Goal: Task Accomplishment & Management: Manage account settings

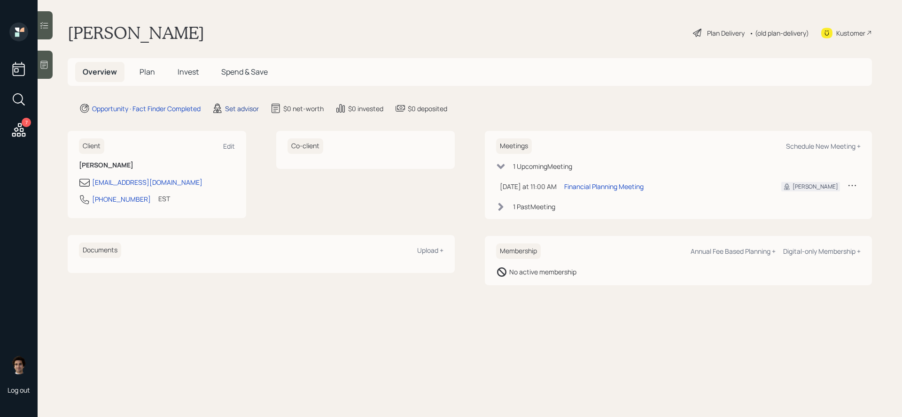
click at [239, 110] on div "Set advisor" at bounding box center [242, 109] width 34 height 10
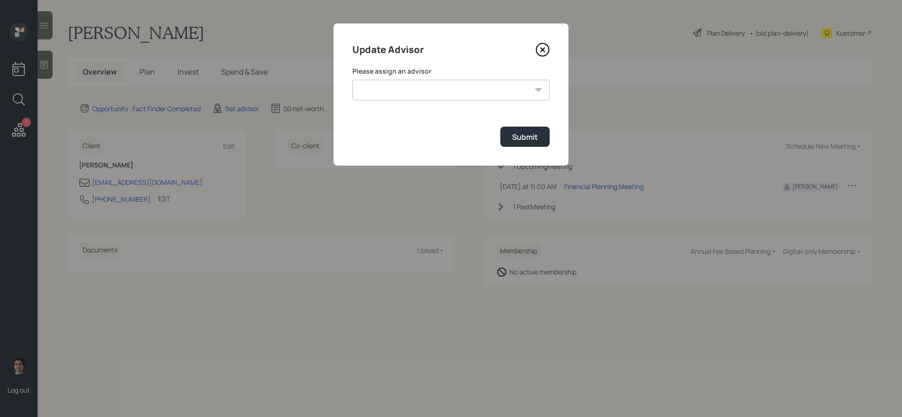
click at [426, 92] on select "James DiStasi Robby Grisanti Jonah Coleman Tyler End Treva Nostdahl Eric Schwar…" at bounding box center [450, 90] width 197 height 21
select select "59554aeb-d739-4552-90b9-0d27d70b4bf7"
click at [352, 80] on select "James DiStasi Robby Grisanti Jonah Coleman Tyler End Treva Nostdahl Eric Schwar…" at bounding box center [450, 90] width 197 height 21
click at [530, 133] on div "Submit" at bounding box center [525, 137] width 26 height 10
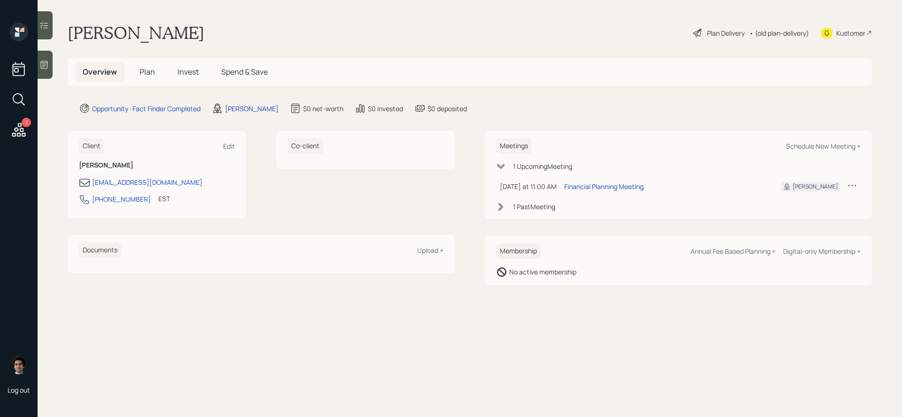
click at [28, 125] on div "7" at bounding box center [26, 122] width 9 height 9
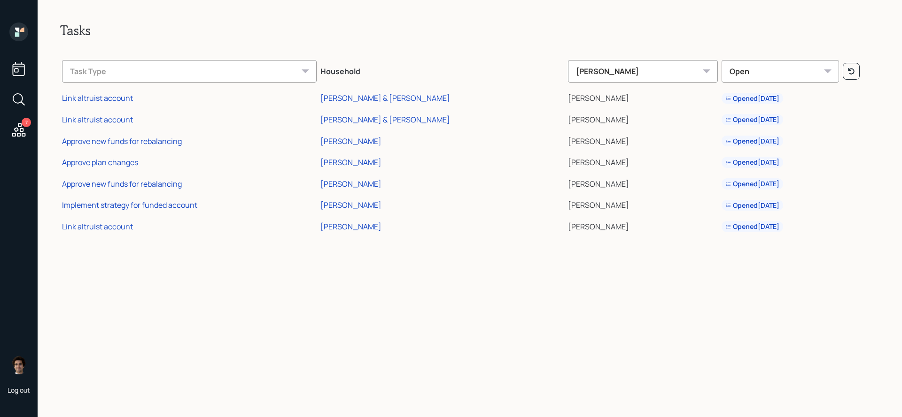
click at [28, 125] on div "7" at bounding box center [26, 122] width 9 height 9
click at [22, 125] on icon at bounding box center [18, 130] width 17 height 17
click at [21, 80] on div "7" at bounding box center [18, 101] width 17 height 80
click at [21, 77] on icon at bounding box center [18, 69] width 17 height 17
click at [22, 27] on icon at bounding box center [18, 32] width 19 height 19
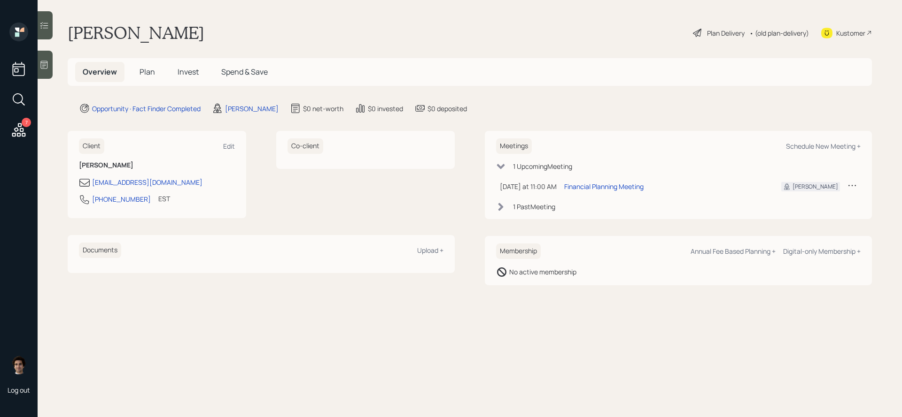
click at [849, 32] on div "Kustomer" at bounding box center [850, 33] width 29 height 10
click at [46, 69] on icon at bounding box center [43, 64] width 9 height 9
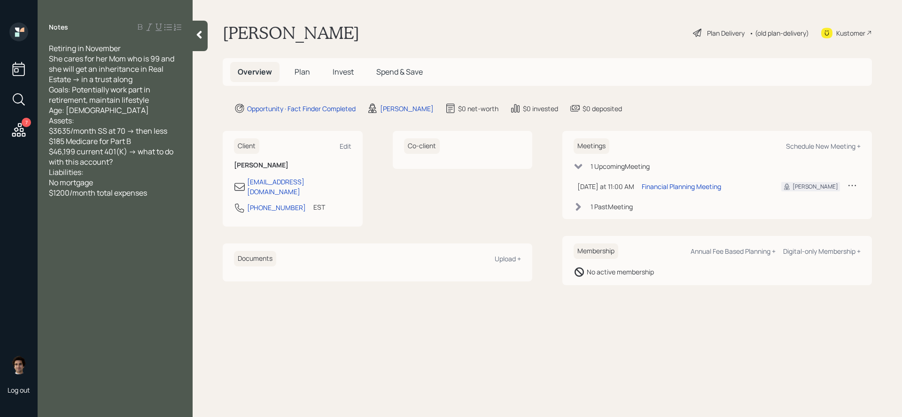
click at [201, 41] on div at bounding box center [200, 36] width 15 height 31
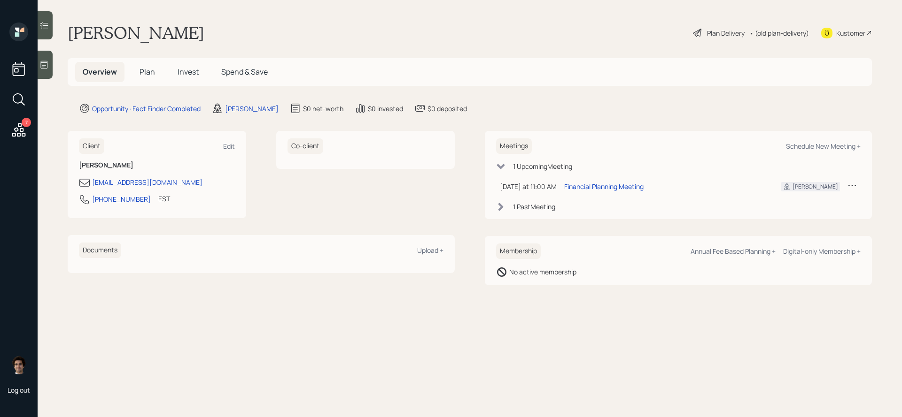
click at [734, 30] on div "Plan Delivery" at bounding box center [726, 33] width 38 height 10
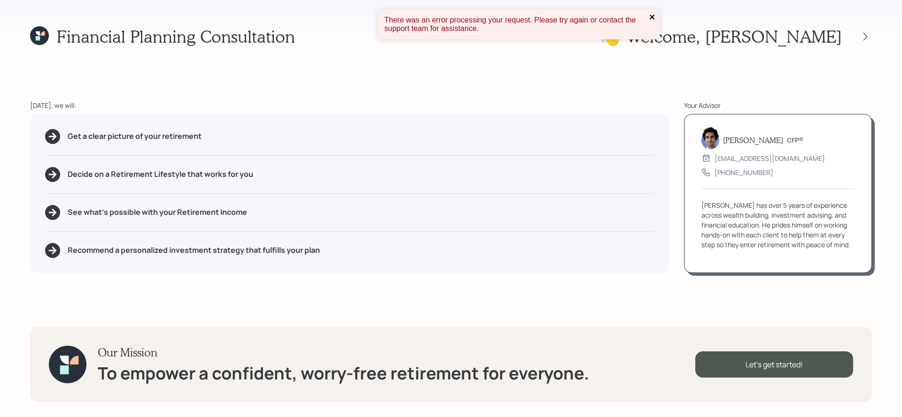
click at [652, 15] on icon "close" at bounding box center [652, 17] width 7 height 8
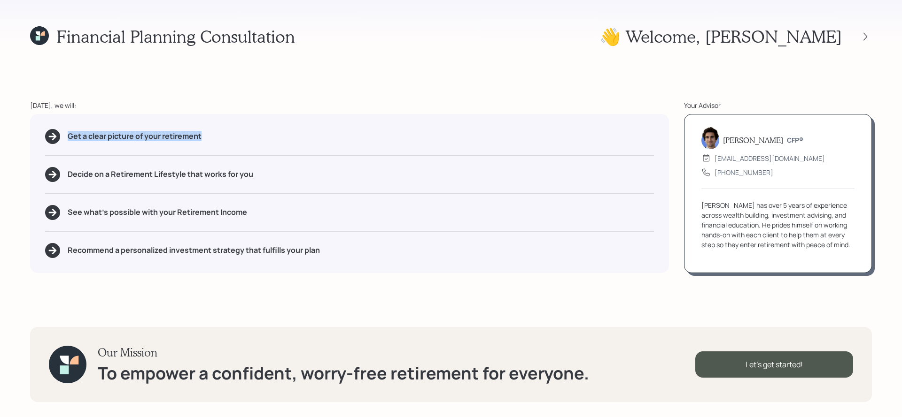
drag, startPoint x: 218, startPoint y: 137, endPoint x: 26, endPoint y: 144, distance: 192.2
click at [26, 144] on div "Financial Planning Consultation 👋 Welcome , Judy Today, we will: Get a clear pi…" at bounding box center [451, 208] width 902 height 417
click at [177, 201] on div "Get a clear picture of your retirement Decide on a Retirement Lifestyle that wo…" at bounding box center [349, 193] width 639 height 159
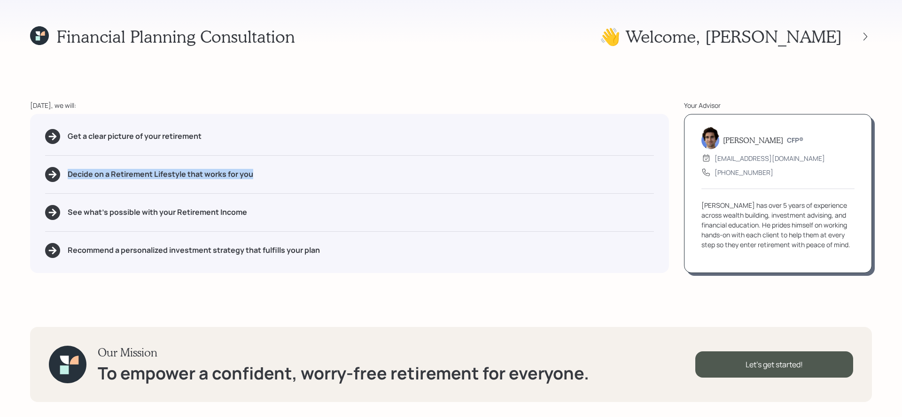
drag, startPoint x: 270, startPoint y: 174, endPoint x: 67, endPoint y: 175, distance: 203.3
click at [67, 175] on div "Decide on a Retirement Lifestyle that works for you" at bounding box center [349, 174] width 609 height 15
click at [172, 190] on div "Get a clear picture of your retirement Decide on a Retirement Lifestyle that wo…" at bounding box center [349, 193] width 639 height 159
drag, startPoint x: 255, startPoint y: 212, endPoint x: 177, endPoint y: 213, distance: 78.9
click at [177, 213] on div "See what's possible with your Retirement Income" at bounding box center [349, 212] width 609 height 15
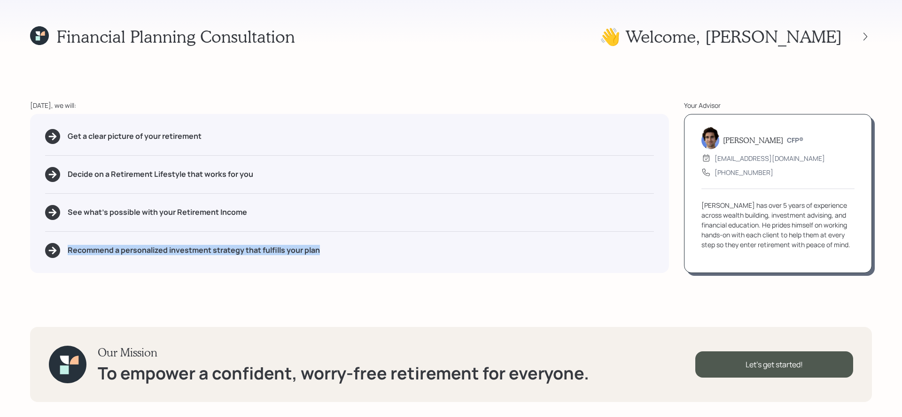
drag, startPoint x: 337, startPoint y: 252, endPoint x: 61, endPoint y: 251, distance: 276.6
click at [61, 251] on div "Recommend a personalized investment strategy that fulfills your plan" at bounding box center [349, 250] width 609 height 15
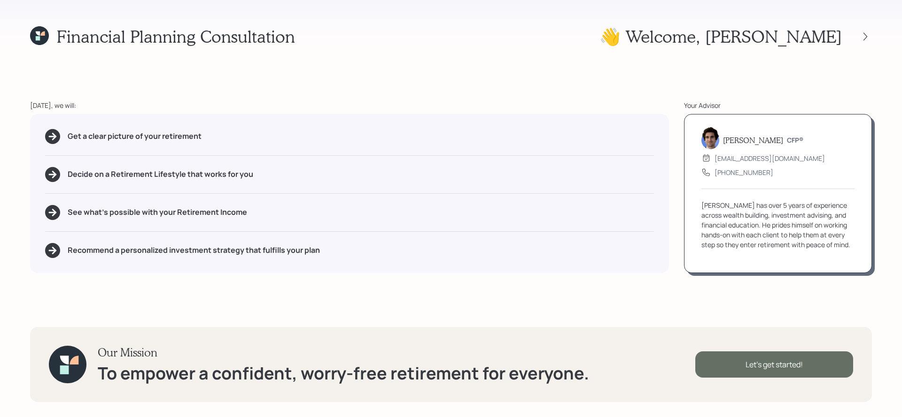
click at [702, 371] on div "Let's get started!" at bounding box center [774, 365] width 158 height 26
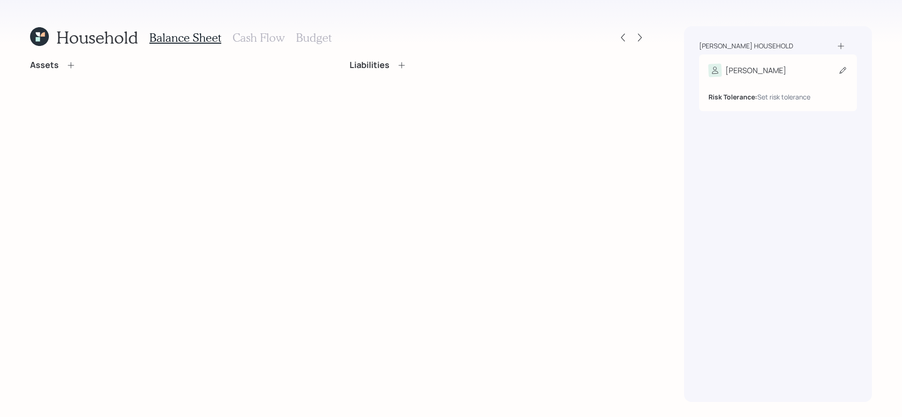
click at [781, 66] on div "Judy" at bounding box center [777, 70] width 139 height 13
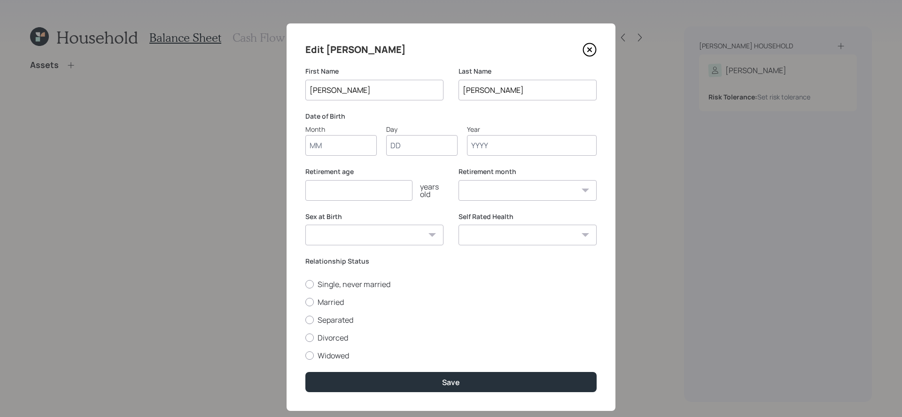
click at [334, 147] on input "Month" at bounding box center [340, 145] width 71 height 21
click at [327, 146] on input "11" at bounding box center [340, 145] width 71 height 21
type input "10"
type input "31"
type input "1955"
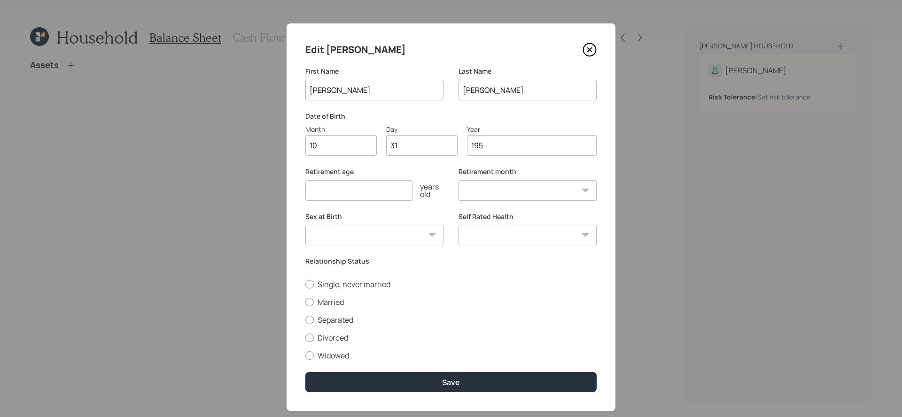
select select "10"
type input "1955"
click at [386, 195] on input "number" at bounding box center [358, 190] width 107 height 21
type input "70"
click at [572, 185] on select "January February March April May June July August September October November De…" at bounding box center [527, 190] width 138 height 21
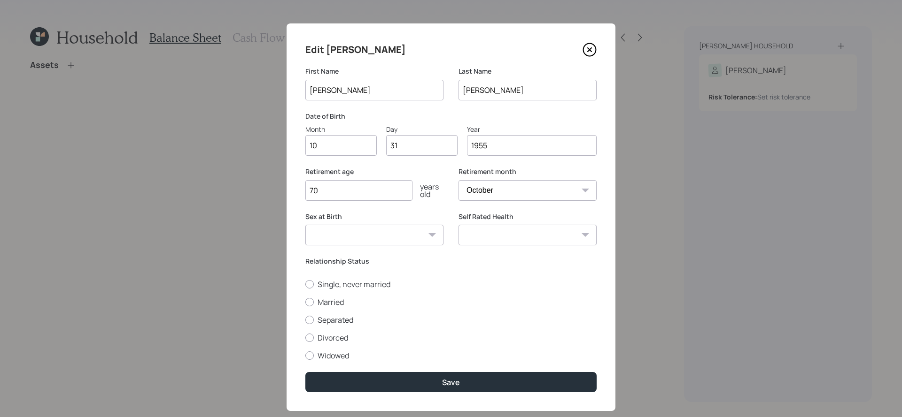
select select "11"
click at [458, 180] on select "January February March April May June July August September October November De…" at bounding box center [527, 190] width 138 height 21
click at [405, 234] on select "Male Female Other / Prefer not to say" at bounding box center [374, 235] width 138 height 21
select select "female"
click at [305, 225] on select "Male Female Other / Prefer not to say" at bounding box center [374, 235] width 138 height 21
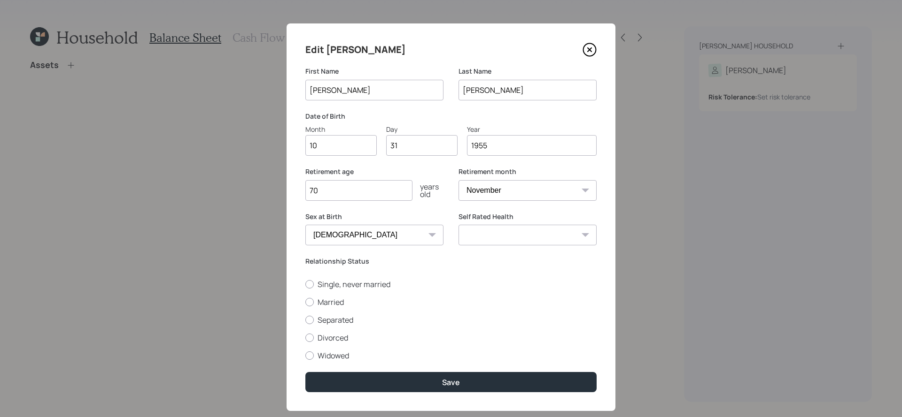
click at [501, 249] on div "Self Rated Health Excellent Very Good Good Fair Poor" at bounding box center [527, 234] width 138 height 45
click at [502, 230] on select "Excellent Very Good Good Fair Poor" at bounding box center [527, 235] width 138 height 21
select select "good"
click at [458, 225] on select "Excellent Very Good Good Fair Poor" at bounding box center [527, 235] width 138 height 21
click at [314, 336] on label "Divorced" at bounding box center [450, 338] width 291 height 10
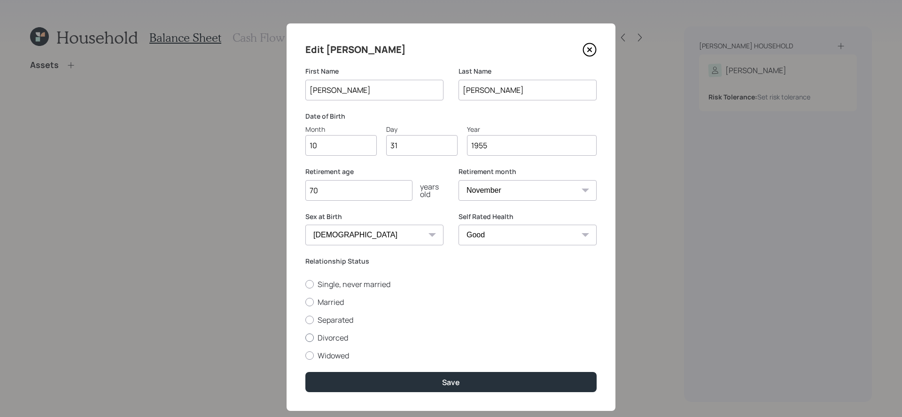
click at [305, 338] on input "Divorced" at bounding box center [305, 338] width 0 height 0
radio input "true"
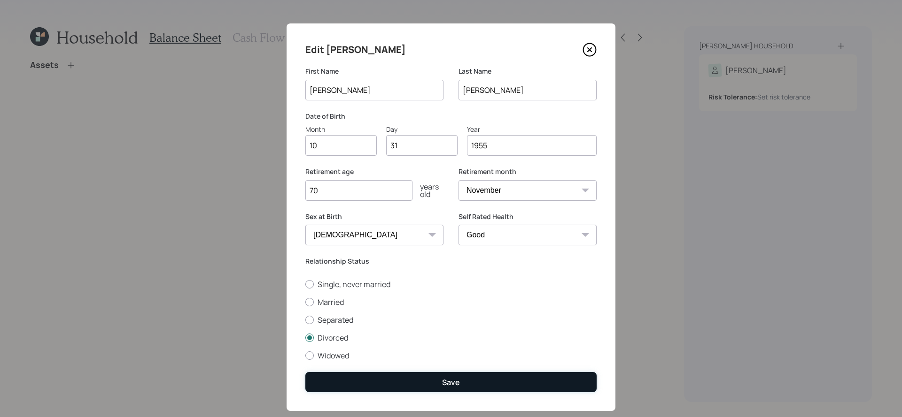
click at [402, 389] on button "Save" at bounding box center [450, 382] width 291 height 20
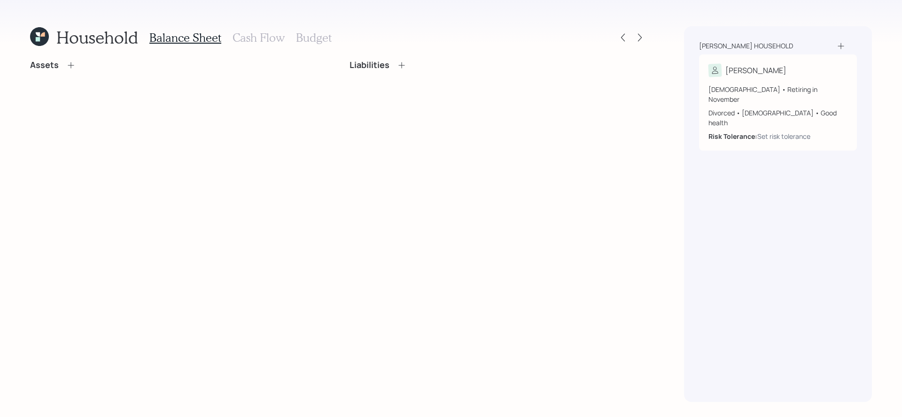
click at [104, 86] on div "Assets Liabilities" at bounding box center [338, 231] width 616 height 342
click at [69, 63] on icon at bounding box center [70, 65] width 9 height 9
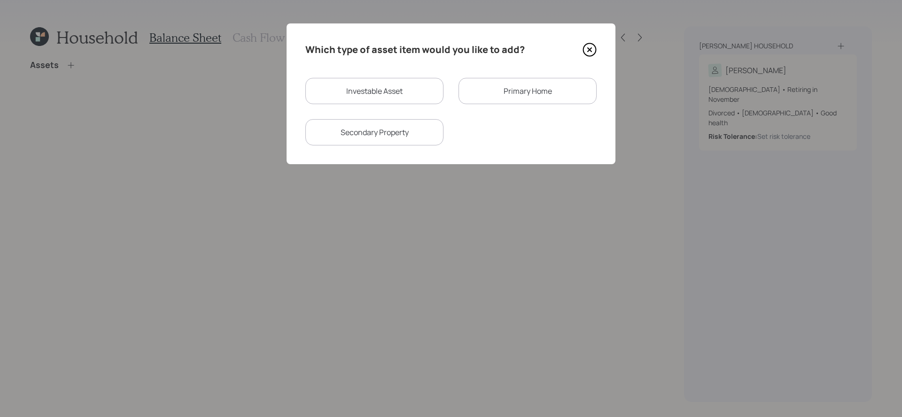
click at [353, 91] on div "Investable Asset" at bounding box center [374, 91] width 138 height 26
select select "taxable"
select select "balanced"
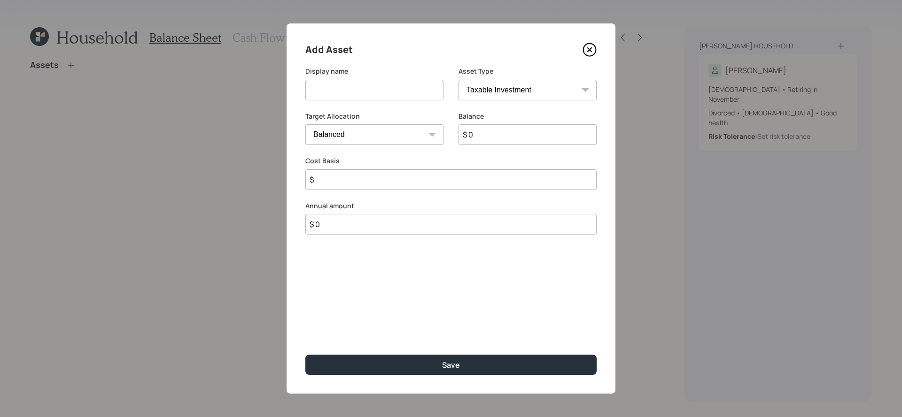
click at [485, 98] on select "SEP IRA IRA Roth IRA 401(k) Roth 401(k) 403(b) Roth 403(b) 457(b) Roth 457(b) H…" at bounding box center [527, 90] width 138 height 21
select select "company_sponsored"
click at [458, 80] on select "SEP IRA IRA Roth IRA 401(k) Roth 401(k) 403(b) Roth 403(b) 457(b) Roth 457(b) H…" at bounding box center [527, 90] width 138 height 21
click at [382, 91] on input at bounding box center [374, 90] width 138 height 21
type input "Current 401k"
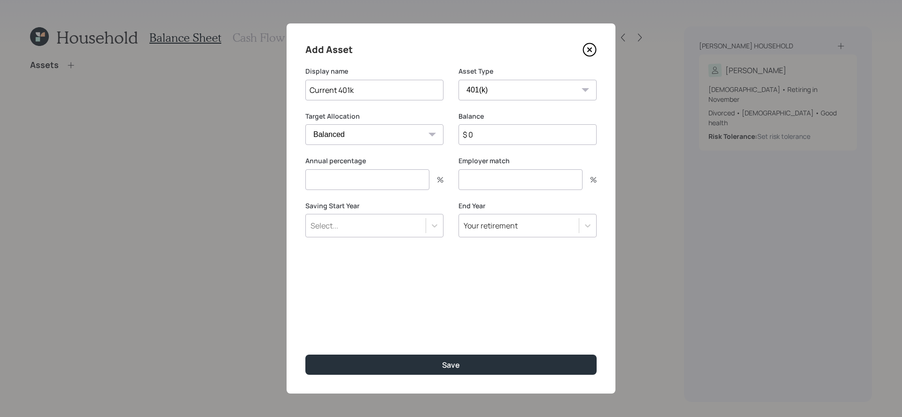
click at [533, 137] on input "$ 0" at bounding box center [527, 134] width 138 height 21
type input "$ 46,199"
click at [357, 192] on div "Annual percentage %" at bounding box center [374, 178] width 138 height 45
click at [360, 185] on input "number" at bounding box center [367, 180] width 124 height 21
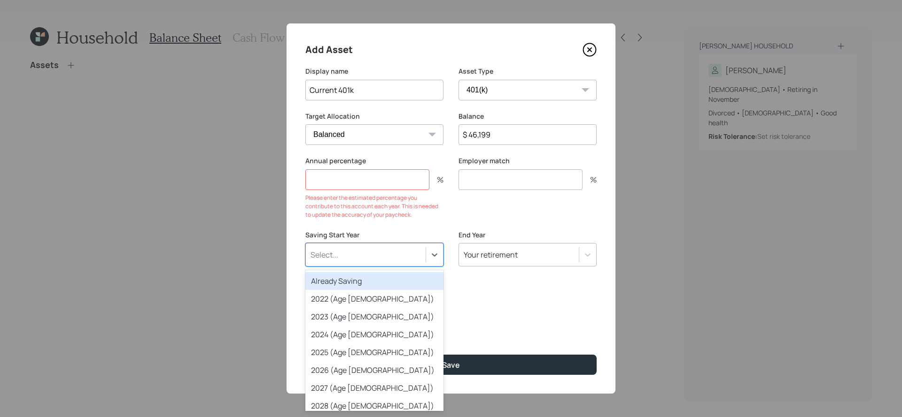
click at [0, 0] on form "Display name Current 401k Asset Type SEP IRA IRA Roth IRA 401(k) Roth 401(k) 40…" at bounding box center [0, 0] width 0 height 0
click at [418, 284] on div "Already Saving" at bounding box center [374, 281] width 138 height 18
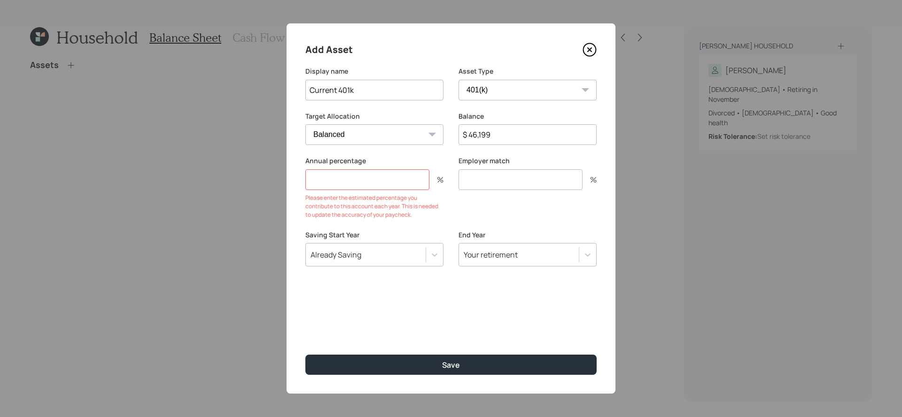
click at [378, 174] on input "number" at bounding box center [367, 180] width 124 height 21
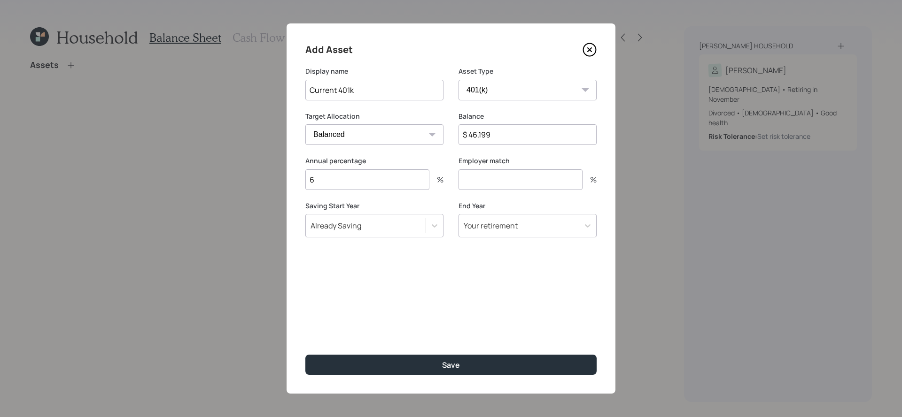
type input "6"
click at [487, 193] on div "Employer match %" at bounding box center [527, 178] width 138 height 45
click at [488, 187] on input "number" at bounding box center [520, 180] width 124 height 21
type input "3"
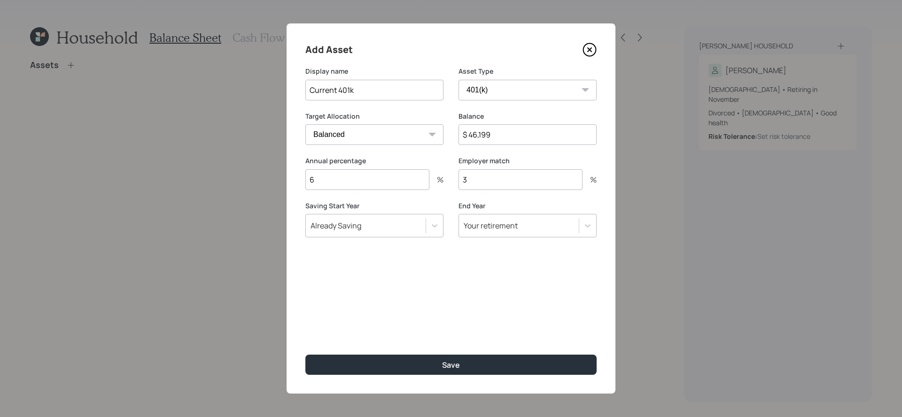
click at [441, 376] on div "Add Asset Display name Current 401k Asset Type SEP IRA IRA Roth IRA 401(k) Roth…" at bounding box center [450, 208] width 329 height 371
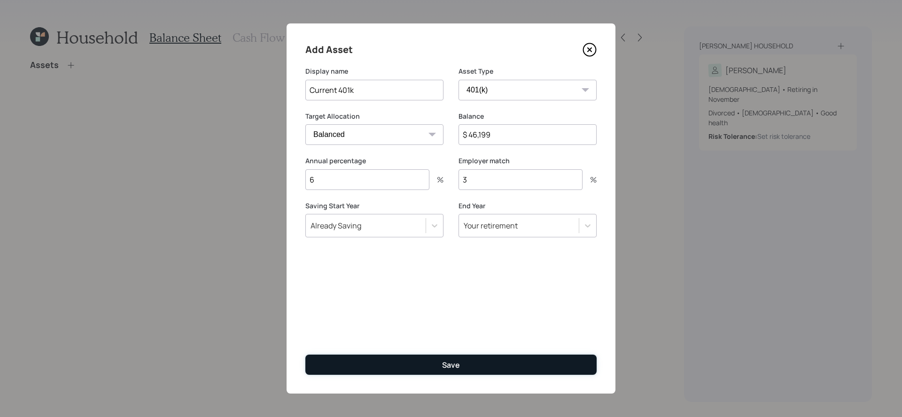
click at [444, 365] on div "Save" at bounding box center [451, 365] width 18 height 10
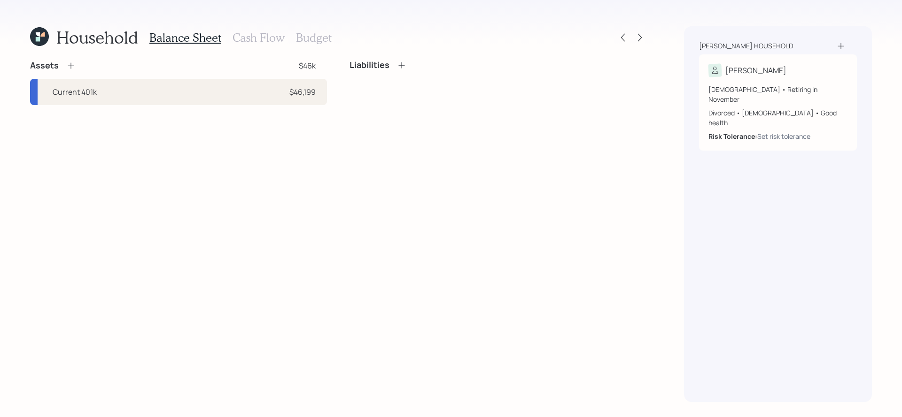
click at [71, 65] on icon at bounding box center [70, 65] width 9 height 9
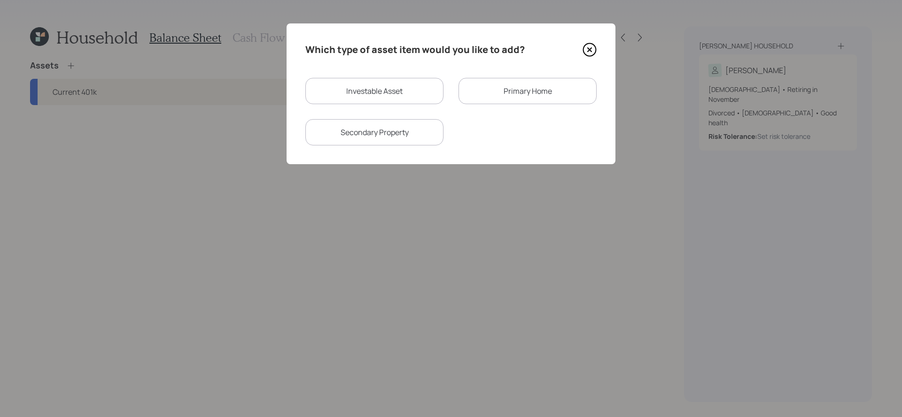
click at [408, 93] on div "Investable Asset" at bounding box center [374, 91] width 138 height 26
select select "taxable"
select select "balanced"
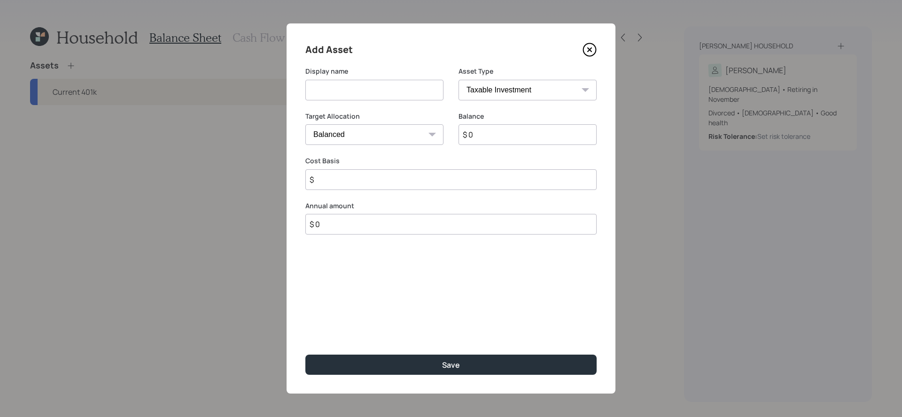
click at [519, 88] on select "SEP IRA IRA Roth IRA 401(k) Roth 401(k) 403(b) Roth 403(b) 457(b) Roth 457(b) H…" at bounding box center [527, 90] width 138 height 21
select select "emergency_fund"
click at [458, 80] on select "SEP IRA IRA Roth IRA 401(k) Roth 401(k) 403(b) Roth 403(b) 457(b) Roth 457(b) H…" at bounding box center [527, 90] width 138 height 21
click at [394, 135] on input "$ 0" at bounding box center [450, 134] width 291 height 21
click at [387, 107] on div "Display name" at bounding box center [374, 89] width 138 height 45
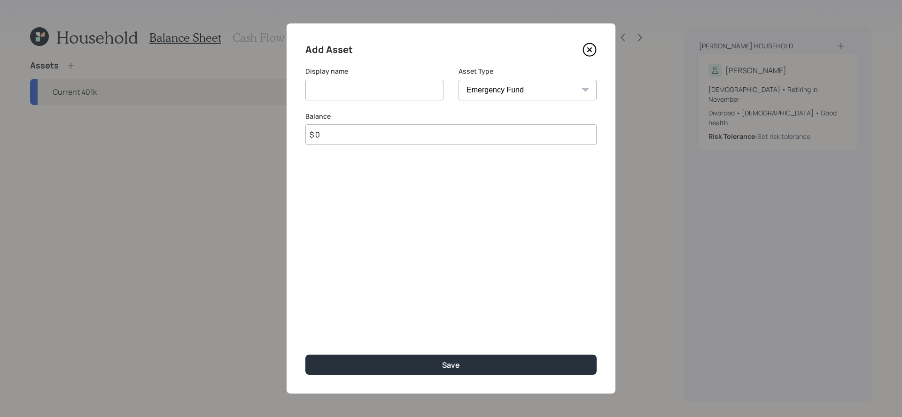
click at [387, 96] on input at bounding box center [374, 90] width 138 height 21
type input "Savings"
click at [375, 140] on input "$ 0" at bounding box center [450, 134] width 291 height 21
type input "$ 4,000"
click at [305, 355] on button "Save" at bounding box center [450, 365] width 291 height 20
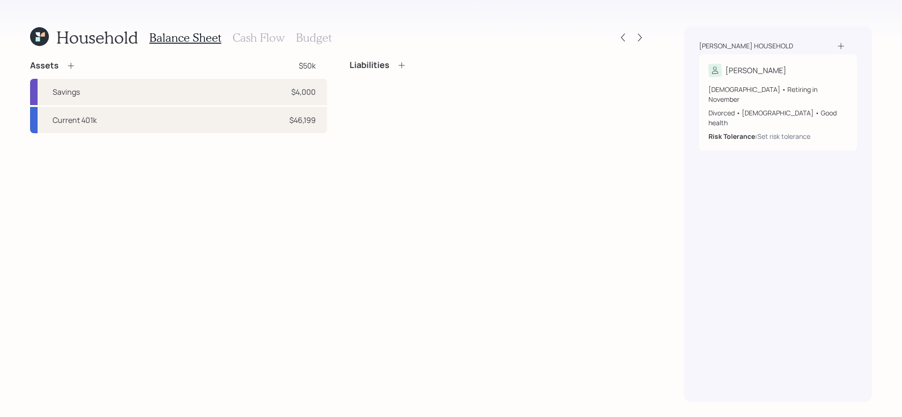
click at [72, 69] on icon at bounding box center [70, 65] width 9 height 9
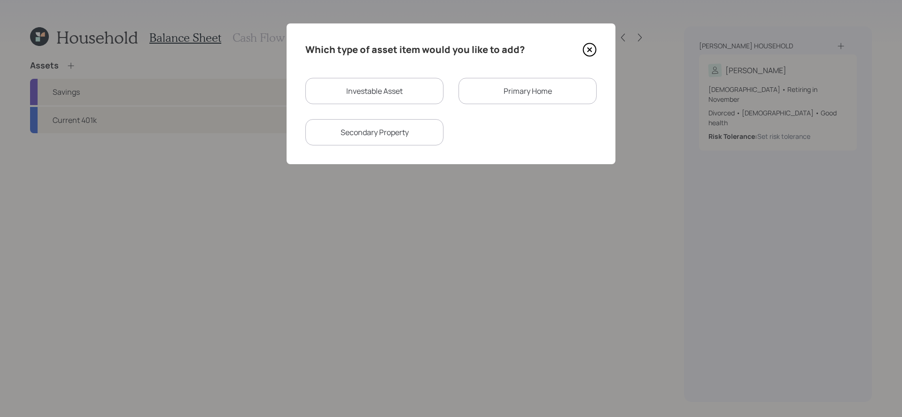
click at [517, 91] on div "Primary Home" at bounding box center [527, 91] width 138 height 26
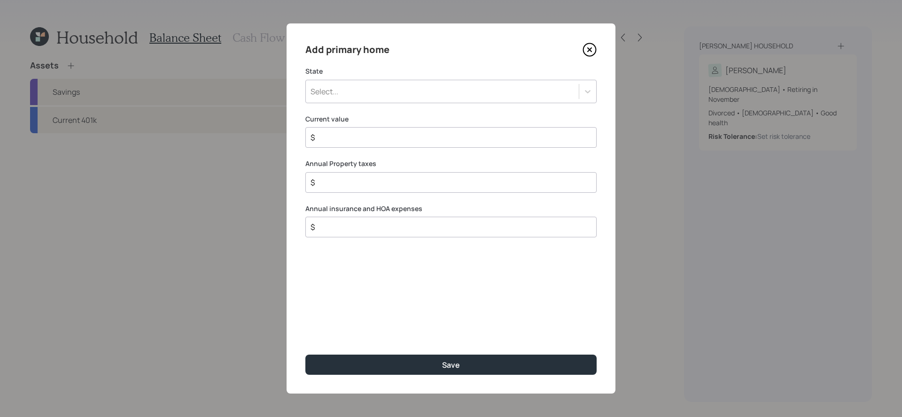
click at [404, 78] on div "State Select..." at bounding box center [450, 85] width 291 height 37
click at [403, 92] on div "Select..." at bounding box center [442, 92] width 273 height 16
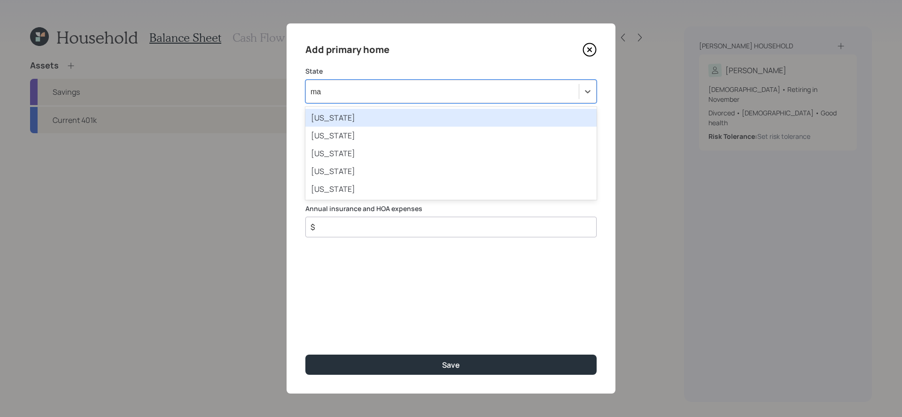
type input "mas"
click at [397, 120] on div "Massachusetts" at bounding box center [450, 118] width 291 height 18
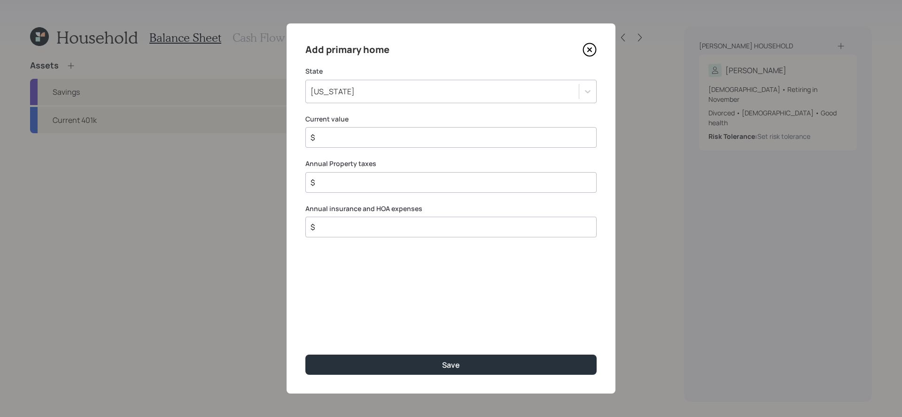
click at [394, 124] on div "Current value $" at bounding box center [450, 132] width 291 height 34
click at [394, 129] on div "$" at bounding box center [450, 137] width 291 height 21
click at [373, 160] on label "Annual Property taxes" at bounding box center [450, 163] width 291 height 9
click at [373, 148] on div "Add primary home State Massachusetts Current value $ Annual Property taxes $ An…" at bounding box center [450, 208] width 329 height 371
drag, startPoint x: 376, startPoint y: 140, endPoint x: 381, endPoint y: 147, distance: 8.7
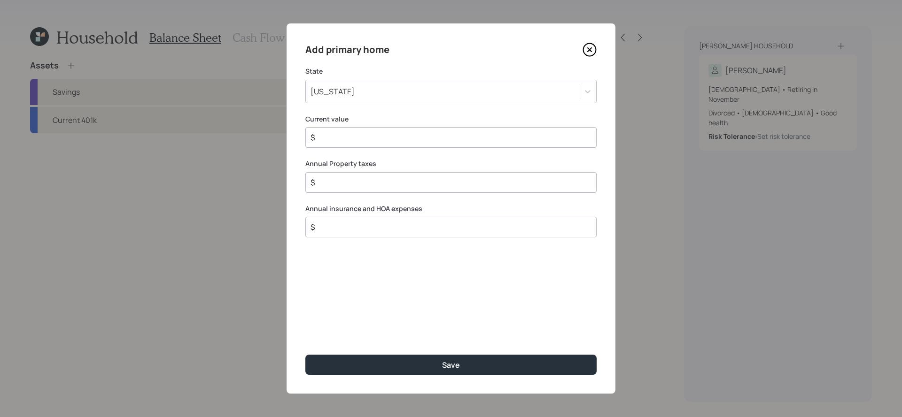
click at [381, 147] on div "$" at bounding box center [450, 137] width 291 height 21
type input "$ 1,200,000"
click at [351, 172] on div "Annual Property taxes $" at bounding box center [450, 176] width 291 height 34
click at [351, 184] on input "$" at bounding box center [446, 182] width 275 height 11
type input "$ 4,800"
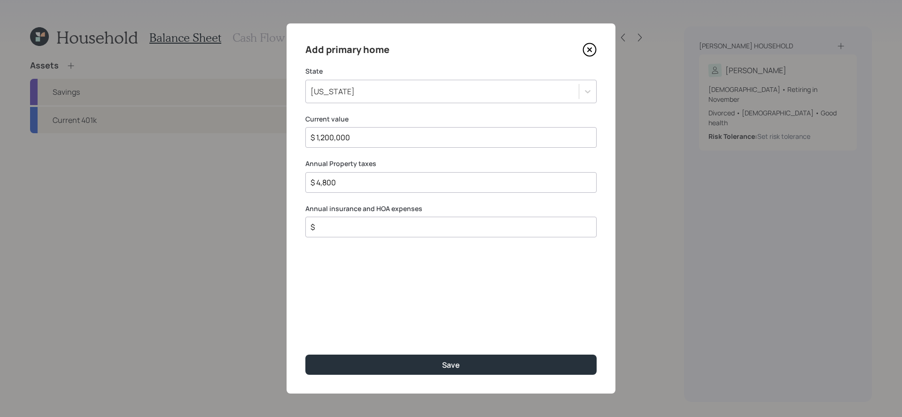
click at [353, 228] on input "$" at bounding box center [446, 227] width 275 height 11
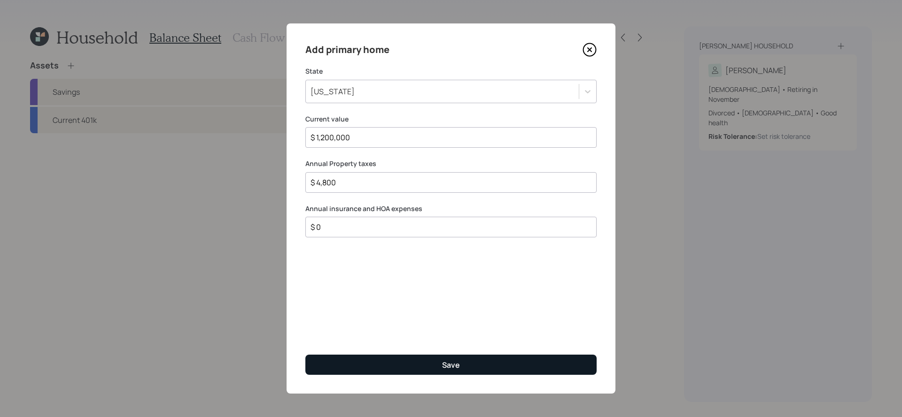
type input "$ 0"
click at [414, 355] on button "Save" at bounding box center [450, 365] width 291 height 20
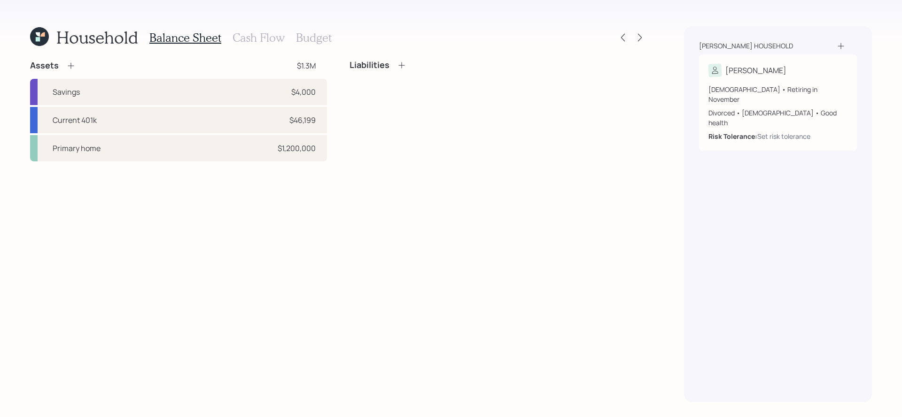
click at [400, 55] on div "Household Balance Sheet Cash Flow Budget Assets $1.3M Savings $4,000 Current 40…" at bounding box center [338, 214] width 616 height 376
click at [400, 58] on div "Household Balance Sheet Cash Flow Budget Assets $1.3M Savings $4,000 Current 40…" at bounding box center [338, 214] width 616 height 376
click at [401, 68] on icon at bounding box center [401, 65] width 9 height 9
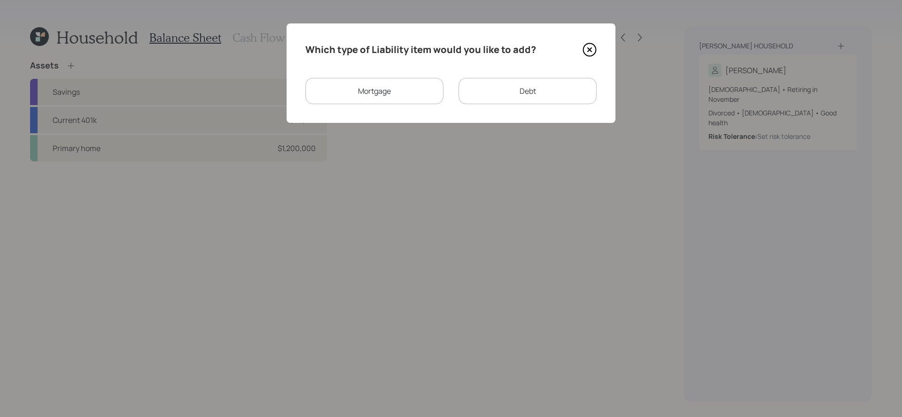
click at [517, 105] on div "Which type of Liability item would you like to add? Mortgage Debt" at bounding box center [450, 73] width 329 height 100
click at [517, 85] on div "Debt" at bounding box center [527, 91] width 138 height 26
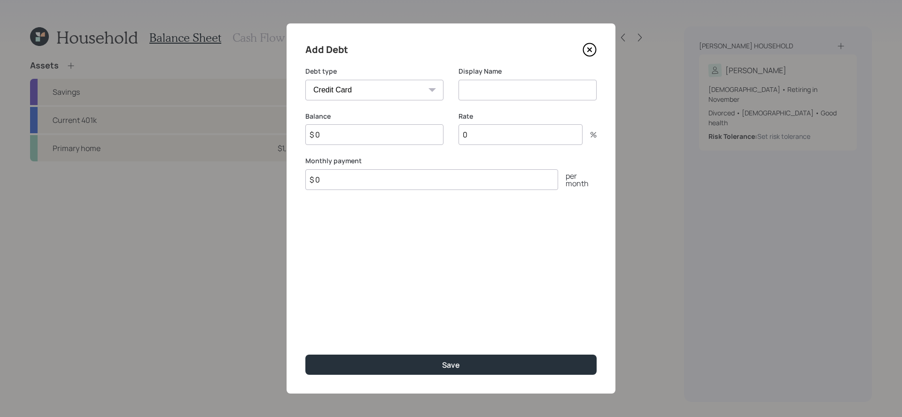
click at [319, 88] on select "Car Credit Card Medical Student Other" at bounding box center [374, 90] width 138 height 21
click at [305, 80] on select "Car Credit Card Medical Student Other" at bounding box center [374, 90] width 138 height 21
click at [361, 93] on select "Car Credit Card Medical Student Other" at bounding box center [374, 90] width 138 height 21
select select "car"
click at [305, 80] on select "Car Credit Card Medical Student Other" at bounding box center [374, 90] width 138 height 21
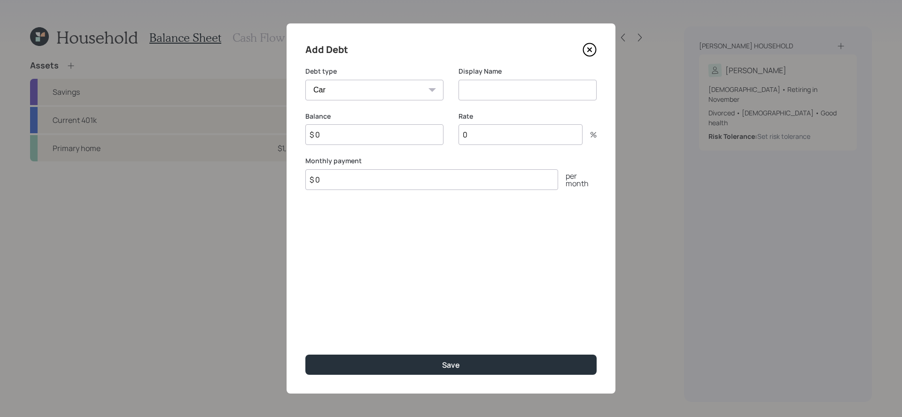
click at [402, 184] on input "$ 0" at bounding box center [431, 180] width 253 height 21
type input "$ 594"
click at [546, 95] on input at bounding box center [527, 90] width 138 height 21
type input "Auto loan"
click at [444, 132] on div "Balance $ 0 Rate 0 %" at bounding box center [450, 134] width 291 height 45
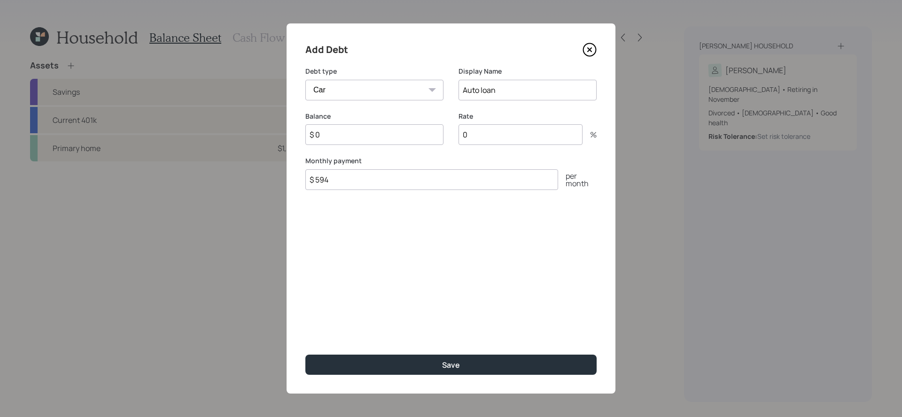
click at [431, 132] on input "$ 0" at bounding box center [374, 134] width 138 height 21
type input "$ 21,000"
click at [498, 134] on input "0" at bounding box center [520, 134] width 124 height 21
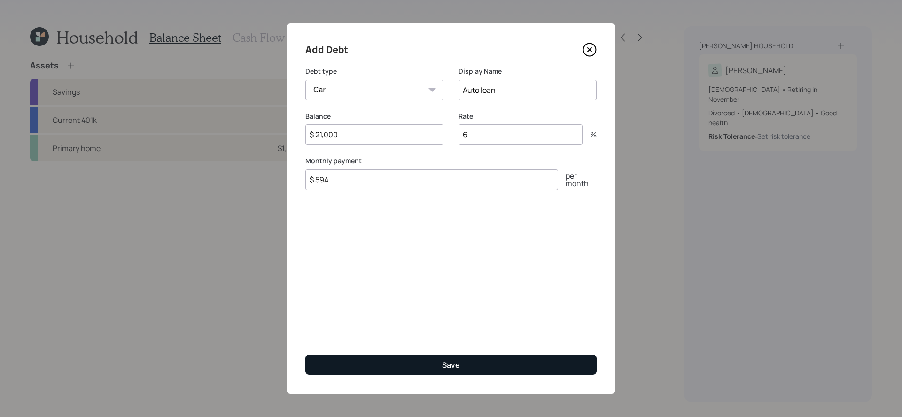
type input "6"
click at [514, 371] on button "Save" at bounding box center [450, 365] width 291 height 20
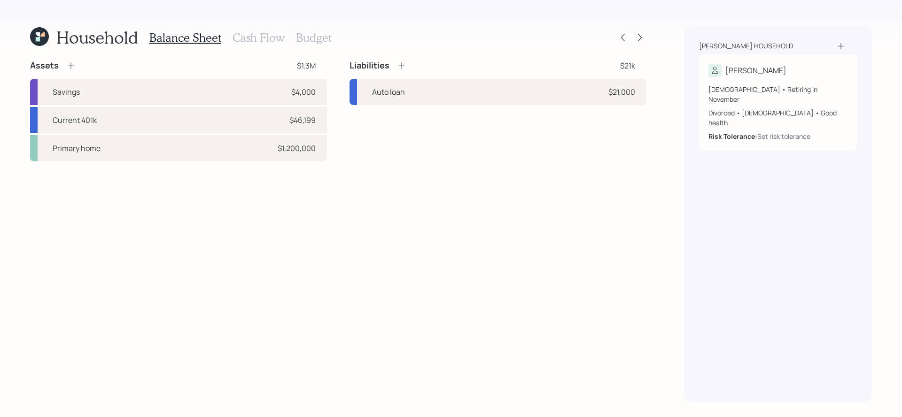
click at [257, 37] on h3 "Cash Flow" at bounding box center [258, 38] width 52 height 14
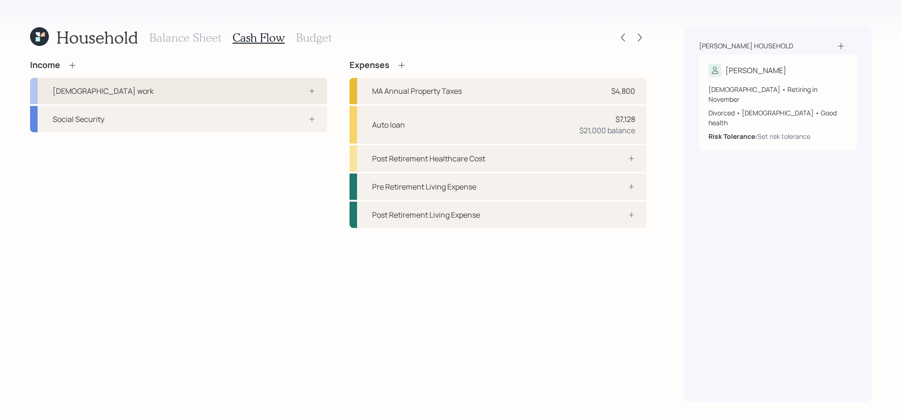
click at [282, 93] on div "Full-time work" at bounding box center [178, 91] width 297 height 26
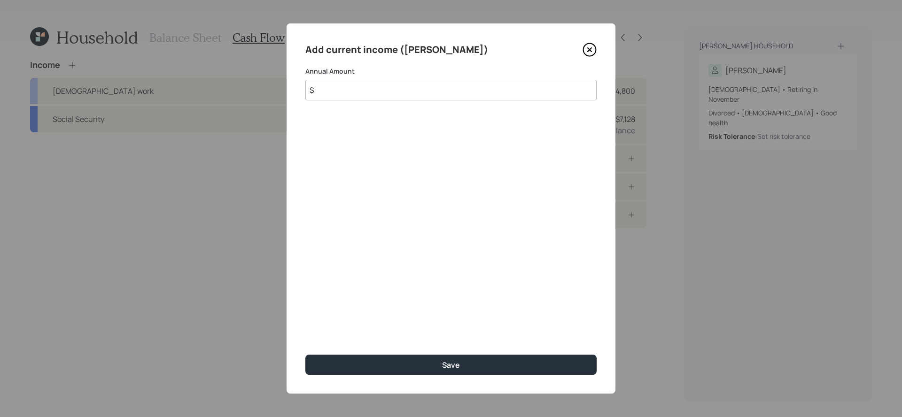
click at [380, 91] on input "$" at bounding box center [450, 90] width 291 height 21
type input "$ 83,000"
click at [305, 355] on button "Save" at bounding box center [450, 365] width 291 height 20
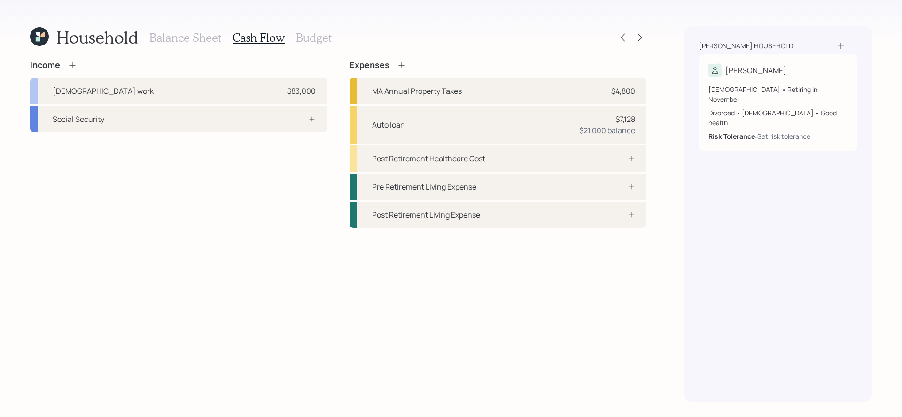
click at [269, 122] on div "Social Security" at bounding box center [178, 119] width 297 height 26
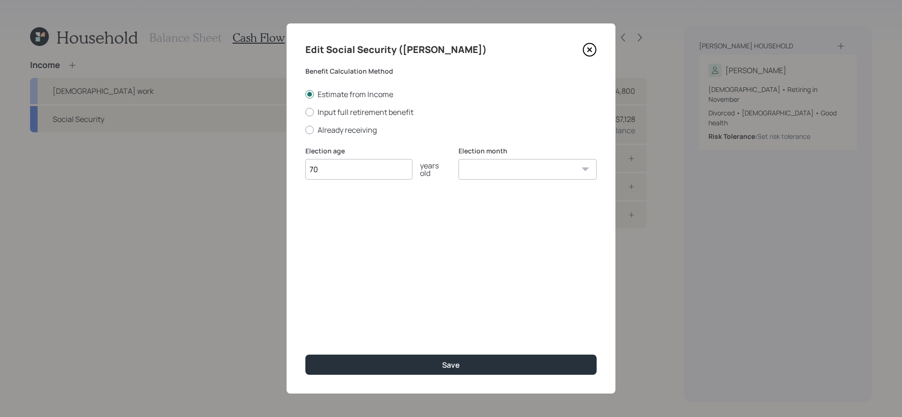
type input "70"
click at [544, 159] on select "January February March April May June July August September October November De…" at bounding box center [527, 169] width 138 height 21
select select "11"
click at [458, 159] on select "January February March April May June July August September October November De…" at bounding box center [527, 169] width 138 height 21
click at [357, 112] on label "Input full retirement benefit" at bounding box center [450, 112] width 291 height 10
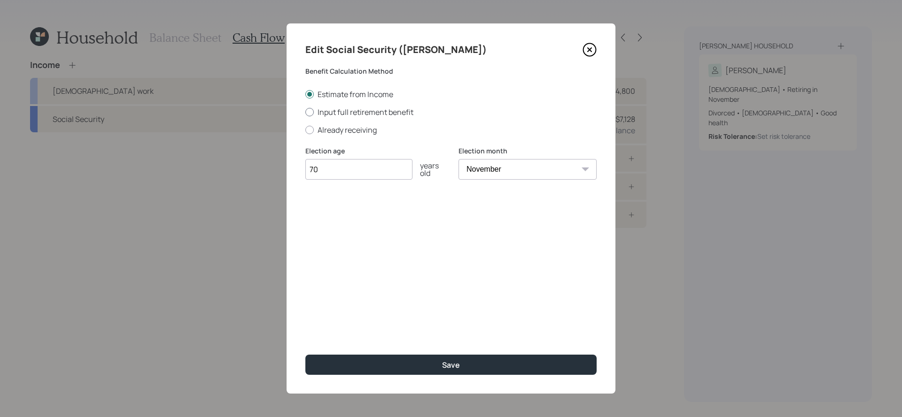
click at [305, 112] on input "Input full retirement benefit" at bounding box center [305, 112] width 0 height 0
radio input "true"
click at [401, 221] on input "$" at bounding box center [450, 214] width 291 height 21
click at [340, 129] on label "Already receiving" at bounding box center [450, 130] width 291 height 10
click at [305, 130] on input "Already receiving" at bounding box center [305, 130] width 0 height 0
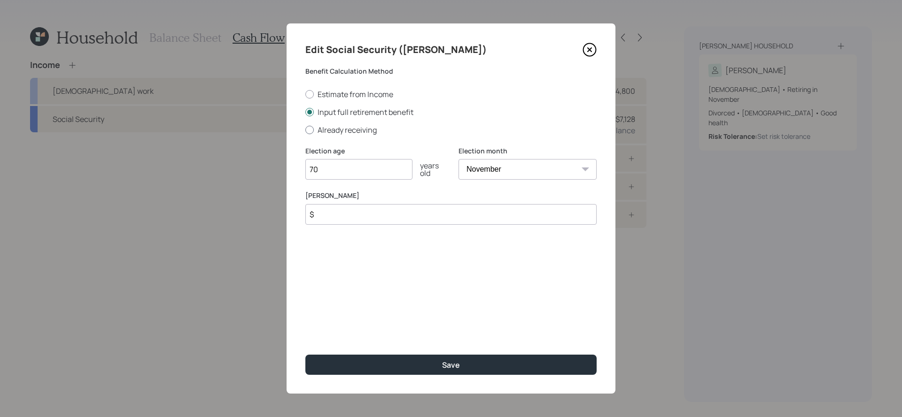
radio input "true"
click at [352, 211] on input "$" at bounding box center [450, 214] width 291 height 21
type input "$ 3,650"
click at [305, 355] on button "Save" at bounding box center [450, 365] width 291 height 20
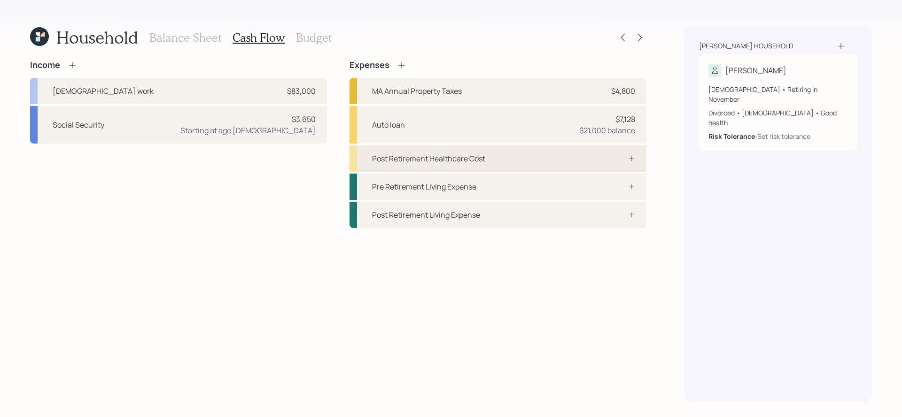
click at [527, 161] on div "Post Retirement Healthcare Cost" at bounding box center [497, 159] width 297 height 26
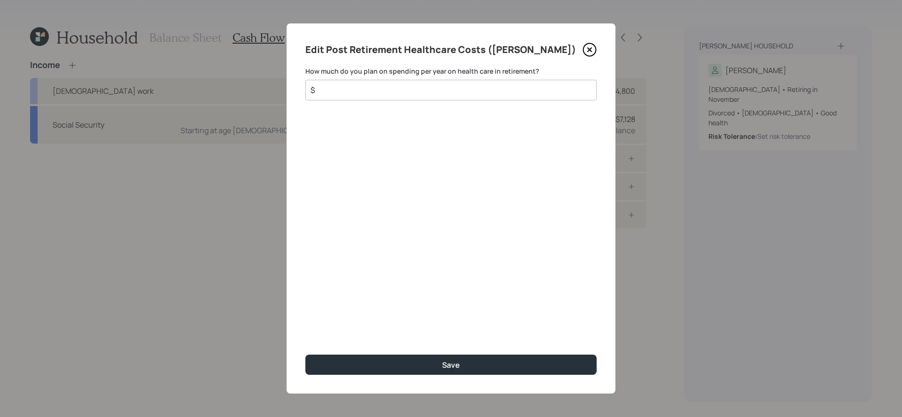
click at [477, 87] on input "$" at bounding box center [446, 90] width 275 height 11
type input "$ 5,000"
click at [305, 355] on button "Save" at bounding box center [450, 365] width 291 height 20
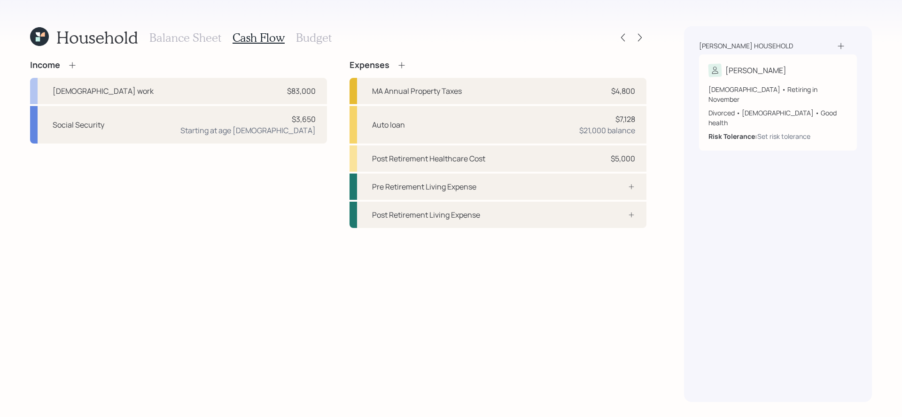
click at [316, 41] on h3 "Budget" at bounding box center [314, 38] width 36 height 14
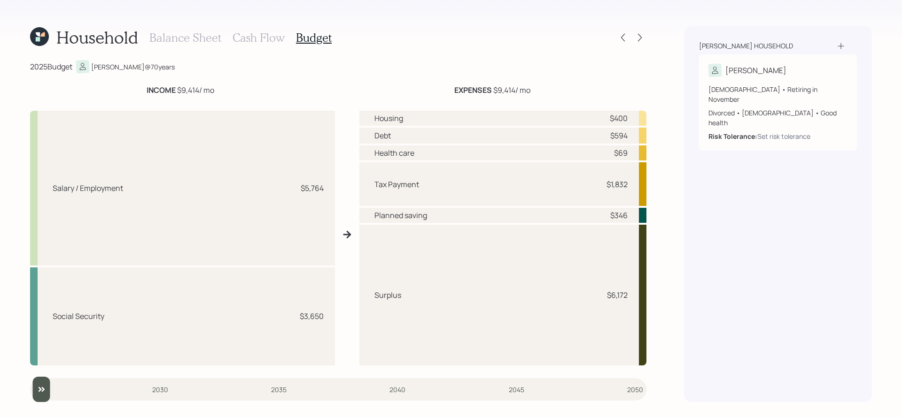
click at [267, 39] on h3 "Cash Flow" at bounding box center [258, 38] width 52 height 14
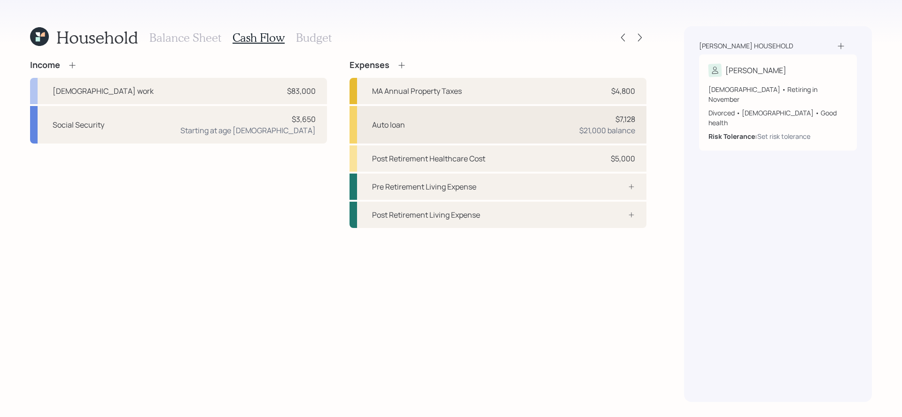
click at [444, 118] on div "Auto loan $7,128 $21,000 balance" at bounding box center [497, 125] width 297 height 38
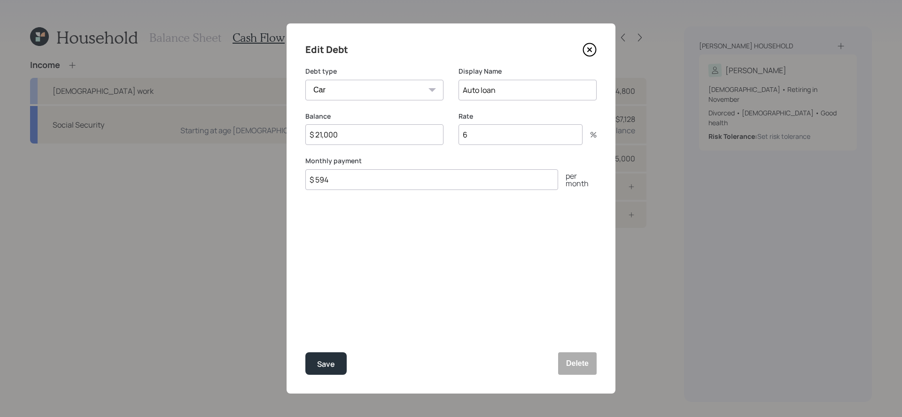
click at [589, 53] on icon at bounding box center [589, 50] width 14 height 14
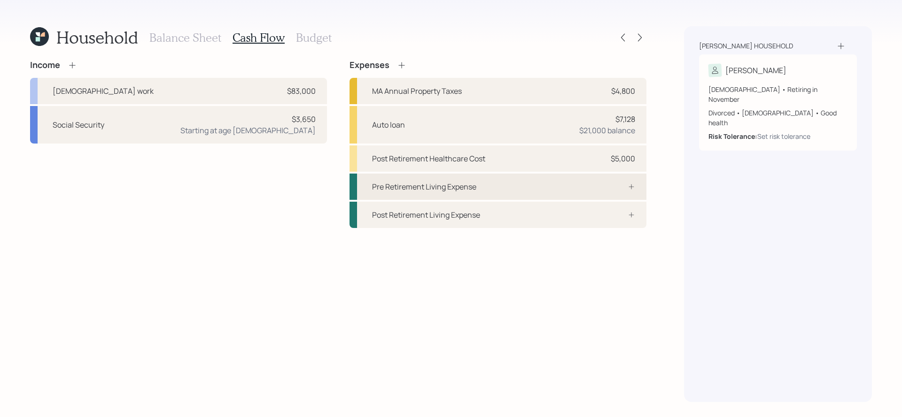
click at [577, 185] on div "Pre Retirement Living Expense" at bounding box center [497, 187] width 297 height 26
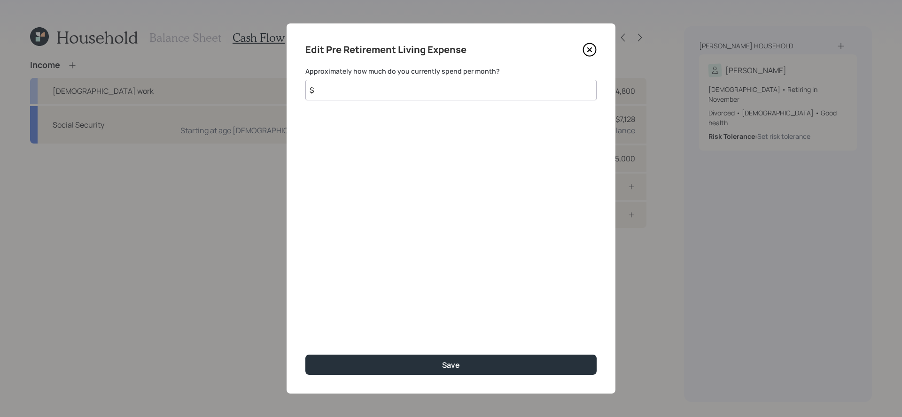
click at [549, 93] on input "$" at bounding box center [450, 90] width 291 height 21
type input "$ 1,000"
click at [305, 355] on button "Save" at bounding box center [450, 365] width 291 height 20
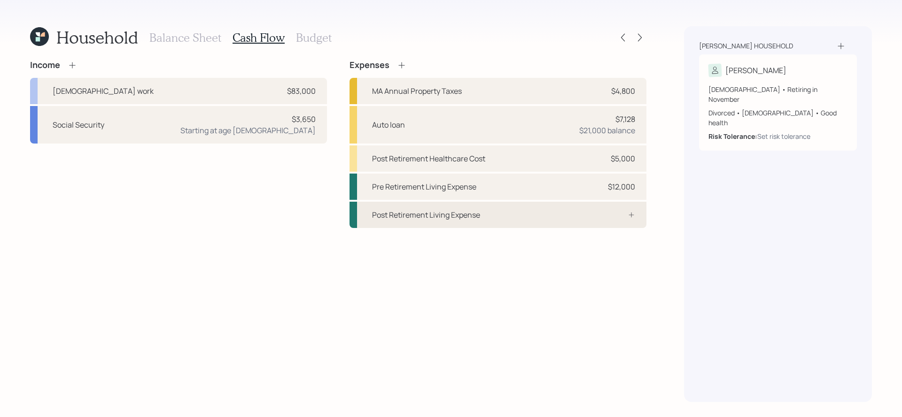
click at [511, 216] on div "Post Retirement Living Expense" at bounding box center [497, 215] width 297 height 26
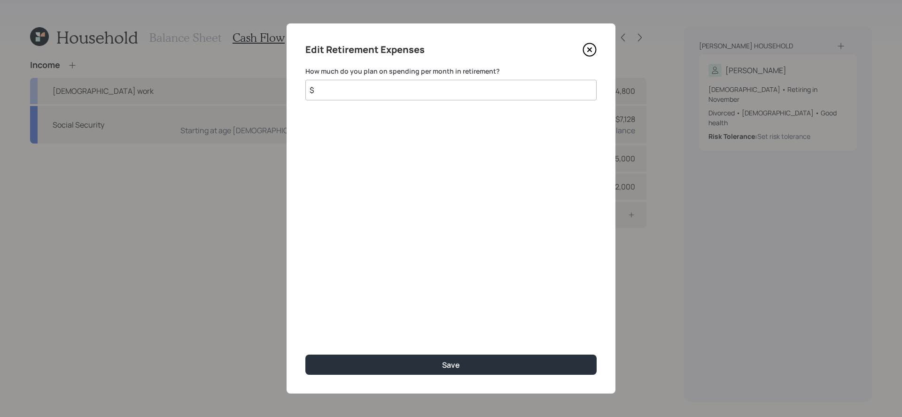
click at [407, 81] on input "$" at bounding box center [450, 90] width 291 height 21
click at [407, 85] on input "$" at bounding box center [450, 90] width 291 height 21
type input "$ 1,000"
click at [305, 355] on button "Save" at bounding box center [450, 365] width 291 height 20
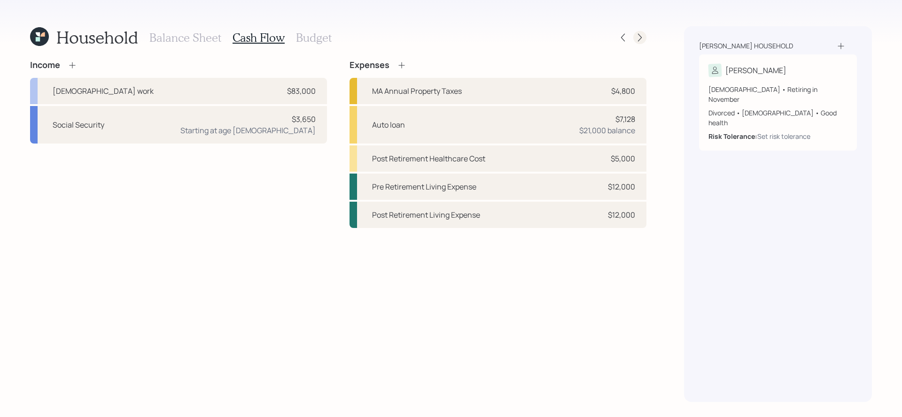
click at [639, 39] on icon at bounding box center [640, 38] width 4 height 8
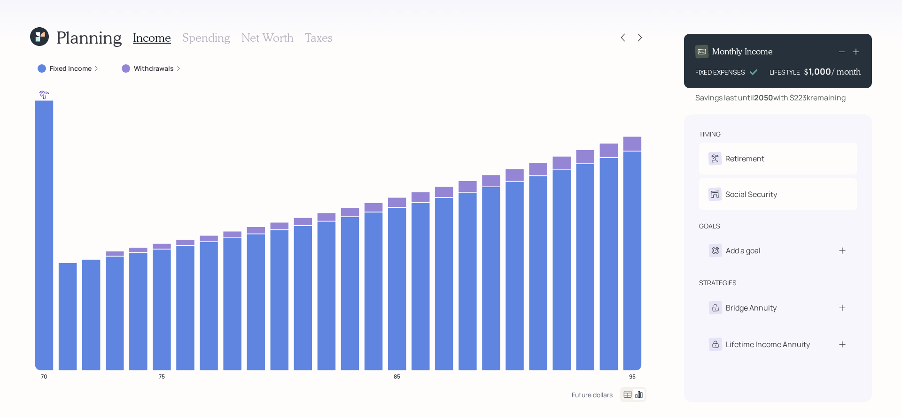
click at [59, 68] on label "Fixed Income" at bounding box center [71, 68] width 42 height 9
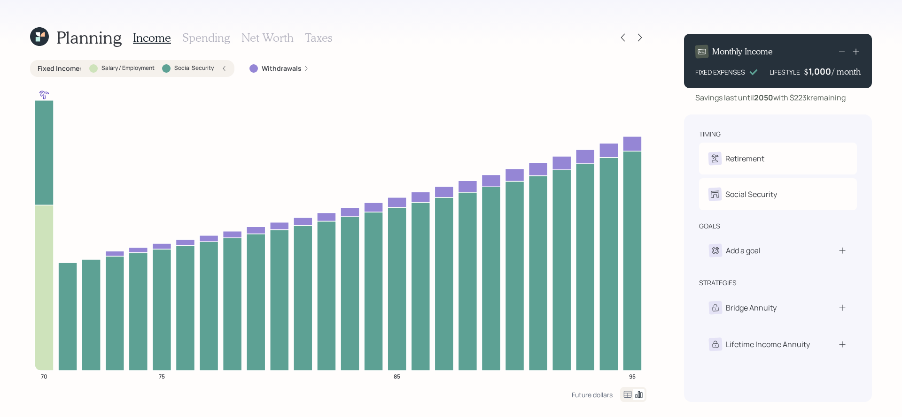
click at [59, 68] on label "Fixed Income :" at bounding box center [60, 68] width 44 height 9
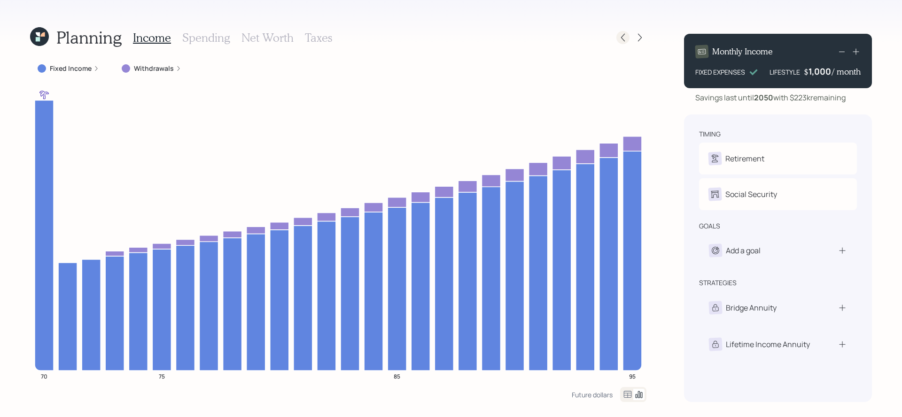
click at [626, 37] on icon at bounding box center [622, 37] width 9 height 9
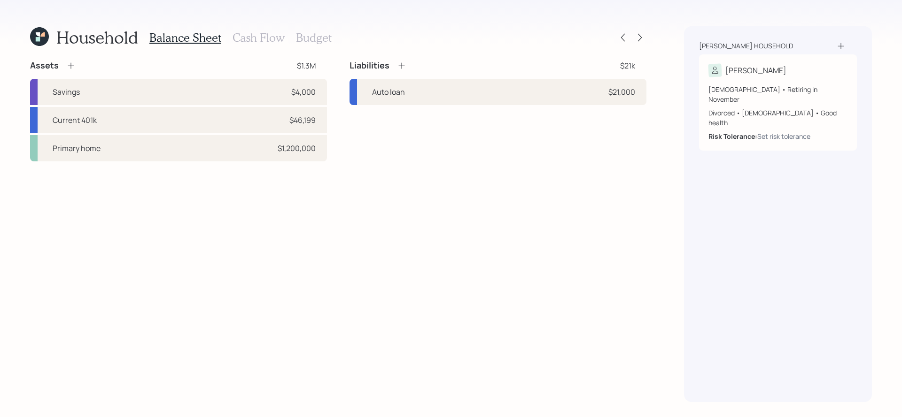
click at [261, 35] on h3 "Cash Flow" at bounding box center [258, 38] width 52 height 14
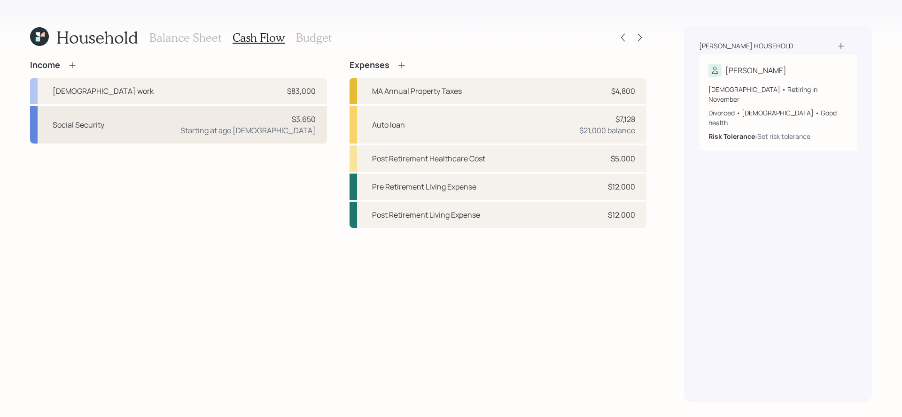
click at [247, 121] on div "Social Security $3,650 Starting at age 70" at bounding box center [178, 125] width 297 height 38
select select "11"
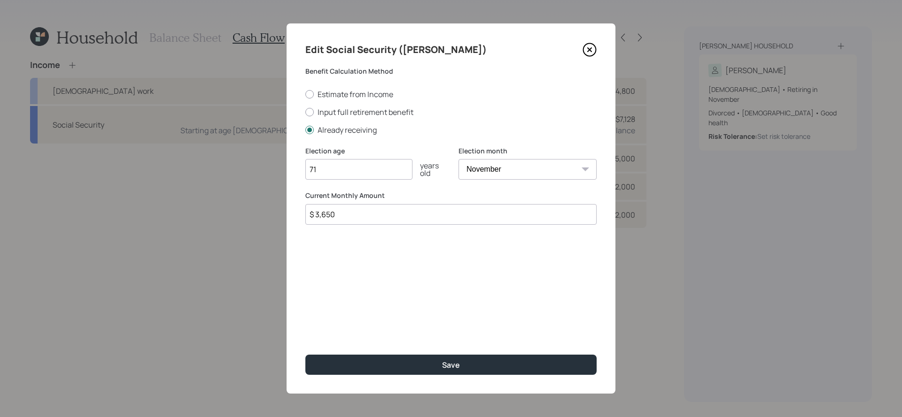
type input "71"
click at [563, 166] on select "January February March April May June July August September October November De…" at bounding box center [527, 169] width 138 height 21
select select "1"
click at [458, 159] on select "January February March April May June July August September October November De…" at bounding box center [527, 169] width 138 height 21
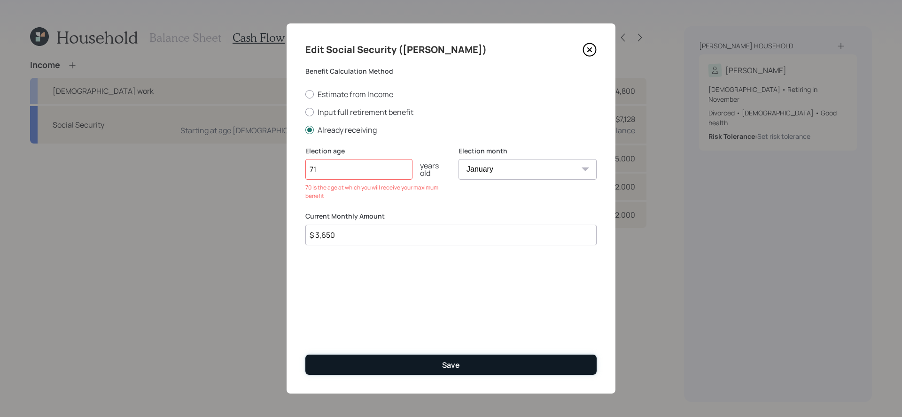
click at [467, 366] on button "Save" at bounding box center [450, 365] width 291 height 20
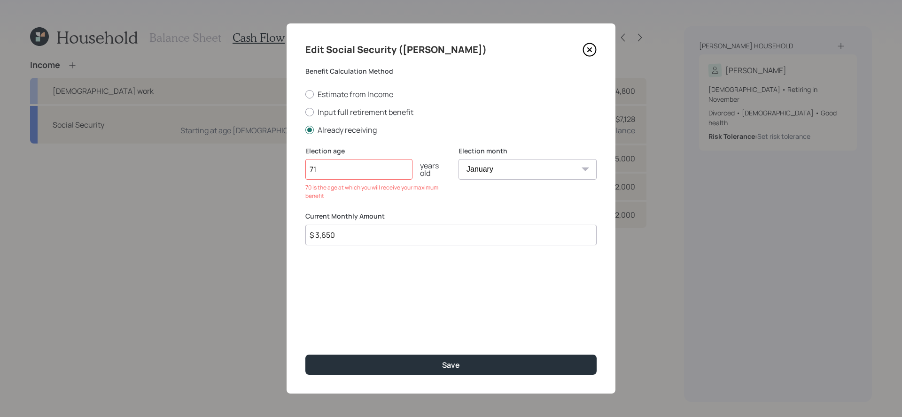
click at [373, 167] on input "71" at bounding box center [358, 169] width 107 height 21
type input "70"
click at [582, 164] on select "January February March April May June July August September October November De…" at bounding box center [527, 169] width 138 height 21
select select "11"
click at [458, 159] on select "January February March April May June July August September October November De…" at bounding box center [527, 169] width 138 height 21
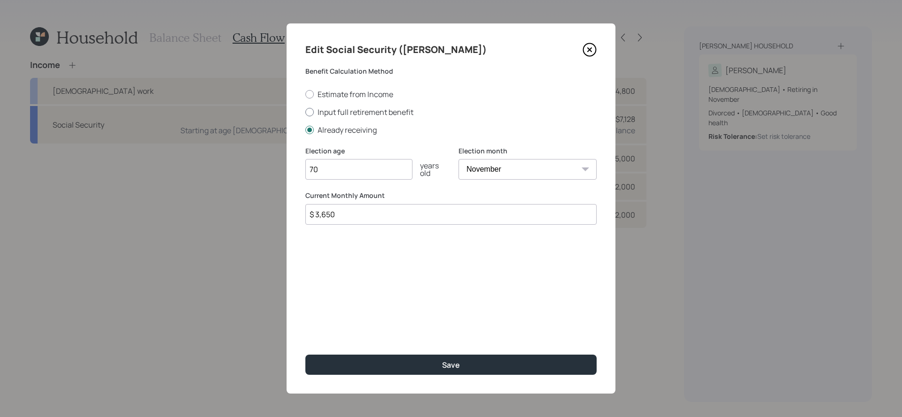
click at [357, 113] on label "Input full retirement benefit" at bounding box center [450, 112] width 291 height 10
click at [305, 112] on input "Input full retirement benefit" at bounding box center [305, 112] width 0 height 0
radio input "true"
click at [387, 223] on input "$" at bounding box center [450, 214] width 291 height 21
type input "$ 3,000"
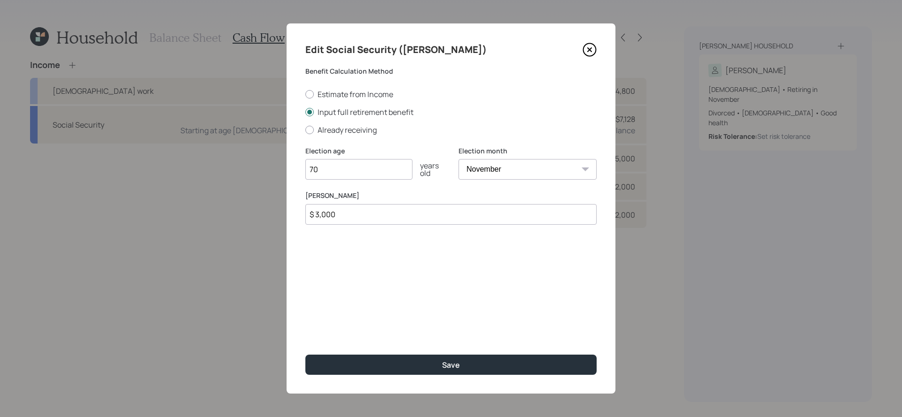
click at [305, 355] on button "Save" at bounding box center [450, 365] width 291 height 20
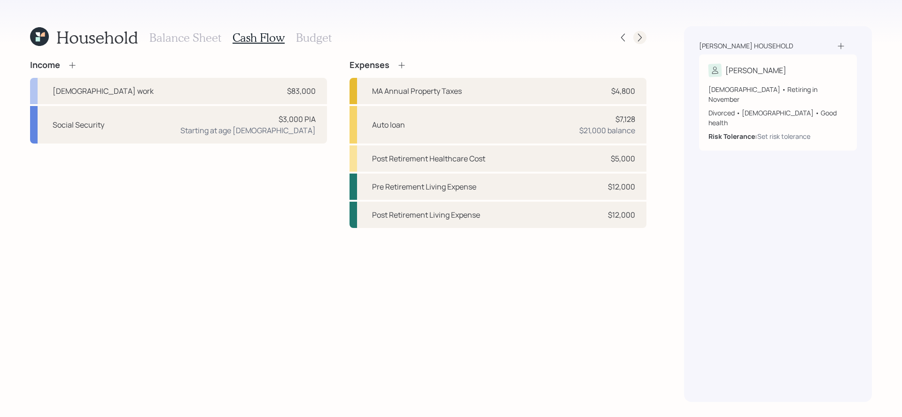
click at [639, 36] on icon at bounding box center [639, 37] width 9 height 9
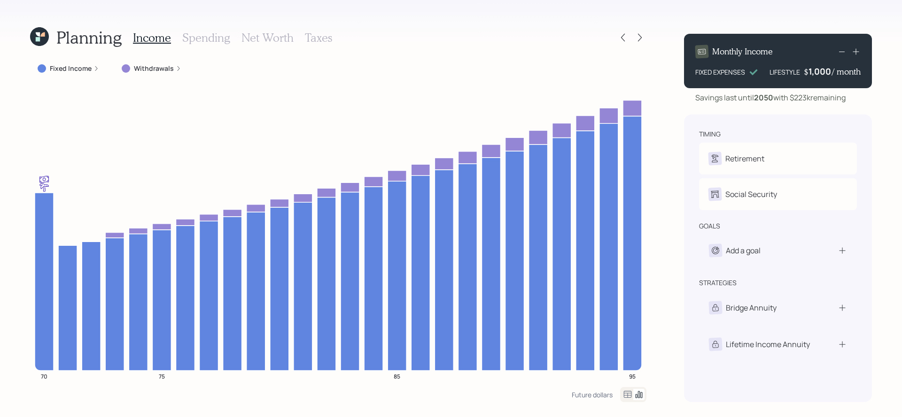
click at [66, 67] on label "Fixed Income" at bounding box center [71, 68] width 42 height 9
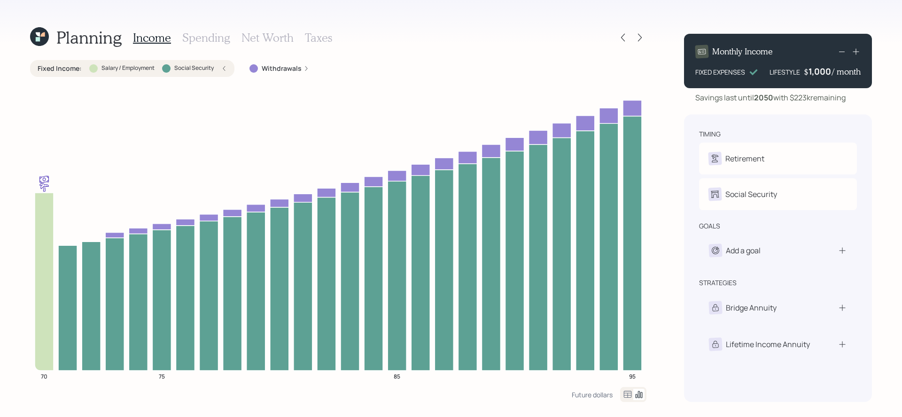
click at [28, 225] on div "Planning Income Spending Net Worth Taxes Fixed Income : Salary / Employment Soc…" at bounding box center [451, 208] width 902 height 417
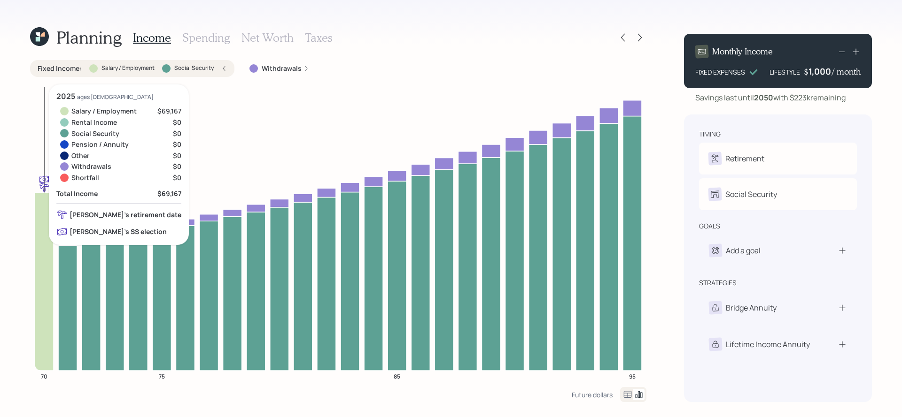
click at [40, 224] on icon at bounding box center [44, 282] width 19 height 178
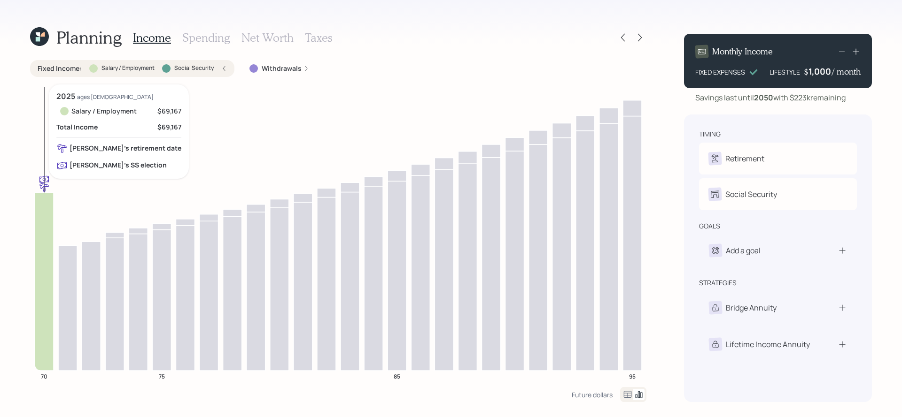
click at [40, 224] on icon at bounding box center [44, 282] width 19 height 178
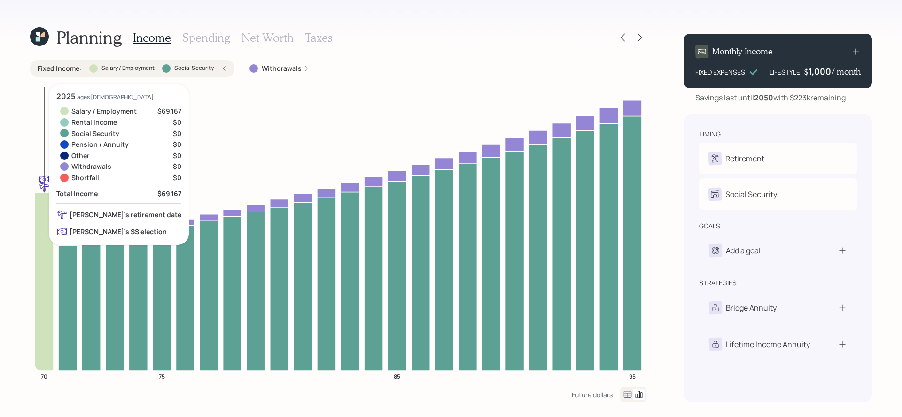
click at [40, 224] on icon at bounding box center [44, 282] width 19 height 178
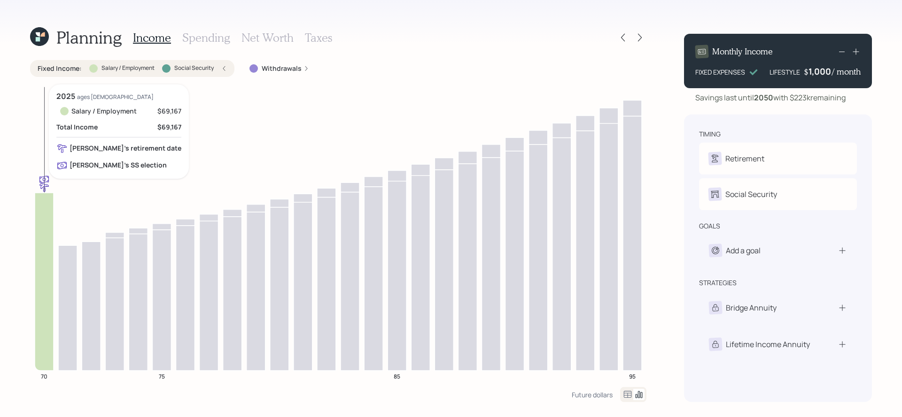
click at [43, 215] on icon at bounding box center [44, 282] width 19 height 178
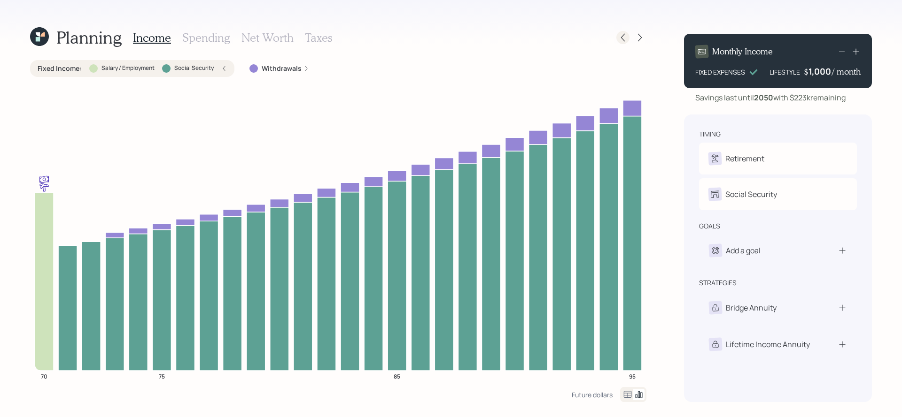
click at [628, 36] on div at bounding box center [622, 37] width 13 height 13
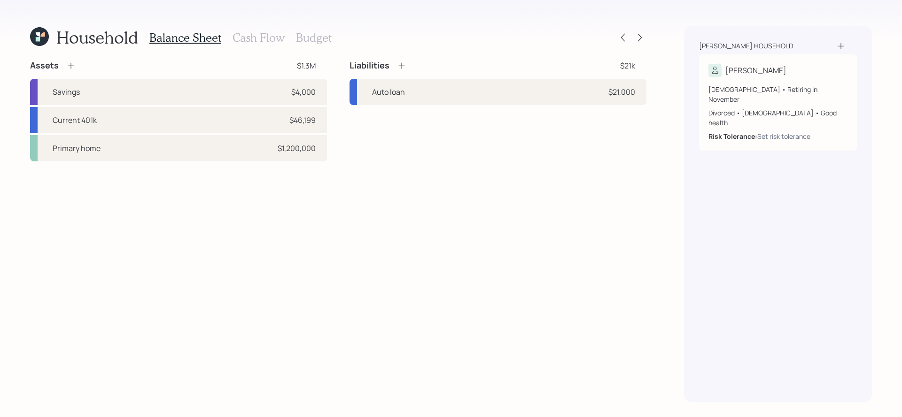
click at [325, 38] on h3 "Budget" at bounding box center [314, 38] width 36 height 14
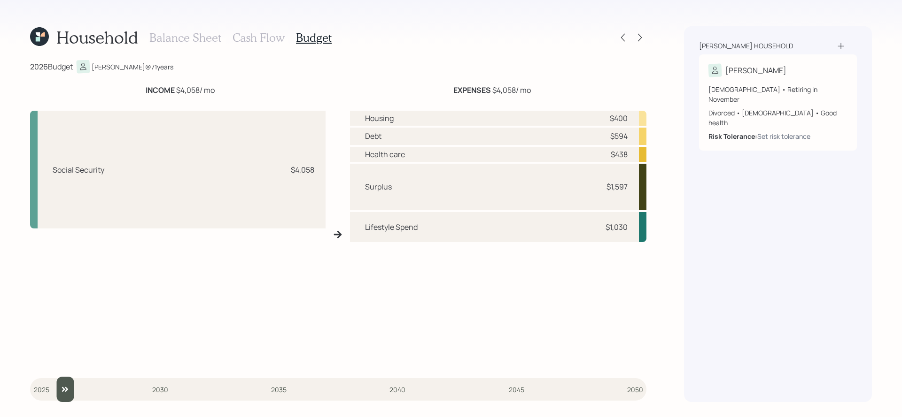
type input "2026"
click at [49, 394] on input "slider" at bounding box center [338, 389] width 616 height 25
drag, startPoint x: 222, startPoint y: 92, endPoint x: 144, endPoint y: 92, distance: 78.4
click at [144, 92] on div "INCOME $4,058 / mo" at bounding box center [180, 90] width 300 height 11
click at [255, 39] on h3 "Cash Flow" at bounding box center [258, 38] width 52 height 14
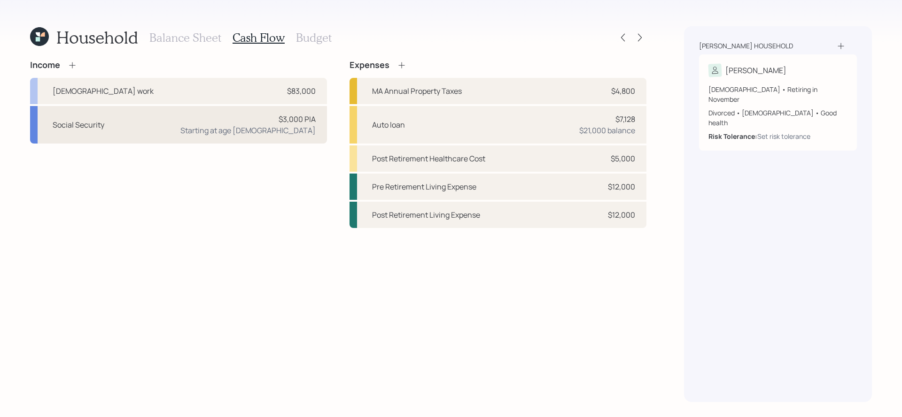
click at [267, 128] on div "Starting at age 70" at bounding box center [247, 130] width 135 height 11
select select "11"
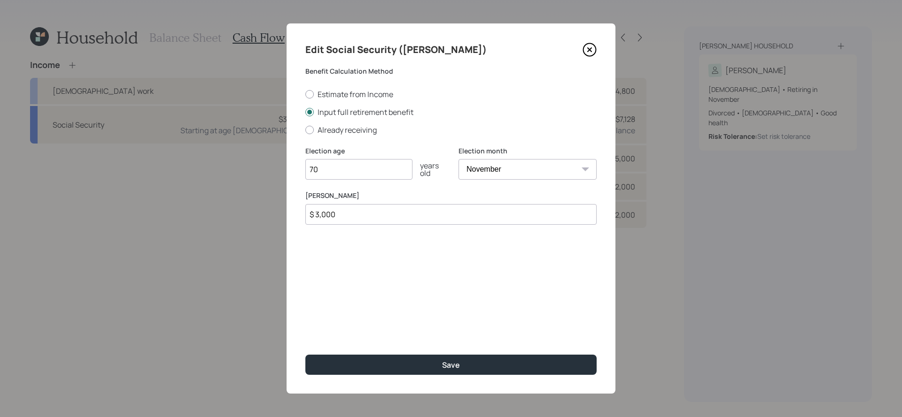
click at [469, 212] on input "$ 3,000" at bounding box center [450, 214] width 291 height 21
type input "$ 2,900"
click at [305, 355] on button "Save" at bounding box center [450, 365] width 291 height 20
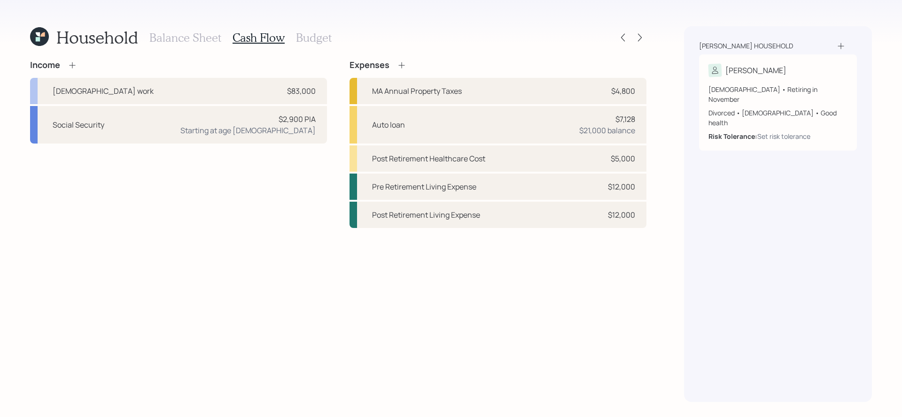
click at [315, 33] on h3 "Budget" at bounding box center [314, 38] width 36 height 14
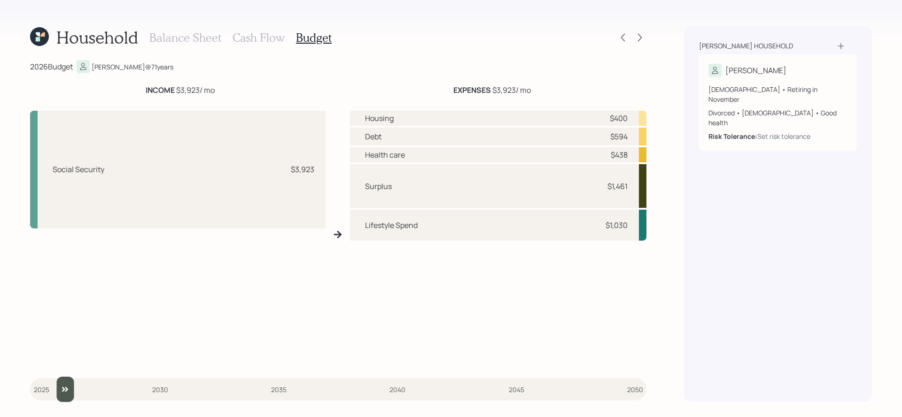
drag, startPoint x: 46, startPoint y: 388, endPoint x: 51, endPoint y: 387, distance: 5.7
type input "2026"
click at [51, 387] on input "slider" at bounding box center [338, 389] width 616 height 25
click at [269, 31] on h3 "Cash Flow" at bounding box center [258, 38] width 52 height 14
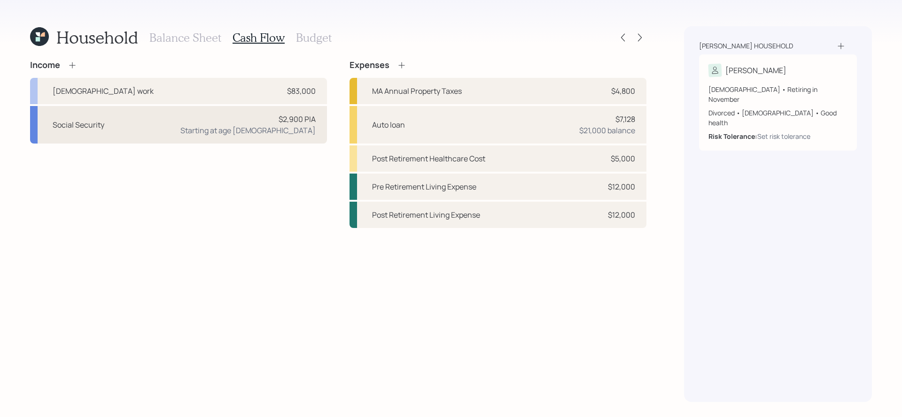
click at [290, 137] on div "Social Security $2,900 PIA Starting at age 70" at bounding box center [178, 125] width 297 height 38
select select "11"
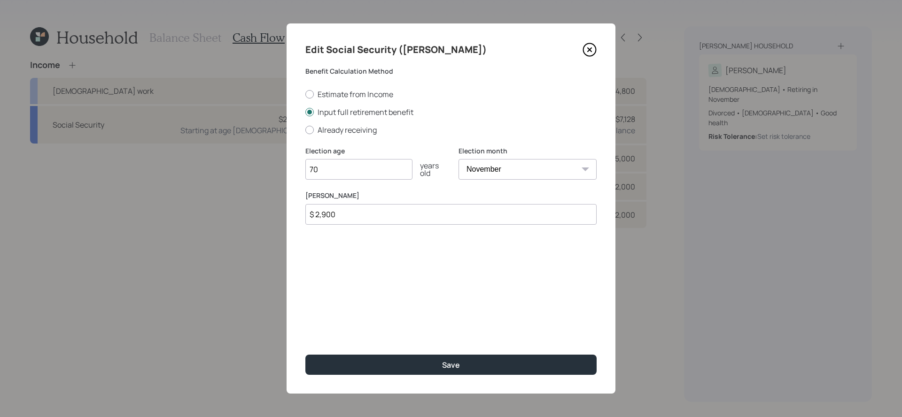
drag, startPoint x: 360, startPoint y: 214, endPoint x: 266, endPoint y: 211, distance: 94.0
click at [266, 211] on div "Edit Social Security (Judy) Benefit Calculation Method Estimate from Income Inp…" at bounding box center [451, 208] width 902 height 417
type input "$ 2,800"
click at [305, 355] on button "Save" at bounding box center [450, 365] width 291 height 20
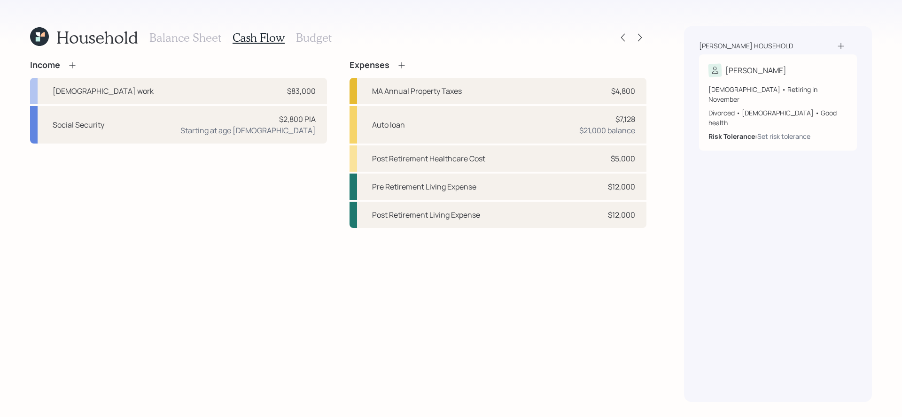
click at [314, 46] on div "Balance Sheet Cash Flow Budget" at bounding box center [240, 37] width 182 height 23
click at [314, 42] on h3 "Budget" at bounding box center [314, 38] width 36 height 14
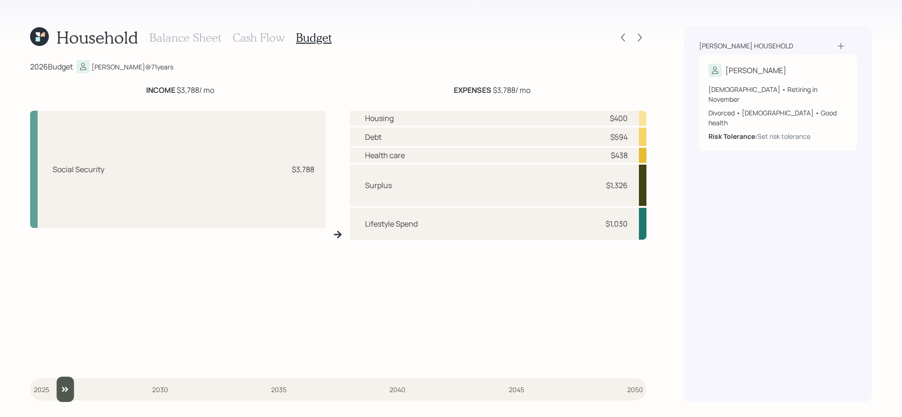
drag, startPoint x: 46, startPoint y: 387, endPoint x: 51, endPoint y: 387, distance: 5.2
type input "2026"
click at [51, 387] on input "slider" at bounding box center [338, 389] width 616 height 25
click at [253, 39] on h3 "Cash Flow" at bounding box center [258, 38] width 52 height 14
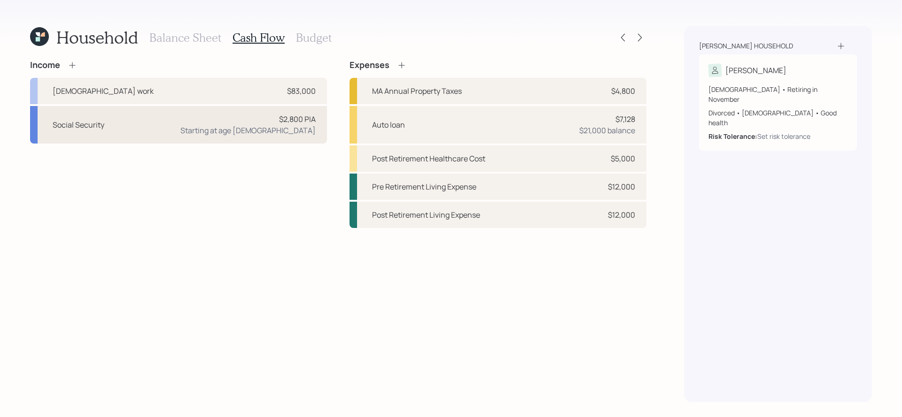
click at [227, 128] on div "Social Security $2,800 PIA Starting at age 70" at bounding box center [178, 125] width 297 height 38
select select "11"
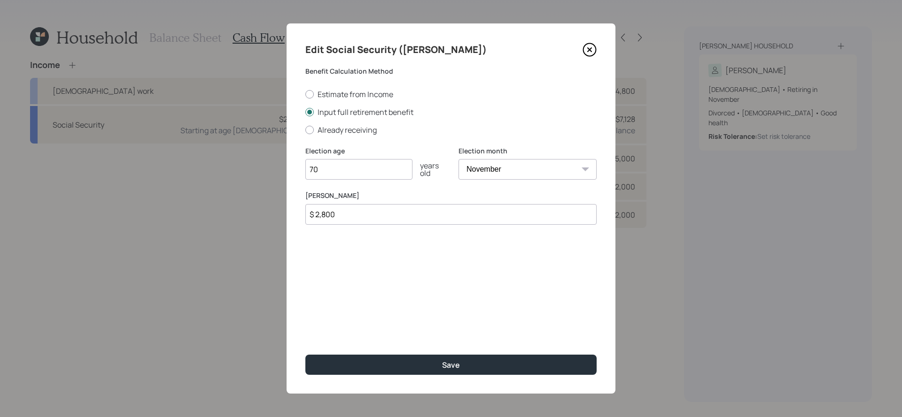
click at [371, 220] on input "$ 2,800" at bounding box center [450, 214] width 291 height 21
type input "$ 2,750"
click at [305, 355] on button "Save" at bounding box center [450, 365] width 291 height 20
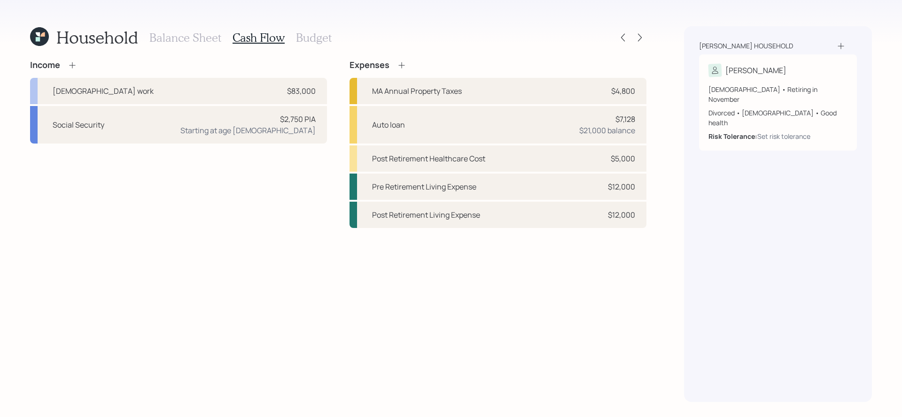
click at [321, 38] on h3 "Budget" at bounding box center [314, 38] width 36 height 14
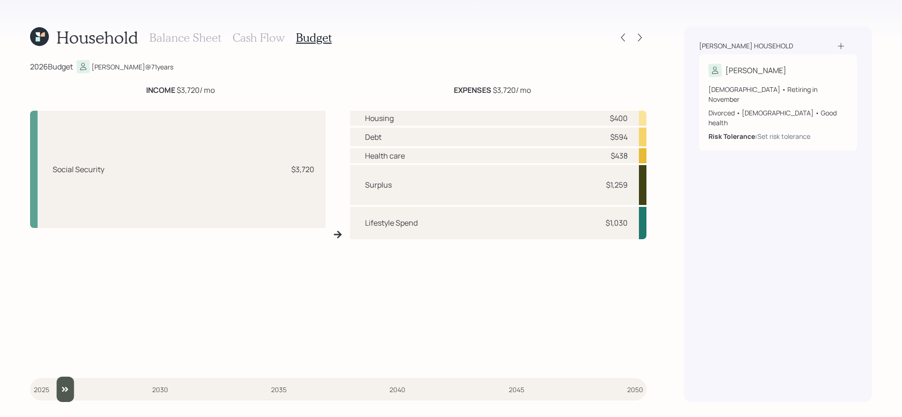
type input "2026"
click at [46, 386] on input "slider" at bounding box center [338, 389] width 616 height 25
click at [269, 35] on h3 "Cash Flow" at bounding box center [258, 38] width 52 height 14
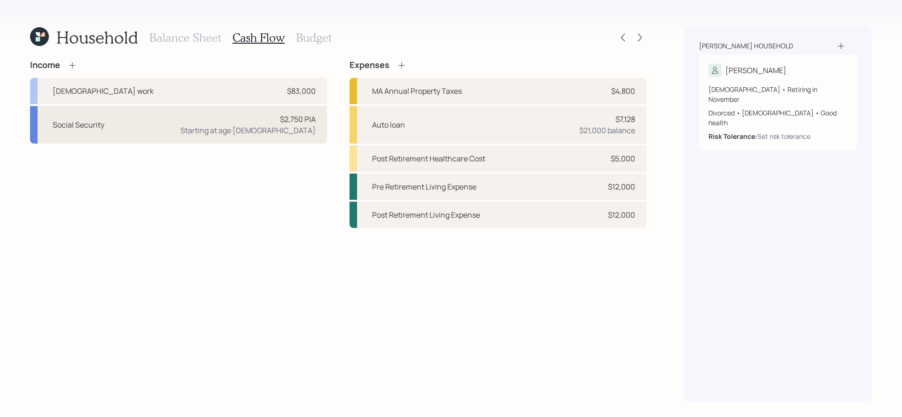
click at [255, 139] on div "Social Security $2,750 PIA Starting at age 70" at bounding box center [178, 125] width 297 height 38
select select "11"
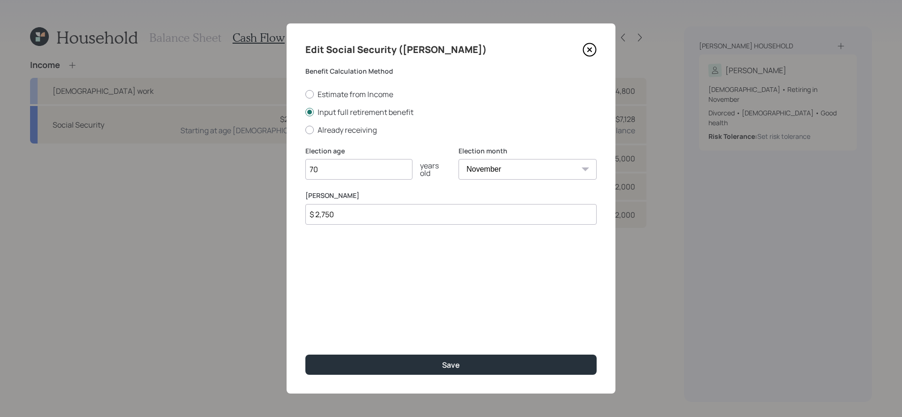
drag, startPoint x: 365, startPoint y: 223, endPoint x: 275, endPoint y: 214, distance: 91.1
click at [275, 215] on div "Edit Social Security (Judy) Benefit Calculation Method Estimate from Income Inp…" at bounding box center [451, 208] width 902 height 417
type input "$ 2,700"
click at [305, 355] on button "Save" at bounding box center [450, 365] width 291 height 20
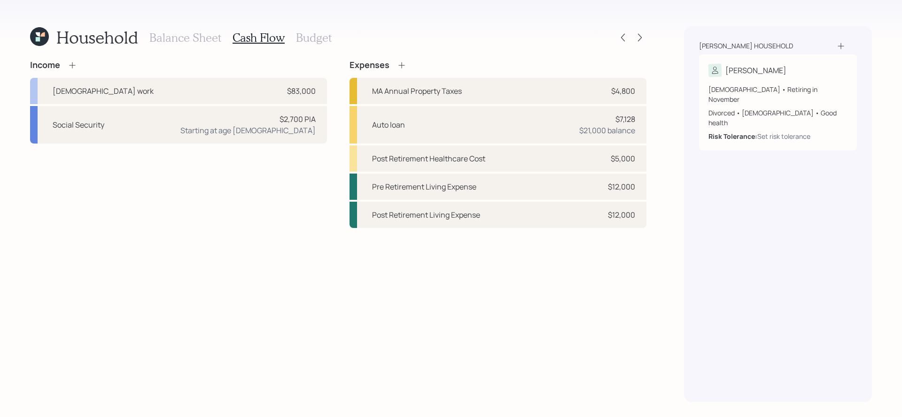
click at [322, 43] on h3 "Budget" at bounding box center [314, 38] width 36 height 14
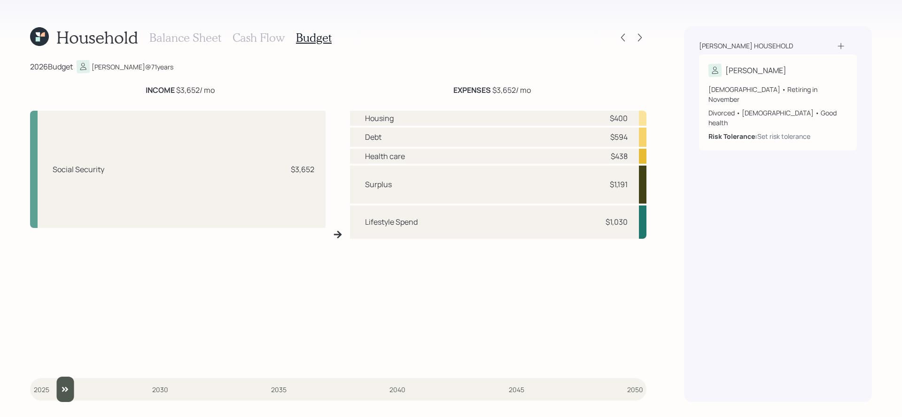
drag, startPoint x: 42, startPoint y: 386, endPoint x: 51, endPoint y: 386, distance: 8.9
type input "2026"
click at [51, 386] on input "slider" at bounding box center [338, 389] width 616 height 25
drag, startPoint x: 320, startPoint y: 172, endPoint x: 279, endPoint y: 168, distance: 41.5
click at [279, 168] on div "Social Security $3,652" at bounding box center [177, 169] width 295 height 117
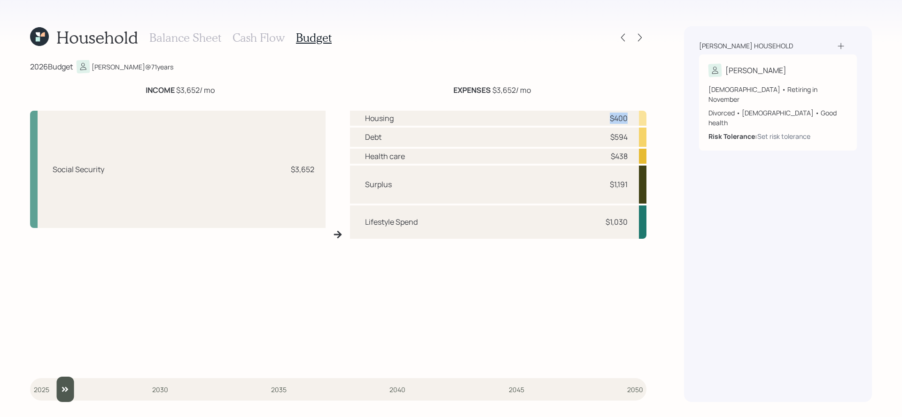
drag, startPoint x: 628, startPoint y: 120, endPoint x: 605, endPoint y: 120, distance: 22.5
click at [605, 120] on div "Housing $400" at bounding box center [498, 118] width 296 height 15
drag, startPoint x: 627, startPoint y: 136, endPoint x: 609, endPoint y: 136, distance: 17.9
click at [609, 136] on div "$594" at bounding box center [613, 136] width 28 height 11
drag, startPoint x: 633, startPoint y: 161, endPoint x: 605, endPoint y: 159, distance: 27.3
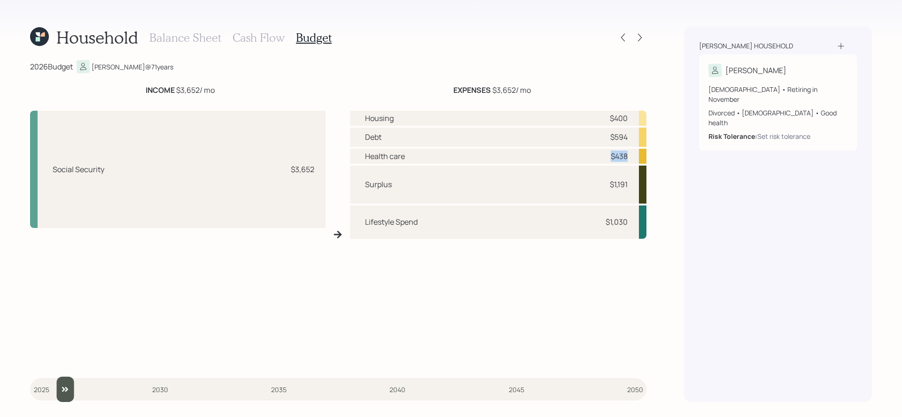
click at [605, 159] on div "Health care $438" at bounding box center [498, 156] width 296 height 15
drag, startPoint x: 630, startPoint y: 232, endPoint x: 598, endPoint y: 223, distance: 32.6
click at [598, 223] on div "Lifestyle Spend $1,030" at bounding box center [498, 222] width 296 height 33
drag, startPoint x: 626, startPoint y: 188, endPoint x: 598, endPoint y: 188, distance: 28.2
click at [598, 188] on div "Surplus $1,191" at bounding box center [498, 185] width 296 height 38
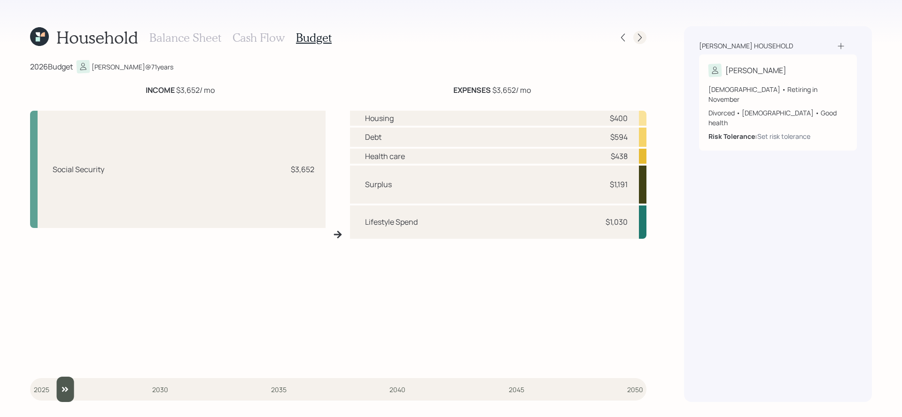
click at [639, 39] on icon at bounding box center [640, 38] width 4 height 8
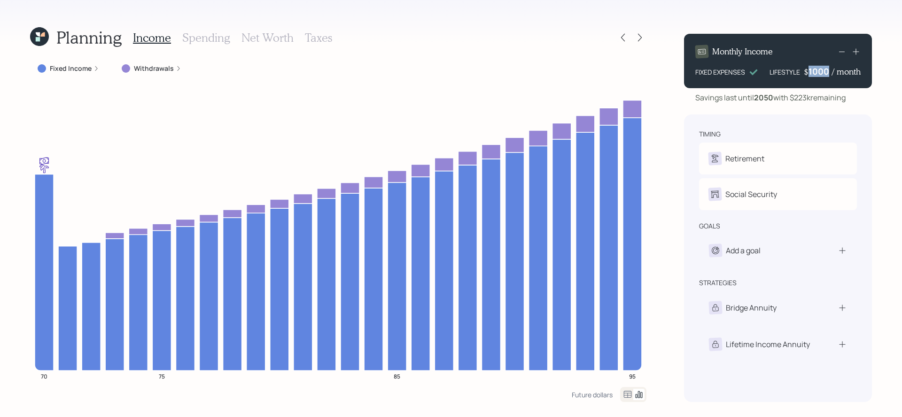
drag, startPoint x: 829, startPoint y: 72, endPoint x: 808, endPoint y: 72, distance: 21.1
click at [808, 72] on div "1000" at bounding box center [819, 71] width 23 height 11
click at [830, 118] on div "timing Retirement J Retire at 70y 11m Social Security J Elect at 70y 11m goals …" at bounding box center [778, 259] width 188 height 288
click at [626, 35] on icon at bounding box center [622, 37] width 9 height 9
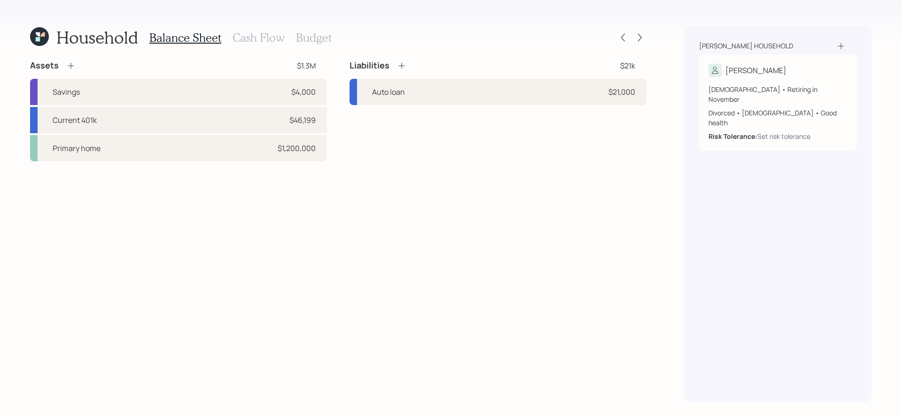
click at [301, 37] on h3 "Budget" at bounding box center [314, 38] width 36 height 14
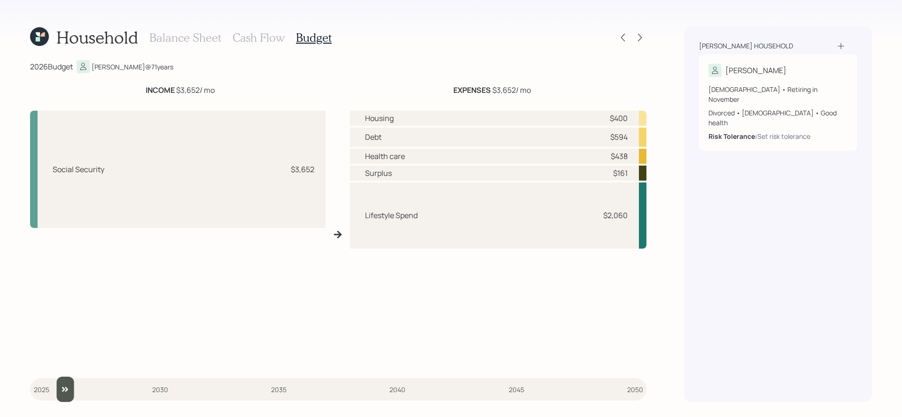
drag, startPoint x: 38, startPoint y: 395, endPoint x: 51, endPoint y: 394, distance: 13.2
type input "2026"
click at [51, 394] on input "slider" at bounding box center [338, 389] width 616 height 25
click at [636, 39] on icon at bounding box center [639, 37] width 9 height 9
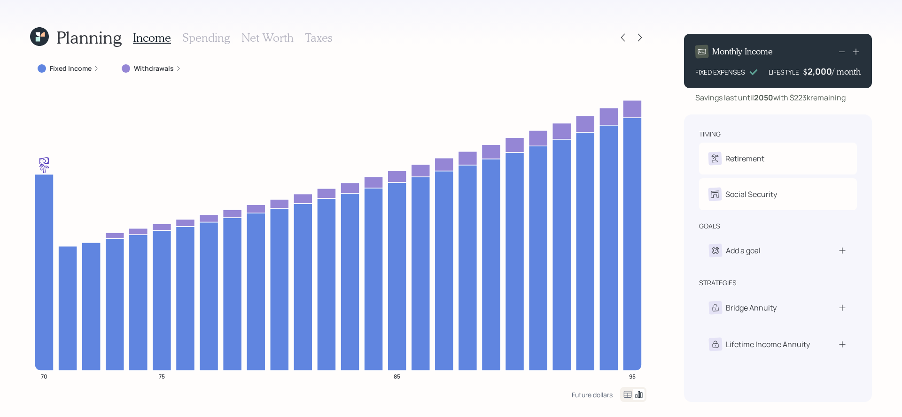
click at [860, 50] on div "Monthly Income FIXED EXPENSES LIFESTYLE $ 2,000 / month" at bounding box center [778, 61] width 188 height 54
click at [858, 50] on icon at bounding box center [855, 51] width 9 height 9
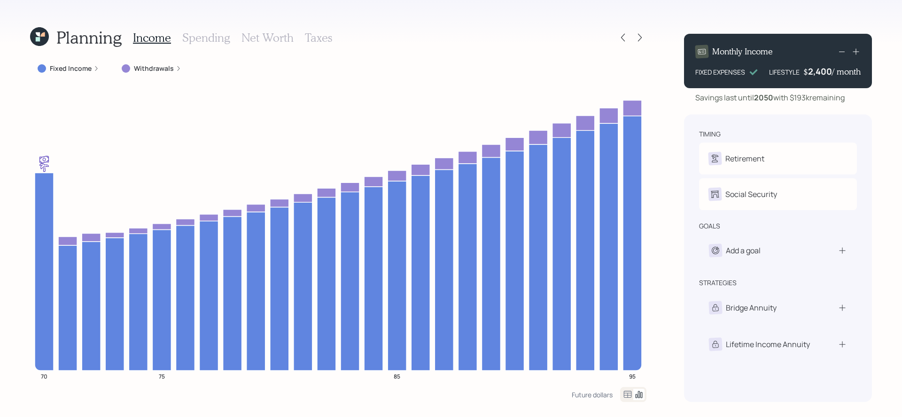
click at [841, 54] on icon at bounding box center [841, 51] width 11 height 11
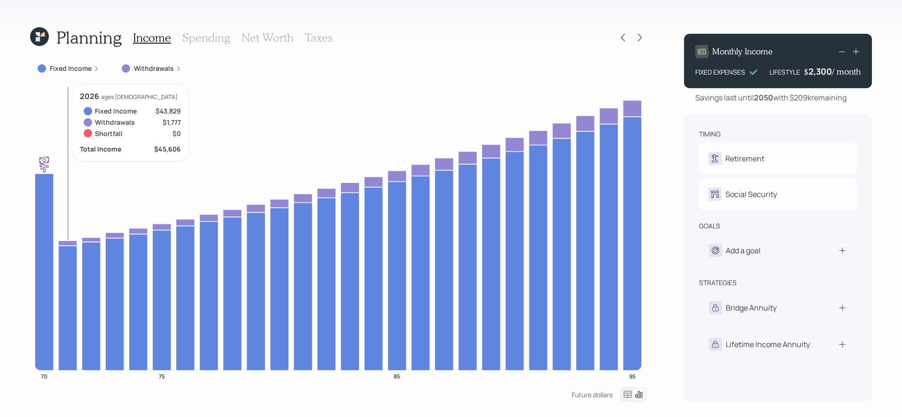
click at [69, 241] on icon at bounding box center [67, 243] width 19 height 5
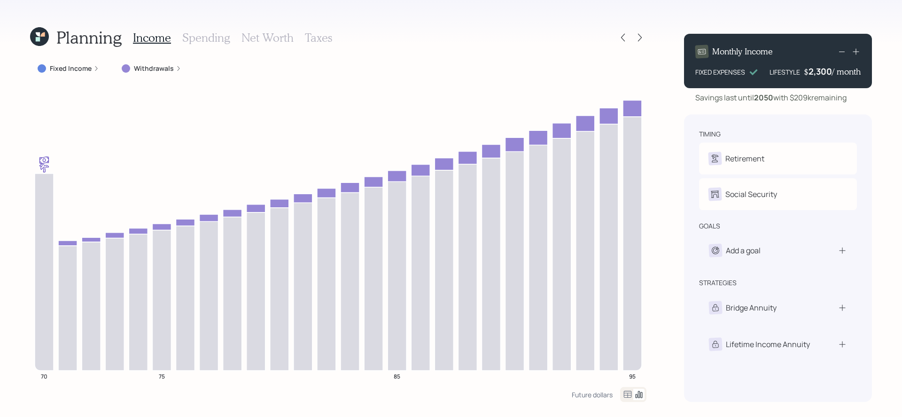
click at [840, 55] on icon at bounding box center [841, 51] width 11 height 11
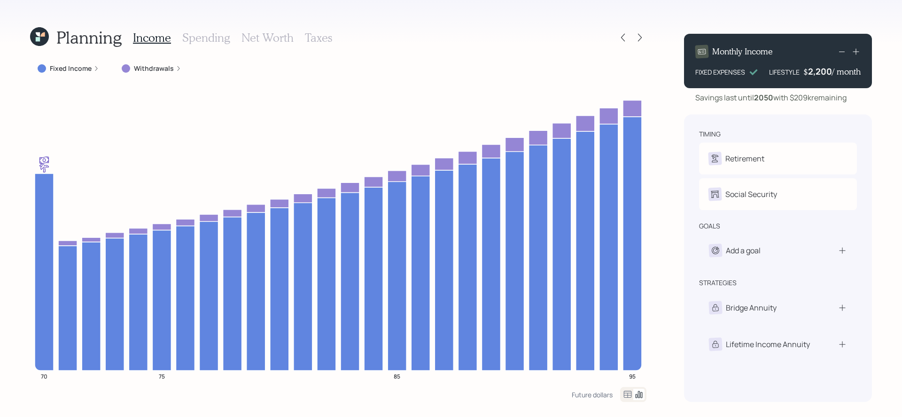
click at [840, 55] on icon at bounding box center [841, 51] width 11 height 11
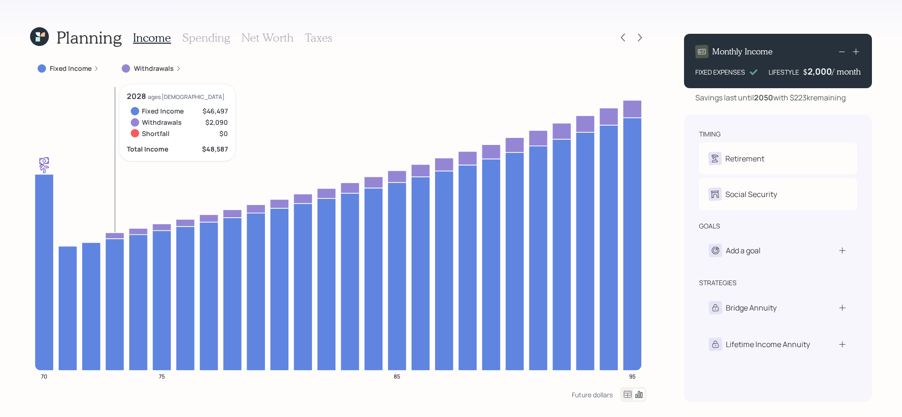
click at [116, 234] on icon at bounding box center [114, 236] width 19 height 6
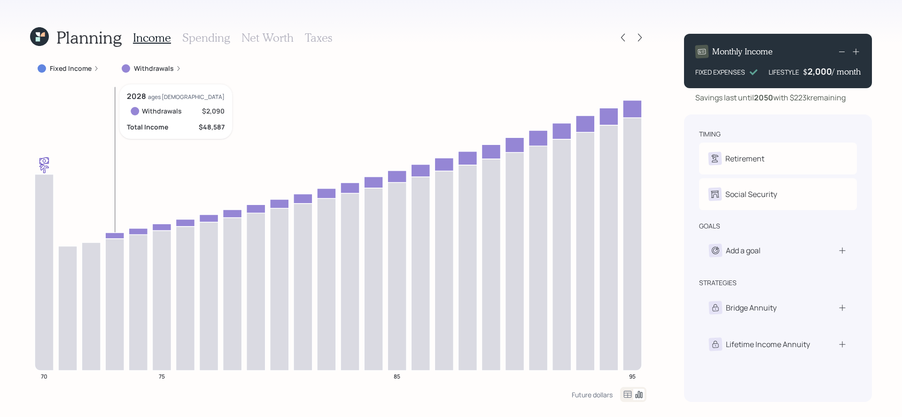
click at [116, 234] on icon at bounding box center [114, 236] width 19 height 6
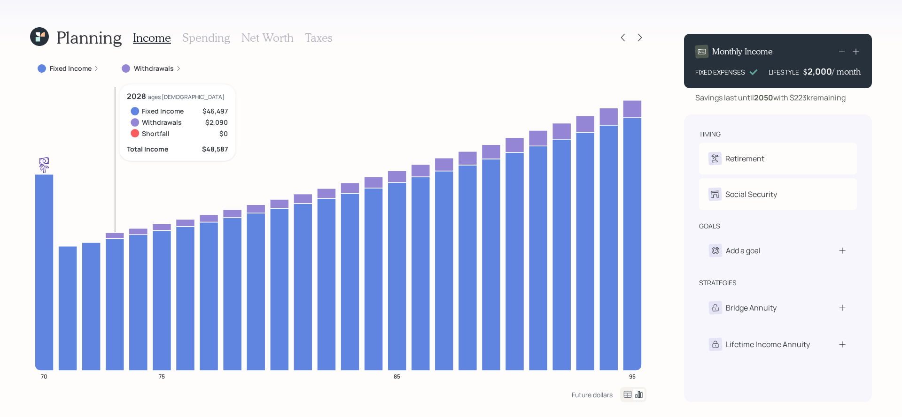
click at [115, 233] on icon at bounding box center [114, 236] width 19 height 6
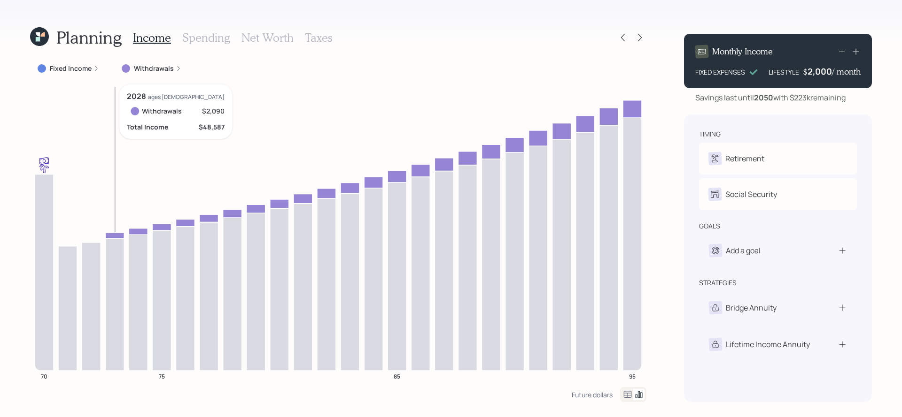
click at [115, 233] on icon at bounding box center [114, 236] width 19 height 6
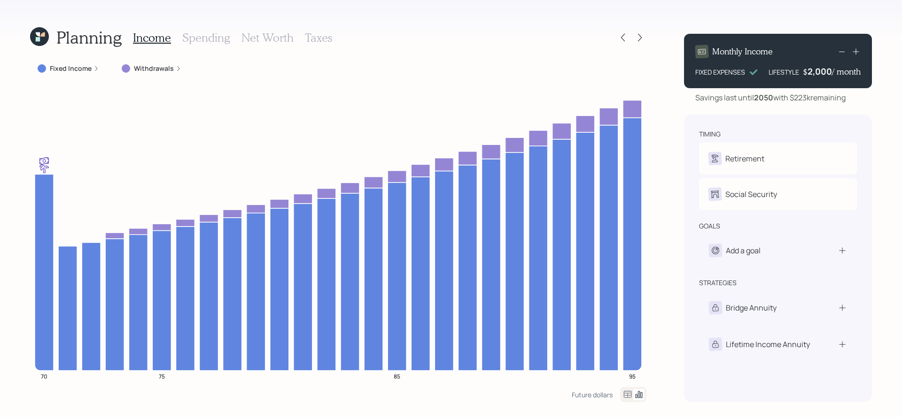
click at [158, 67] on label "Withdrawals" at bounding box center [154, 68] width 40 height 9
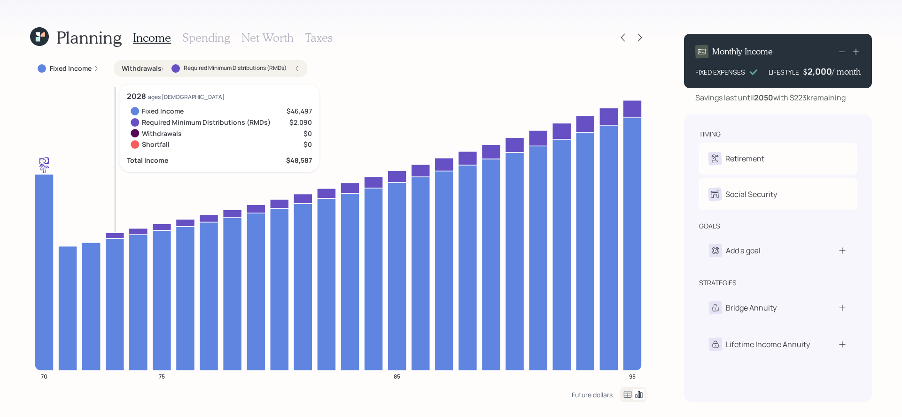
click at [119, 233] on icon at bounding box center [114, 236] width 19 height 6
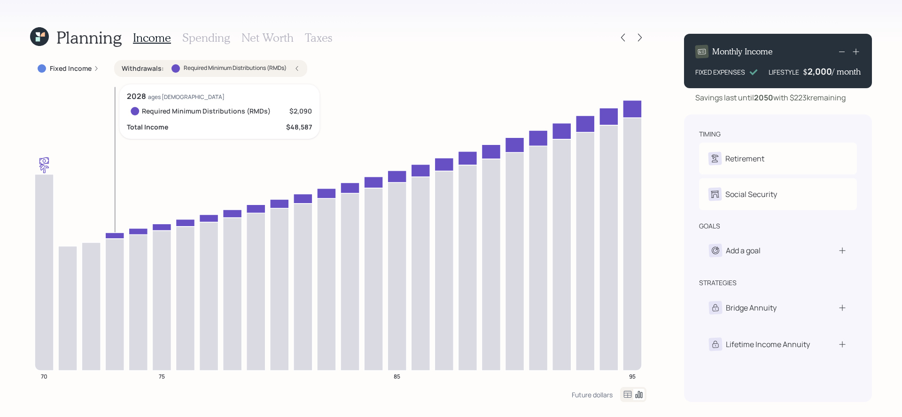
click at [116, 234] on icon at bounding box center [114, 236] width 19 height 6
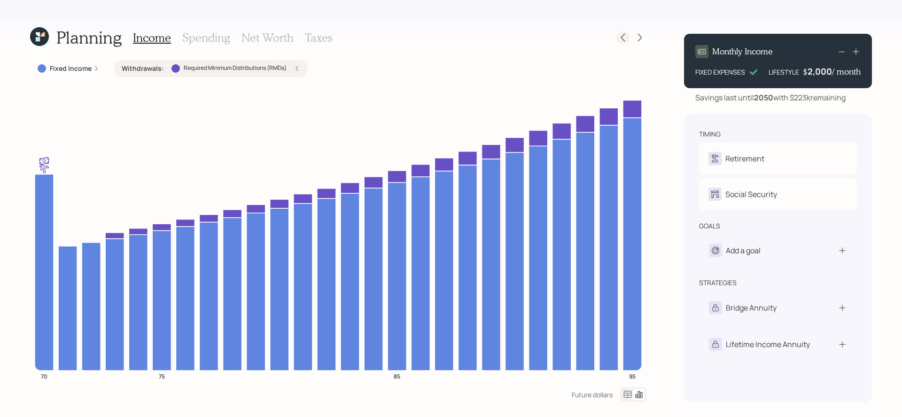
click at [625, 34] on icon at bounding box center [622, 37] width 9 height 9
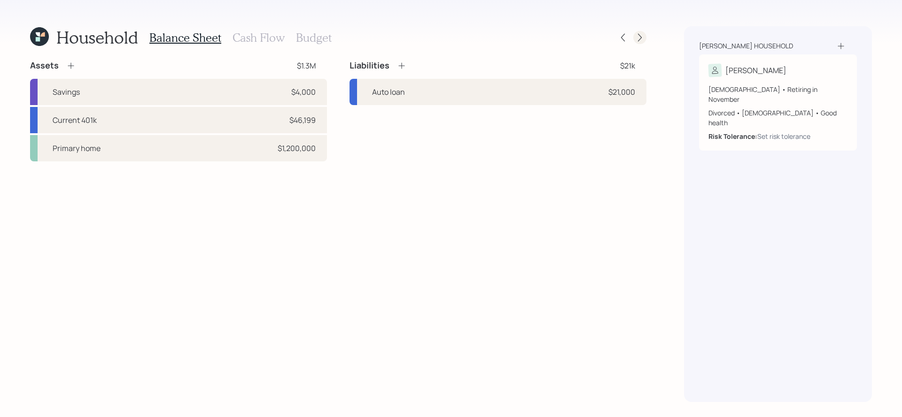
click at [641, 37] on icon at bounding box center [639, 37] width 9 height 9
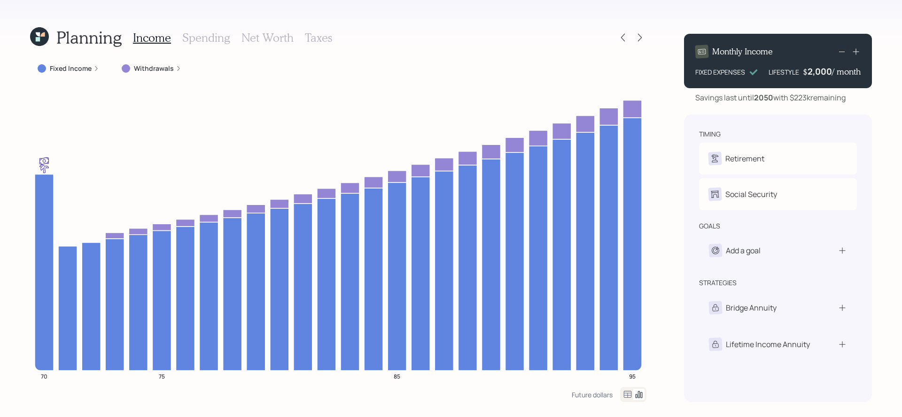
click at [641, 37] on icon at bounding box center [639, 37] width 9 height 9
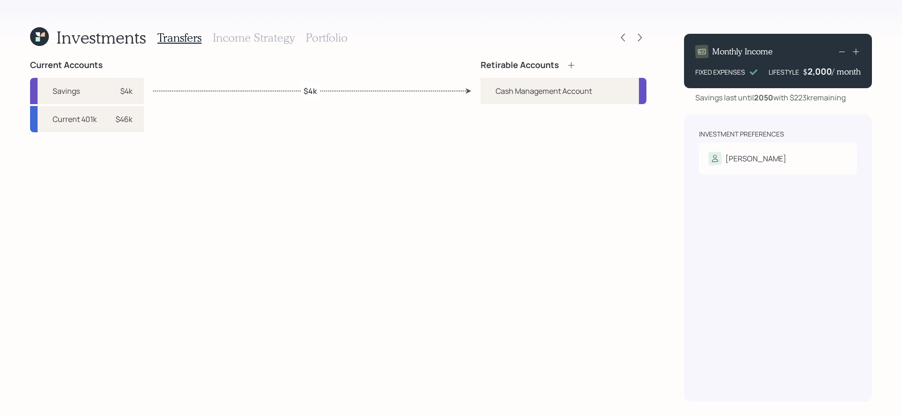
click at [575, 67] on icon at bounding box center [570, 65] width 9 height 9
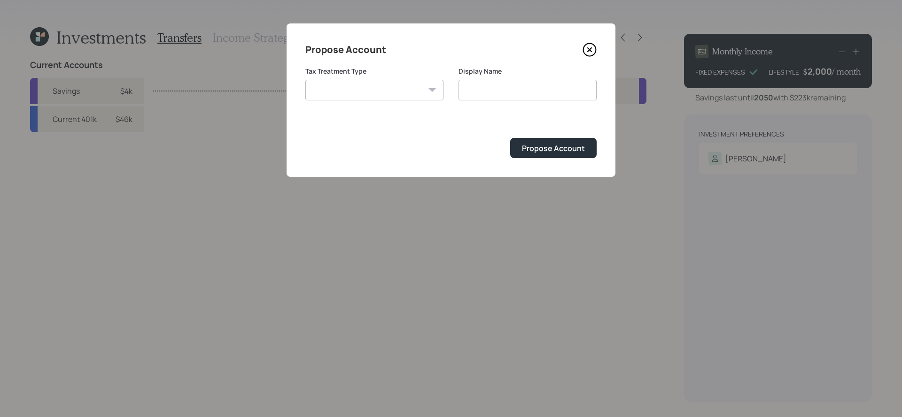
click at [400, 91] on select "Roth Taxable Traditional" at bounding box center [374, 90] width 138 height 21
select select "traditional"
click at [305, 80] on select "Roth Taxable Traditional" at bounding box center [374, 90] width 138 height 21
click at [543, 88] on input "Traditional" at bounding box center [527, 90] width 138 height 21
type input "Traditional IRA"
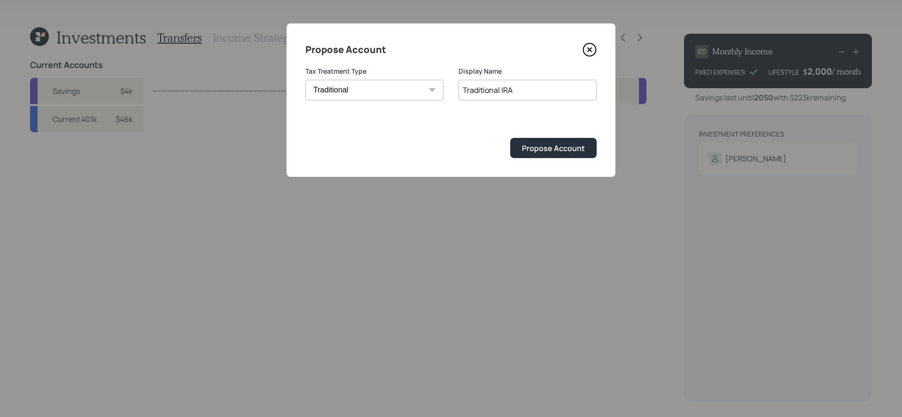
click at [510, 138] on button "Propose Account" at bounding box center [553, 148] width 86 height 20
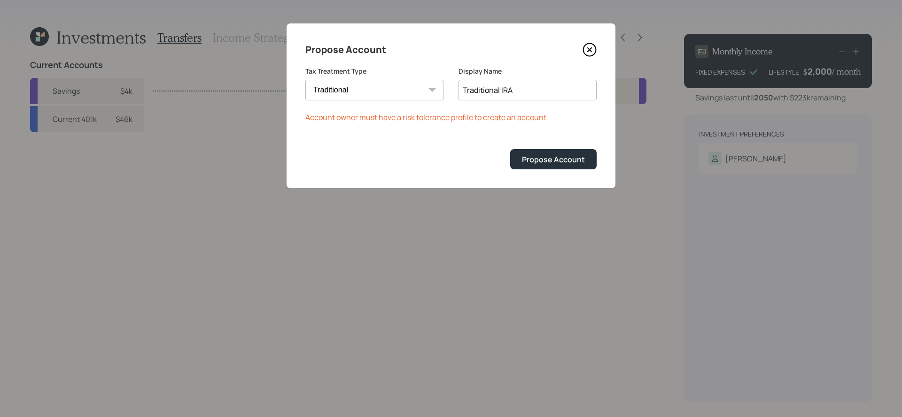
click at [585, 47] on icon at bounding box center [589, 50] width 14 height 14
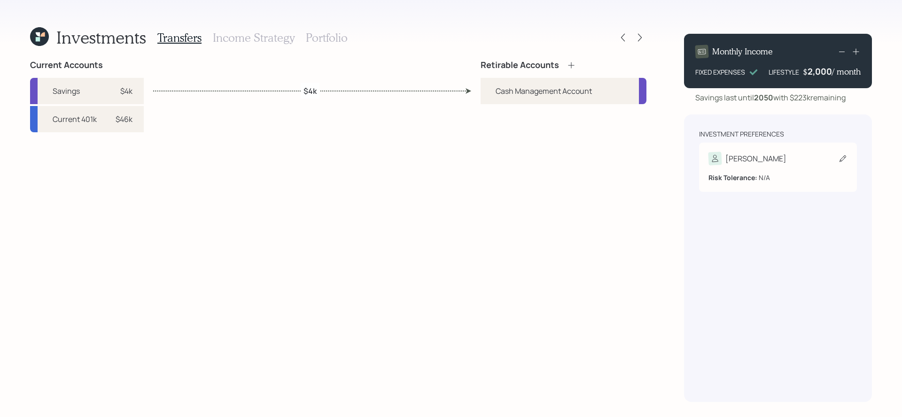
click at [770, 154] on div "Judy" at bounding box center [777, 158] width 139 height 13
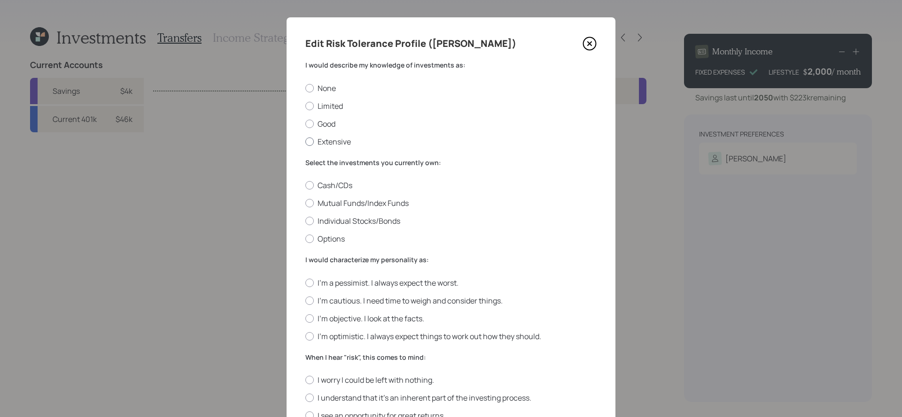
scroll to position [0, 0]
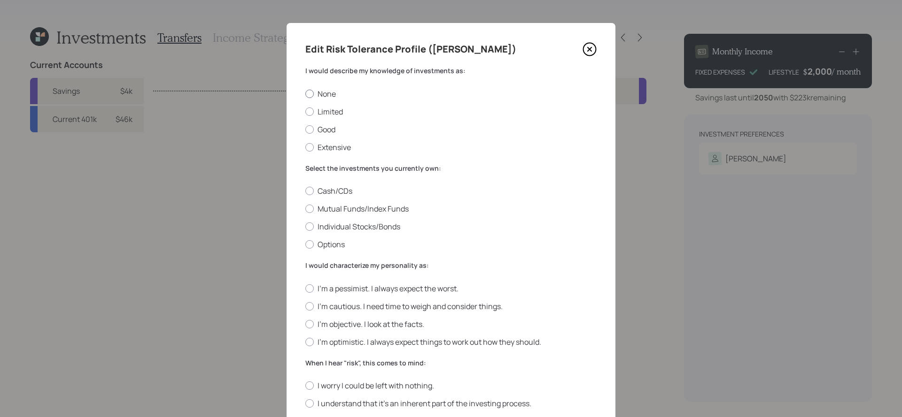
click at [333, 91] on label "None" at bounding box center [450, 94] width 291 height 10
click at [305, 93] on input "None" at bounding box center [305, 93] width 0 height 0
radio input "true"
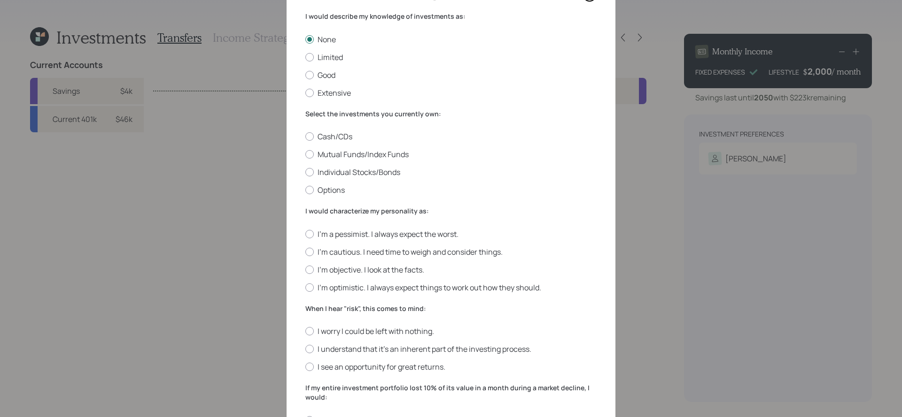
scroll to position [56, 0]
click at [307, 155] on div at bounding box center [309, 153] width 8 height 8
click at [305, 154] on input "Mutual Funds/Index Funds" at bounding box center [305, 154] width 0 height 0
radio input "true"
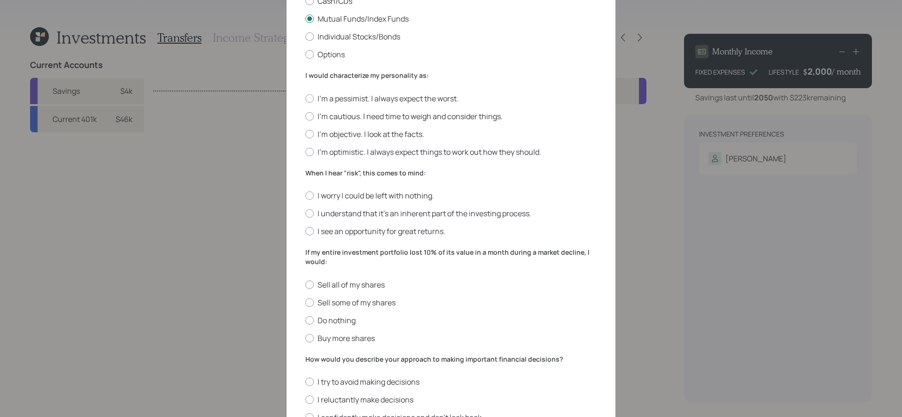
scroll to position [192, 0]
click at [367, 112] on label "I'm cautious. I need time to weigh and consider things." at bounding box center [450, 115] width 291 height 10
click at [305, 115] on input "I'm cautious. I need time to weigh and consider things." at bounding box center [305, 115] width 0 height 0
radio input "true"
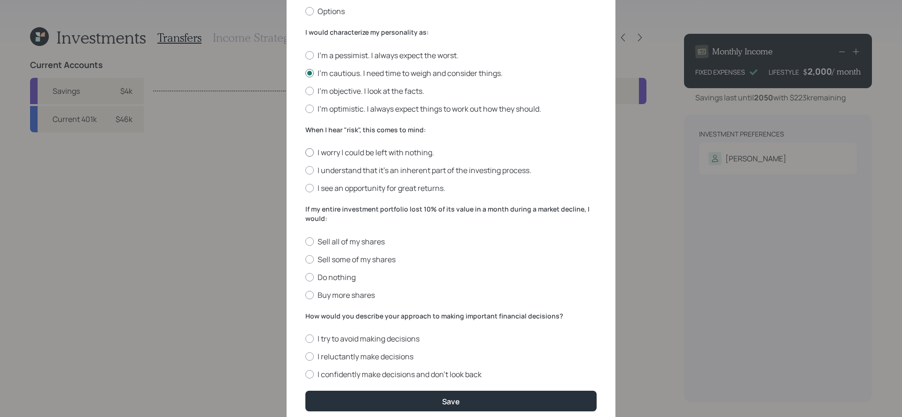
scroll to position [232, 0]
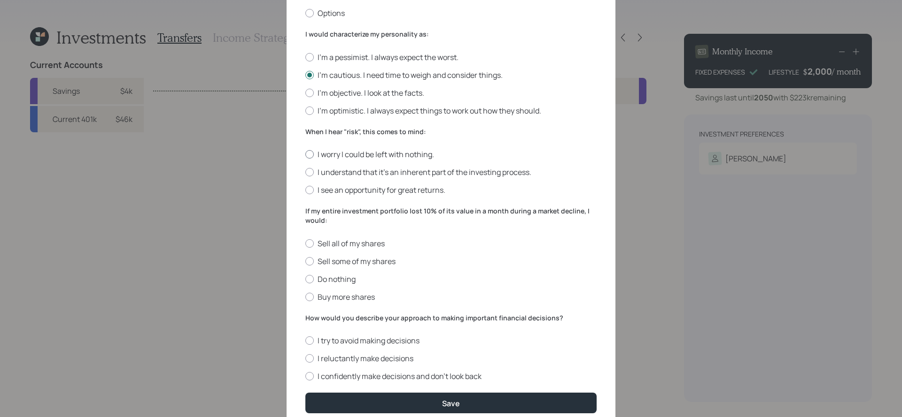
click at [374, 158] on label "I worry I could be left with nothing." at bounding box center [450, 154] width 291 height 10
click at [305, 155] on input "I worry I could be left with nothing." at bounding box center [305, 154] width 0 height 0
radio input "true"
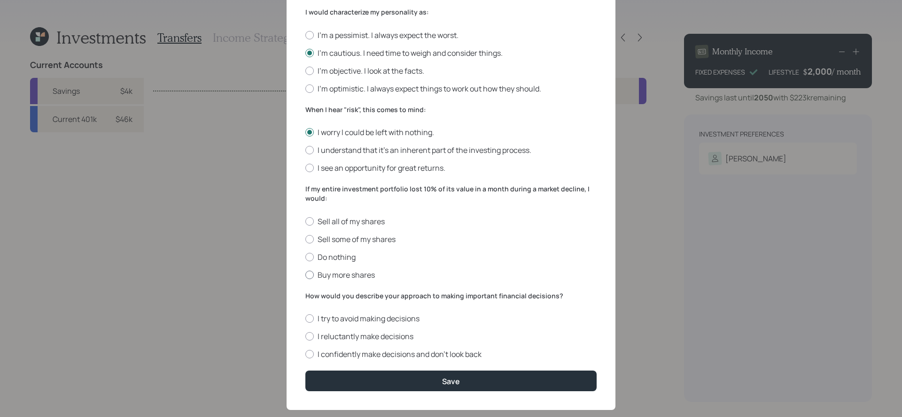
scroll to position [257, 0]
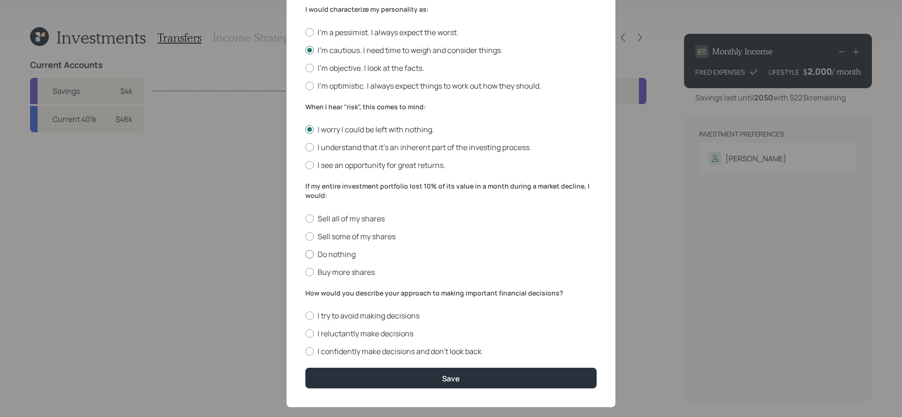
click at [347, 255] on label "Do nothing" at bounding box center [450, 254] width 291 height 10
click at [305, 255] on input "Do nothing" at bounding box center [305, 254] width 0 height 0
radio input "true"
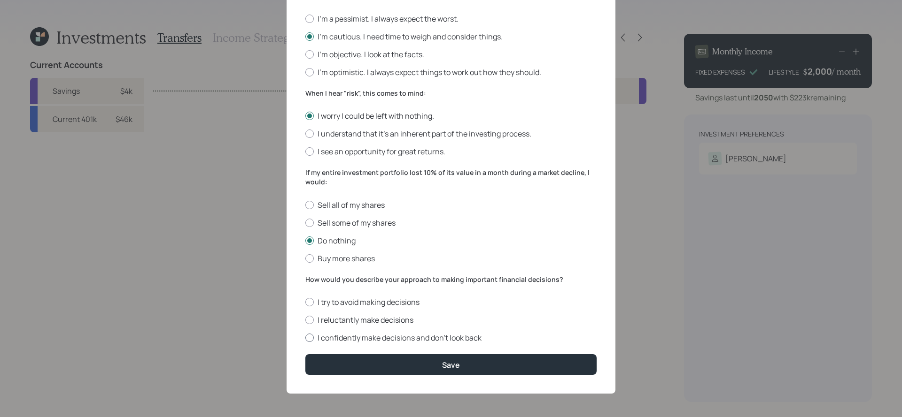
click at [329, 337] on label "I confidently make decisions and don’t look back" at bounding box center [450, 338] width 291 height 10
click at [305, 338] on input "I confidently make decisions and don’t look back" at bounding box center [305, 338] width 0 height 0
radio input "true"
click at [329, 337] on label "I confidently make decisions and don’t look back" at bounding box center [450, 338] width 291 height 10
click at [305, 338] on input "I confidently make decisions and don’t look back" at bounding box center [305, 338] width 0 height 0
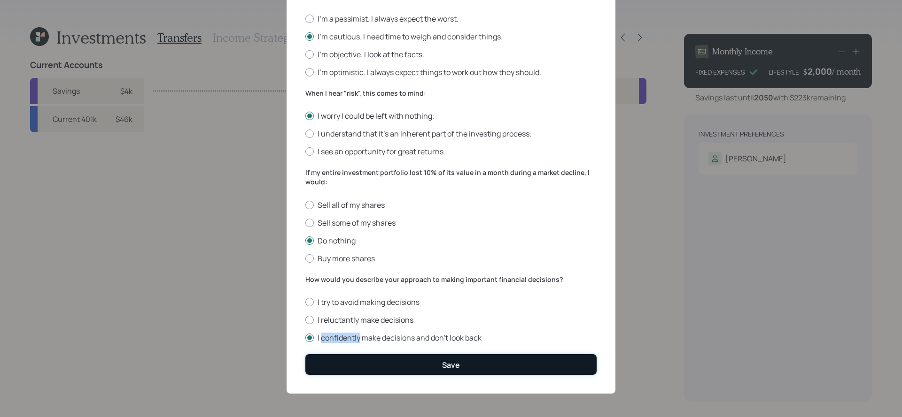
click at [349, 363] on button "Save" at bounding box center [450, 365] width 291 height 20
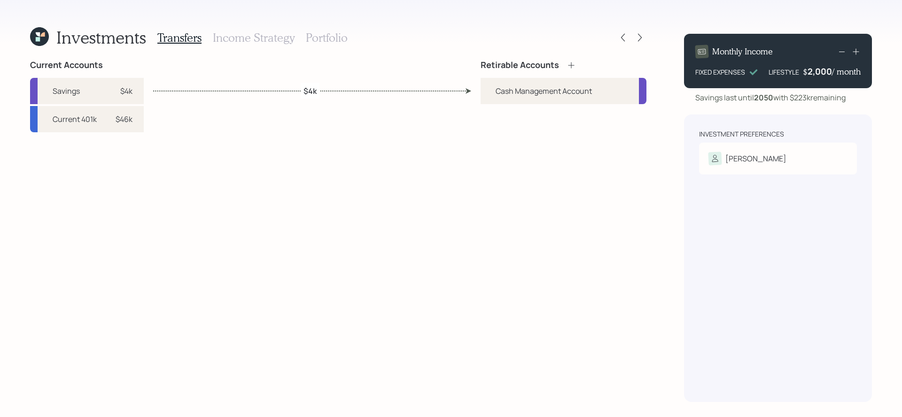
click at [567, 67] on icon at bounding box center [570, 65] width 9 height 9
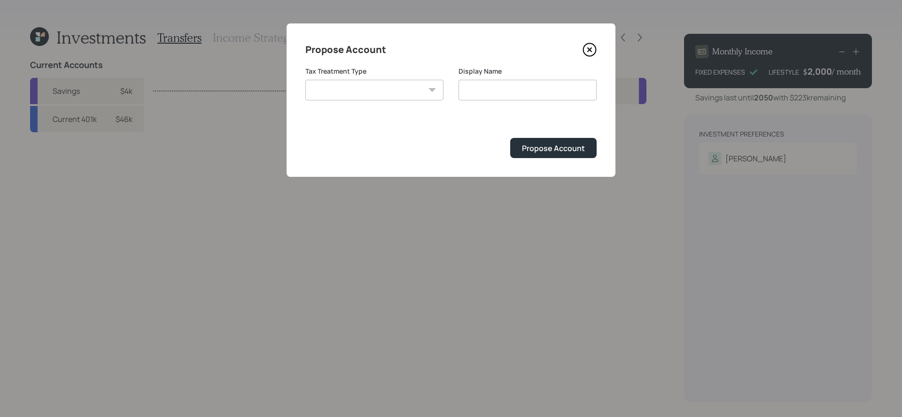
click at [377, 95] on select "Roth Taxable Traditional" at bounding box center [374, 90] width 138 height 21
select select "traditional"
click at [305, 80] on select "Roth Taxable Traditional" at bounding box center [374, 90] width 138 height 21
click at [517, 98] on input "Traditional" at bounding box center [527, 90] width 138 height 21
type input "Traditional IRA"
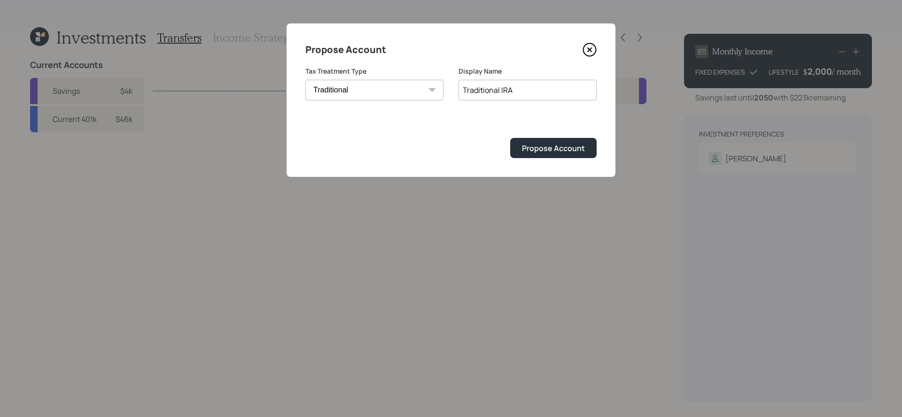
click at [510, 138] on button "Propose Account" at bounding box center [553, 148] width 86 height 20
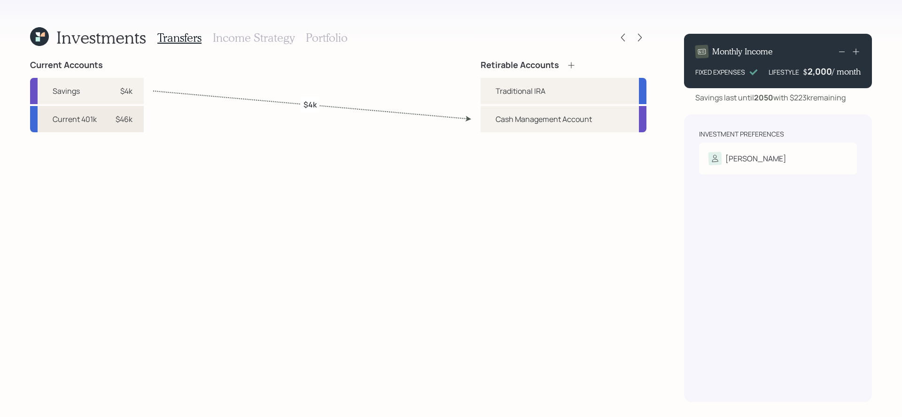
click at [97, 119] on div "Current 401k $46k" at bounding box center [87, 119] width 114 height 26
click at [534, 95] on div "Traditional IRA" at bounding box center [520, 90] width 50 height 11
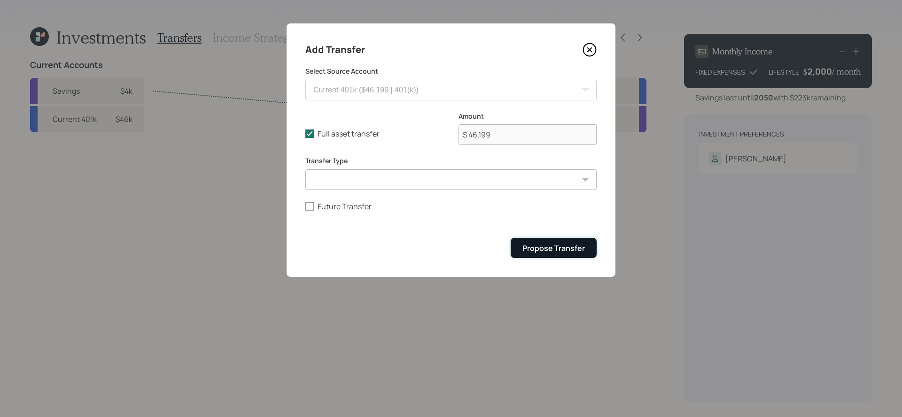
click at [555, 248] on div "Propose Transfer" at bounding box center [553, 248] width 62 height 10
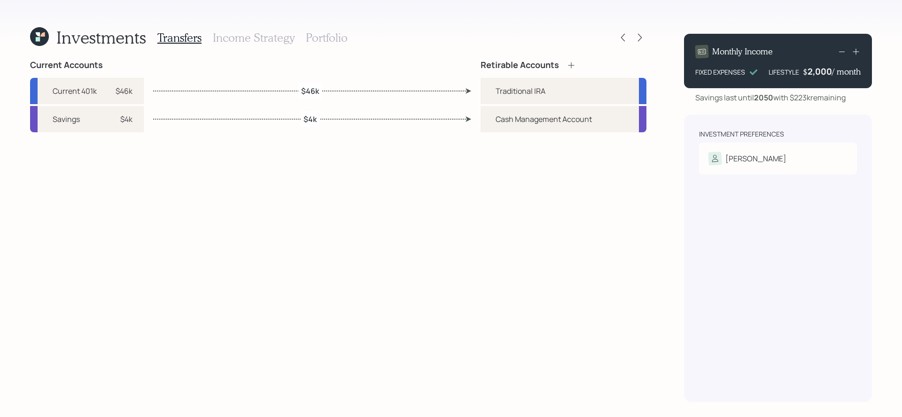
click at [244, 41] on h3 "Income Strategy" at bounding box center [254, 38] width 82 height 14
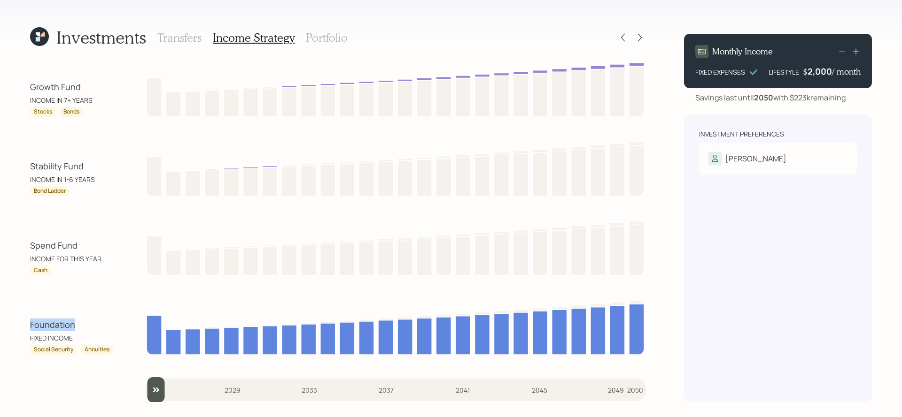
drag, startPoint x: 89, startPoint y: 332, endPoint x: 20, endPoint y: 322, distance: 70.2
click at [20, 322] on div "Investments Transfers Income Strategy Portfolio Growth Fund INCOME IN 7+ YEARS …" at bounding box center [451, 208] width 902 height 417
click at [323, 42] on h3 "Portfolio" at bounding box center [327, 38] width 42 height 14
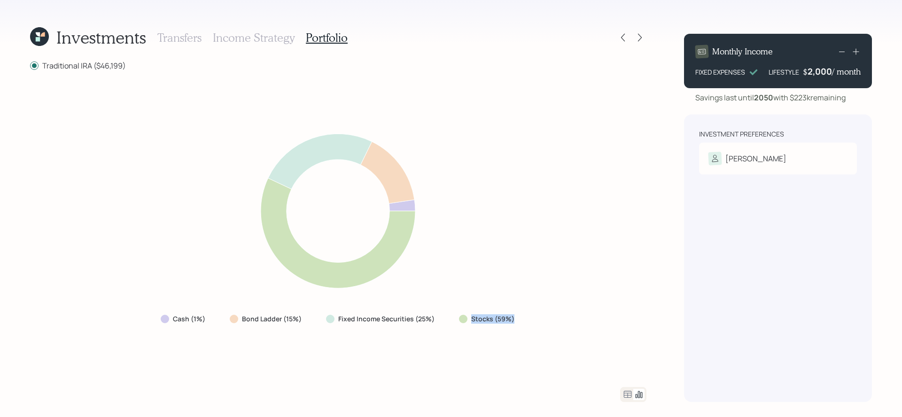
drag, startPoint x: 524, startPoint y: 327, endPoint x: 463, endPoint y: 315, distance: 62.2
click at [463, 315] on div "Cash (1%) Bond Ladder (15%) Fixed Income Securities (25%) Stocks (59%)" at bounding box center [338, 229] width 616 height 294
click at [468, 343] on div "Cash (1%) Bond Ladder (15%) Fixed Income Securities (25%) Stocks (59%)" at bounding box center [338, 229] width 616 height 294
drag, startPoint x: 436, startPoint y: 316, endPoint x: 324, endPoint y: 320, distance: 112.3
click at [324, 320] on div "Fixed Income Securities (25%)" at bounding box center [380, 319] width 125 height 17
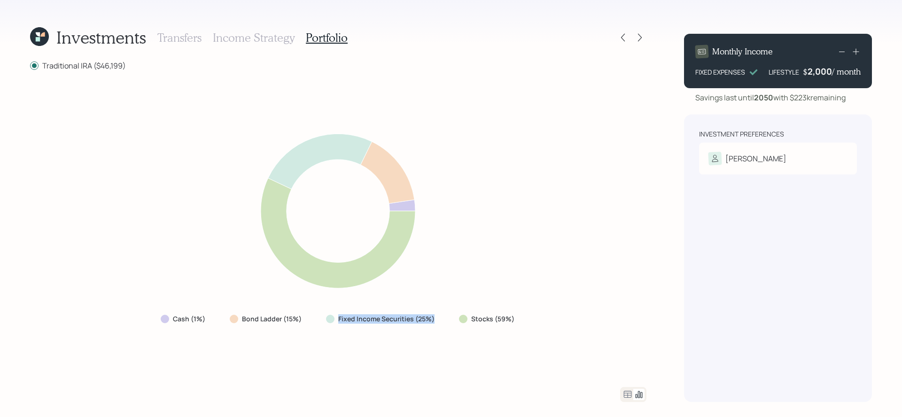
click at [380, 327] on div "Fixed Income Securities (25%)" at bounding box center [380, 319] width 125 height 17
drag, startPoint x: 445, startPoint y: 325, endPoint x: 339, endPoint y: 321, distance: 105.7
click at [339, 321] on div "Cash (1%) Bond Ladder (15%) Fixed Income Securities (25%) Stocks (59%)" at bounding box center [338, 319] width 371 height 17
click at [286, 321] on label "Bond Ladder (15%)" at bounding box center [272, 319] width 60 height 9
drag, startPoint x: 307, startPoint y: 321, endPoint x: 241, endPoint y: 321, distance: 65.7
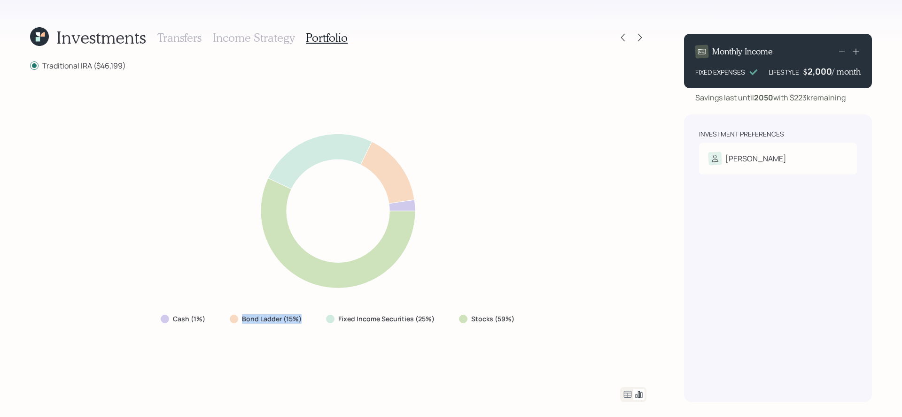
click at [241, 321] on div "Bond Ladder (15%)" at bounding box center [266, 319] width 89 height 17
click at [276, 325] on div "Bond Ladder (15%)" at bounding box center [266, 319] width 89 height 17
click at [630, 398] on icon at bounding box center [628, 394] width 8 height 7
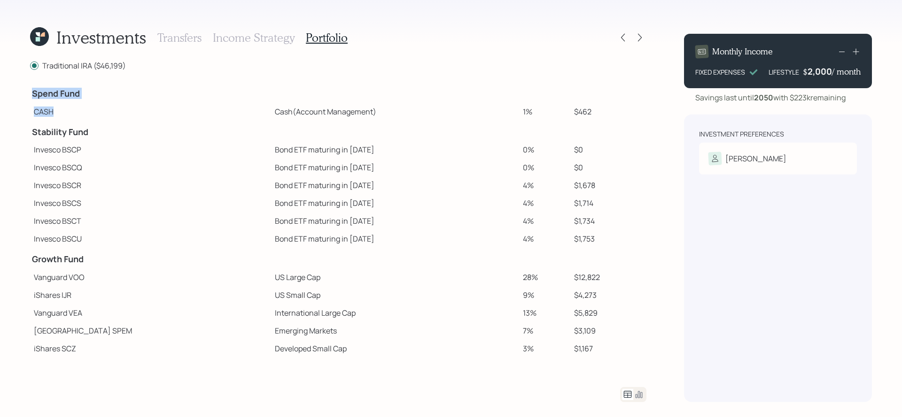
drag, startPoint x: 62, startPoint y: 114, endPoint x: 27, endPoint y: 113, distance: 35.2
click at [27, 113] on div "Investments Transfers Income Strategy Portfolio Traditional IRA ($46,199) Spend…" at bounding box center [451, 208] width 902 height 417
drag, startPoint x: 518, startPoint y: 114, endPoint x: 493, endPoint y: 112, distance: 25.9
click at [493, 112] on tr "CASH Cash (Account Management) 1% $462" at bounding box center [338, 112] width 616 height 18
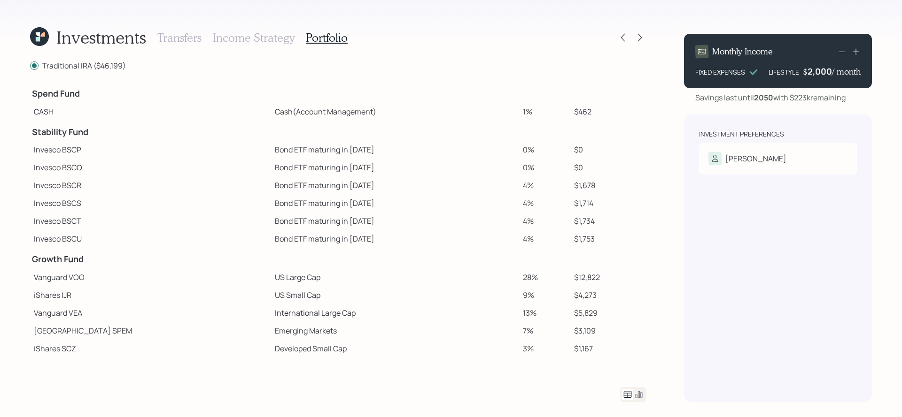
click at [493, 112] on td "Cash (Account Management)" at bounding box center [395, 112] width 248 height 18
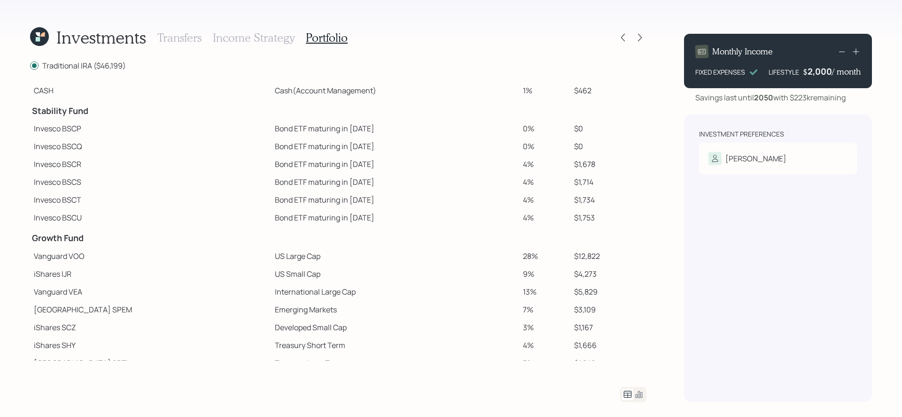
scroll to position [23, 0]
drag, startPoint x: 101, startPoint y: 113, endPoint x: 32, endPoint y: 112, distance: 69.5
click at [32, 112] on h4 "Stability Fund" at bounding box center [150, 109] width 237 height 10
drag, startPoint x: 316, startPoint y: 161, endPoint x: 216, endPoint y: 165, distance: 99.6
click at [271, 165] on td "Bond ETF maturing in 2027" at bounding box center [395, 162] width 248 height 18
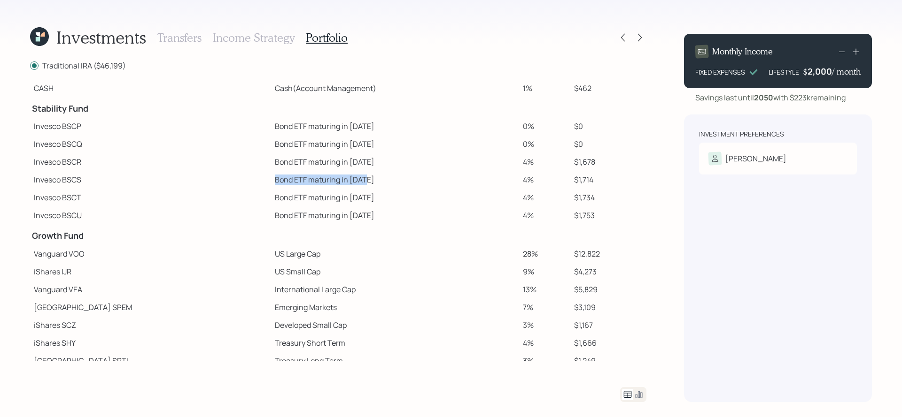
drag, startPoint x: 312, startPoint y: 183, endPoint x: 214, endPoint y: 180, distance: 97.7
click at [271, 180] on td "Bond ETF maturing in 2028" at bounding box center [395, 180] width 248 height 18
drag, startPoint x: 323, startPoint y: 198, endPoint x: 272, endPoint y: 198, distance: 50.7
click at [272, 198] on td "Bond ETF maturing in 2029" at bounding box center [395, 198] width 248 height 18
click at [519, 177] on td "4%" at bounding box center [544, 180] width 51 height 18
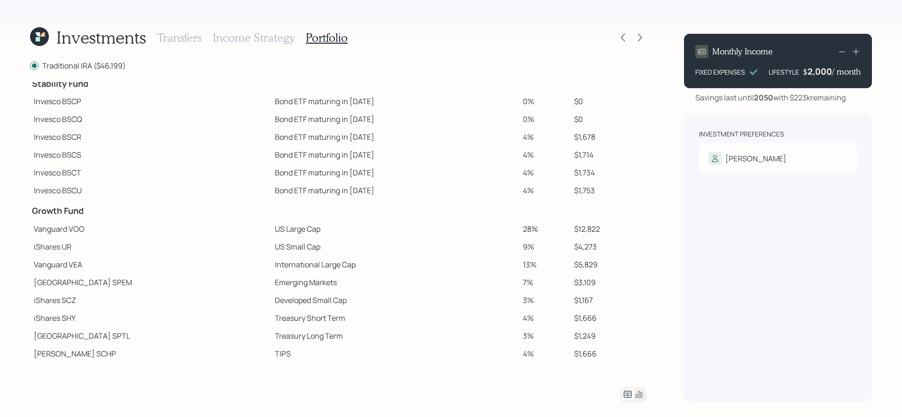
scroll to position [2, 0]
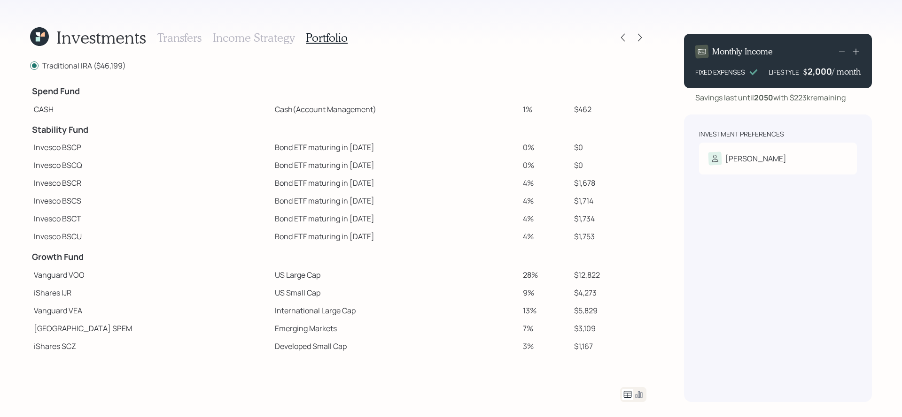
click at [857, 50] on icon at bounding box center [855, 51] width 9 height 9
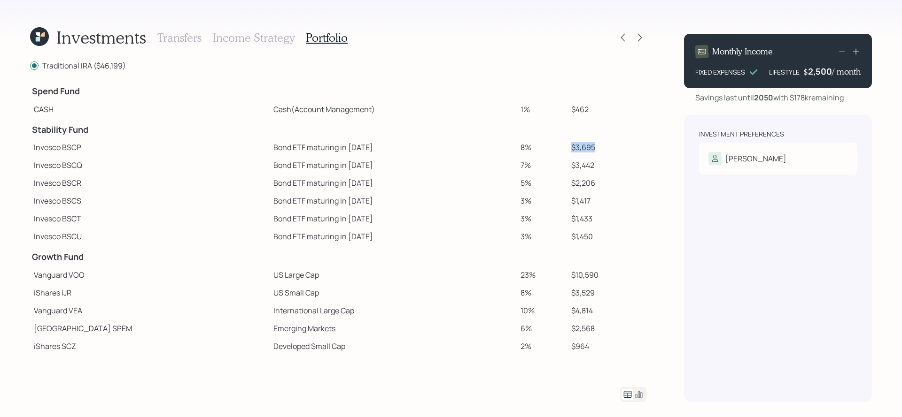
drag, startPoint x: 589, startPoint y: 146, endPoint x: 545, endPoint y: 147, distance: 44.2
click at [545, 147] on tr "Invesco BSCP Bond ETF maturing in 2025 8% $3,695" at bounding box center [338, 148] width 616 height 18
drag, startPoint x: 585, startPoint y: 169, endPoint x: 547, endPoint y: 169, distance: 38.0
click at [547, 169] on tr "Invesco BSCQ Bond ETF maturing in 2026 7% $3,442" at bounding box center [338, 165] width 616 height 18
drag, startPoint x: 587, startPoint y: 184, endPoint x: 551, endPoint y: 184, distance: 35.7
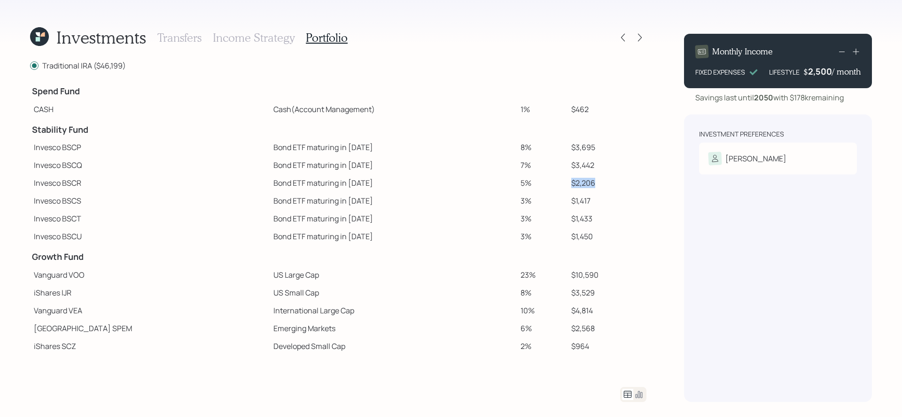
click at [551, 184] on tr "Invesco BSCR Bond ETF maturing in 2027 5% $2,206" at bounding box center [338, 183] width 616 height 18
drag, startPoint x: 586, startPoint y: 203, endPoint x: 547, endPoint y: 203, distance: 38.5
click at [547, 203] on tr "Invesco BSCS Bond ETF maturing in 2028 3% $1,417" at bounding box center [338, 201] width 616 height 18
click at [841, 53] on icon at bounding box center [841, 51] width 11 height 11
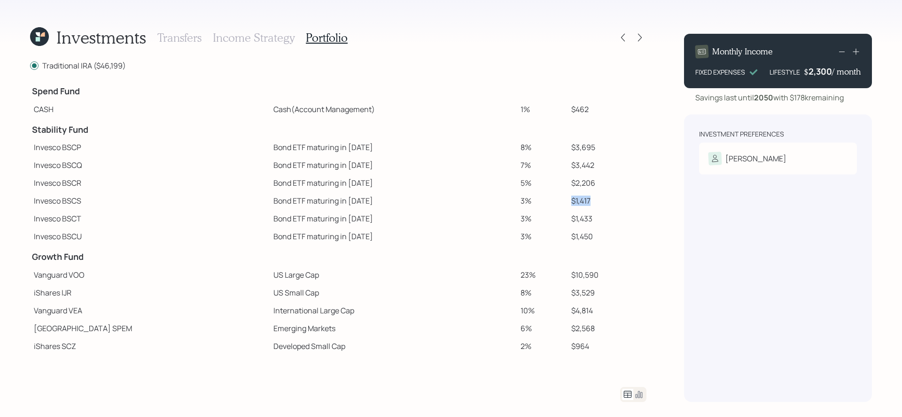
click at [841, 53] on icon at bounding box center [841, 51] width 11 height 11
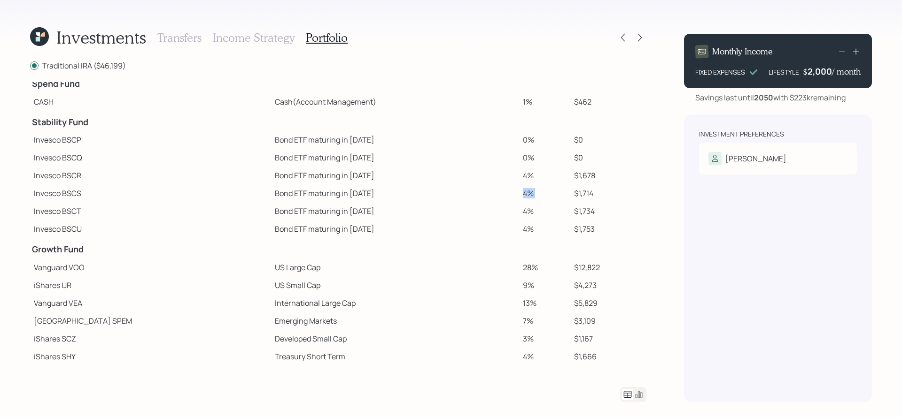
scroll to position [0, 0]
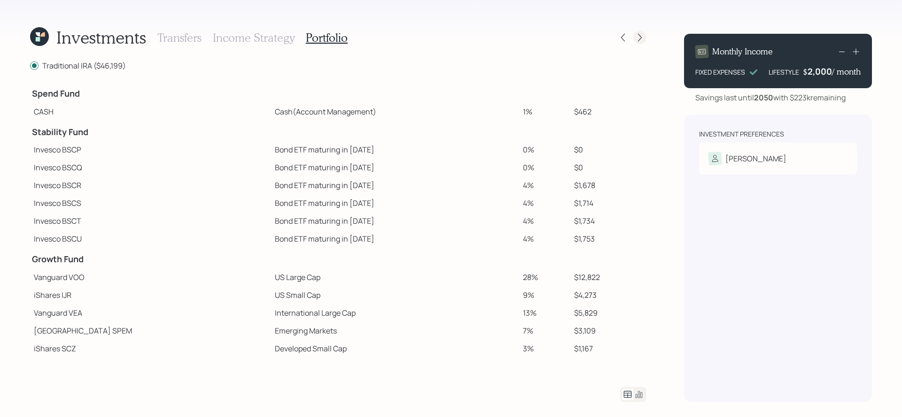
click at [641, 35] on icon at bounding box center [639, 37] width 9 height 9
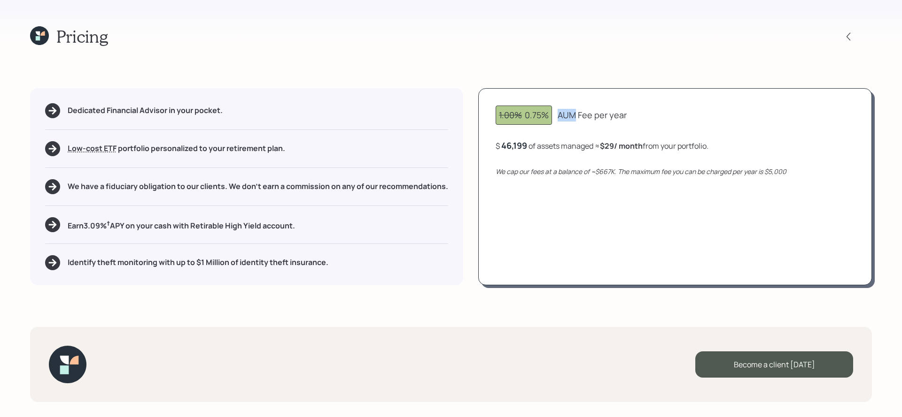
drag, startPoint x: 559, startPoint y: 116, endPoint x: 575, endPoint y: 116, distance: 16.0
click at [575, 116] on div "AUM Fee per year" at bounding box center [591, 115] width 69 height 13
click at [580, 139] on div "1.00% 0.75% AUM Fee per year $ 46,199 of assets managed ≈ $29 / month from your…" at bounding box center [675, 186] width 394 height 197
drag, startPoint x: 549, startPoint y: 116, endPoint x: 521, endPoint y: 116, distance: 27.7
click at [521, 116] on div "1.00% 0.75%" at bounding box center [524, 115] width 50 height 13
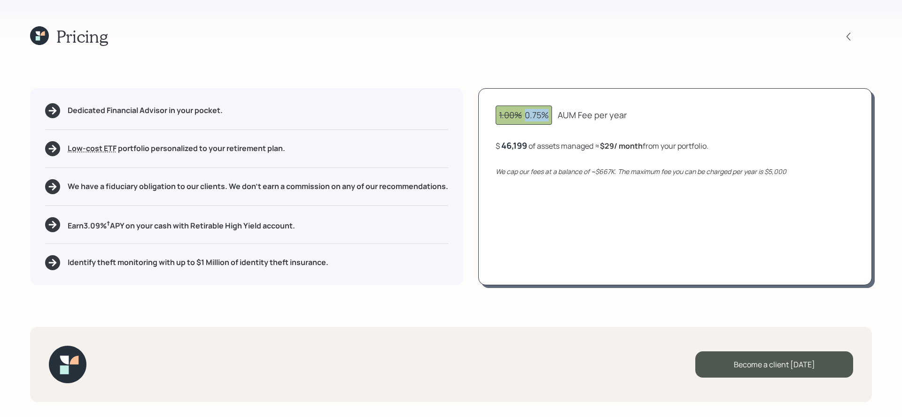
click at [536, 128] on div "1.00% 0.75% AUM Fee per year $ 46,199 of assets managed ≈ $29 / month from your…" at bounding box center [675, 186] width 394 height 197
click at [34, 36] on icon at bounding box center [39, 35] width 19 height 19
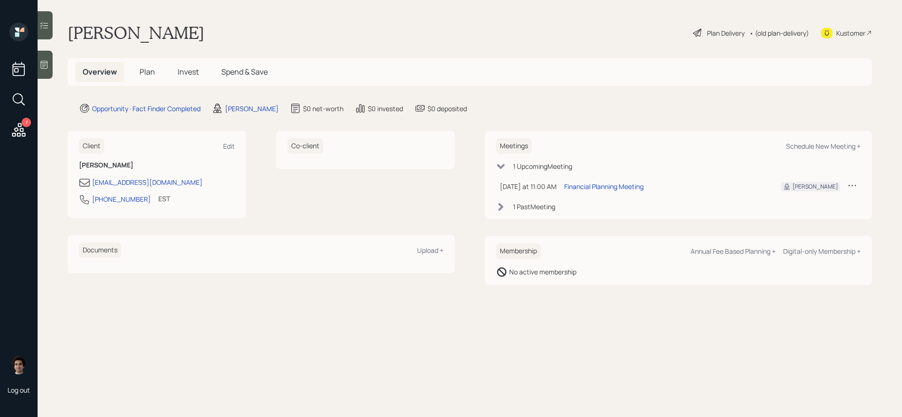
click at [147, 64] on h5 "Plan" at bounding box center [147, 72] width 31 height 20
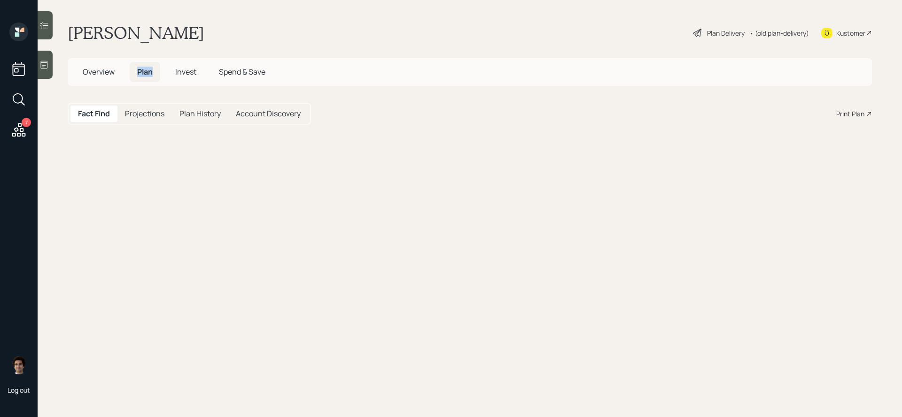
click at [147, 64] on h5 "Plan" at bounding box center [145, 72] width 31 height 20
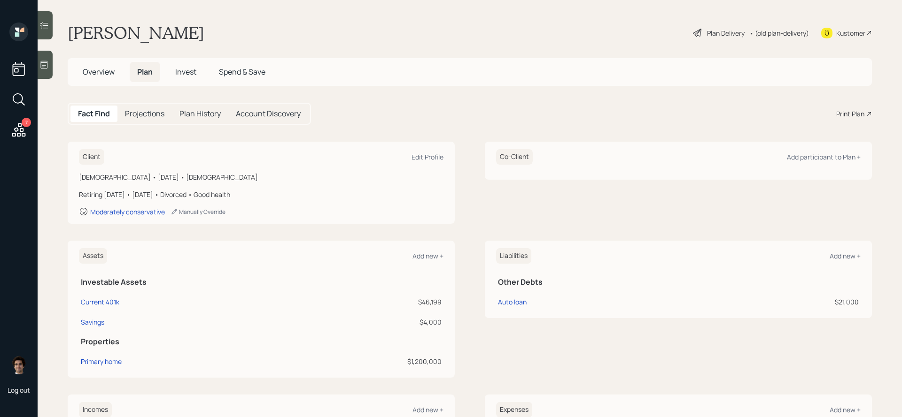
click at [860, 110] on div "Print Plan" at bounding box center [850, 114] width 28 height 10
click at [31, 121] on div "7" at bounding box center [26, 122] width 9 height 9
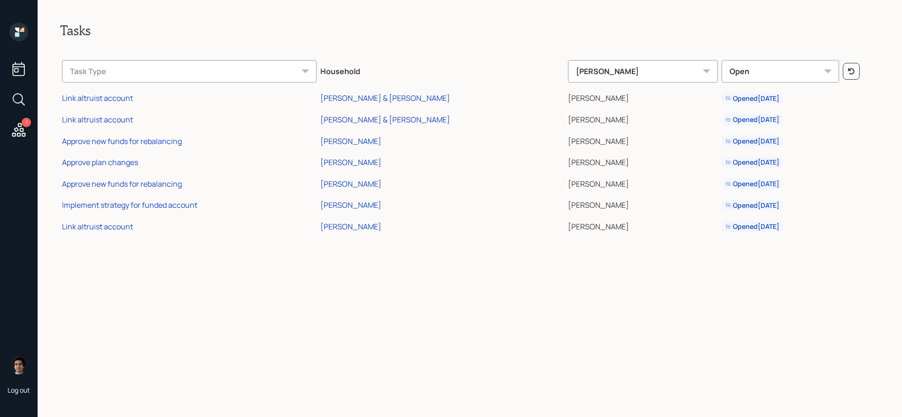
click at [19, 35] on icon at bounding box center [17, 34] width 4 height 4
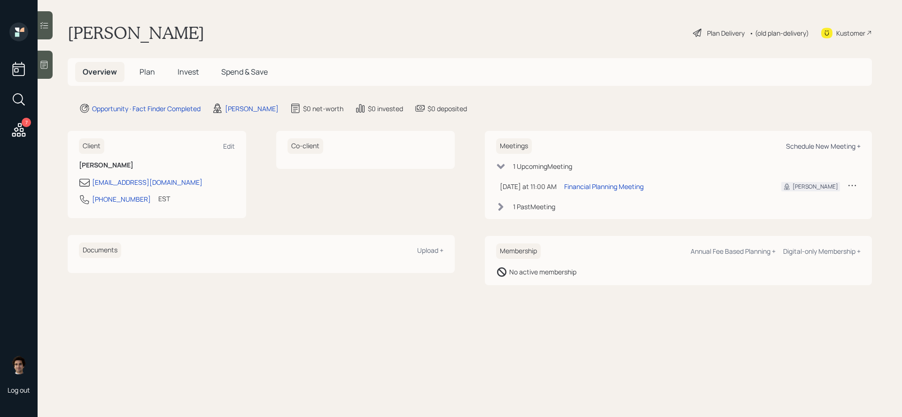
click at [790, 146] on div "Schedule New Meeting +" at bounding box center [823, 146] width 75 height 9
select select "59554aeb-d739-4552-90b9-0d27d70b4bf7"
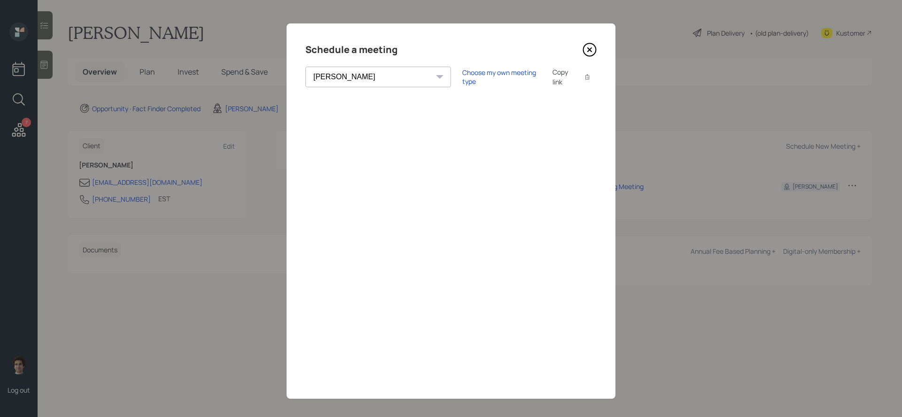
click at [591, 55] on icon at bounding box center [589, 50] width 14 height 14
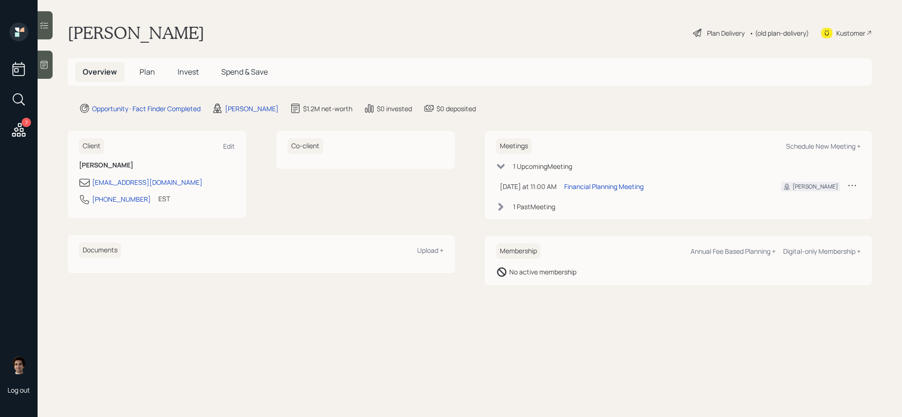
click at [833, 31] on div "Kustomer" at bounding box center [846, 33] width 51 height 21
click at [815, 148] on div "Schedule New Meeting +" at bounding box center [823, 146] width 75 height 9
select select "59554aeb-d739-4552-90b9-0d27d70b4bf7"
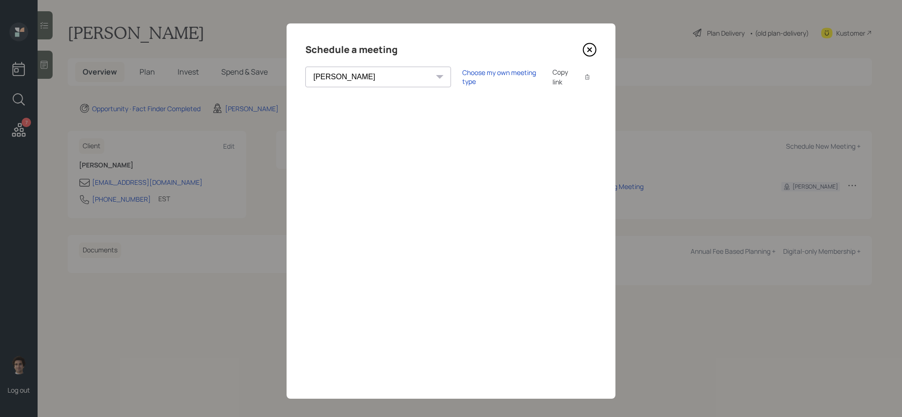
click at [587, 49] on icon at bounding box center [589, 50] width 14 height 14
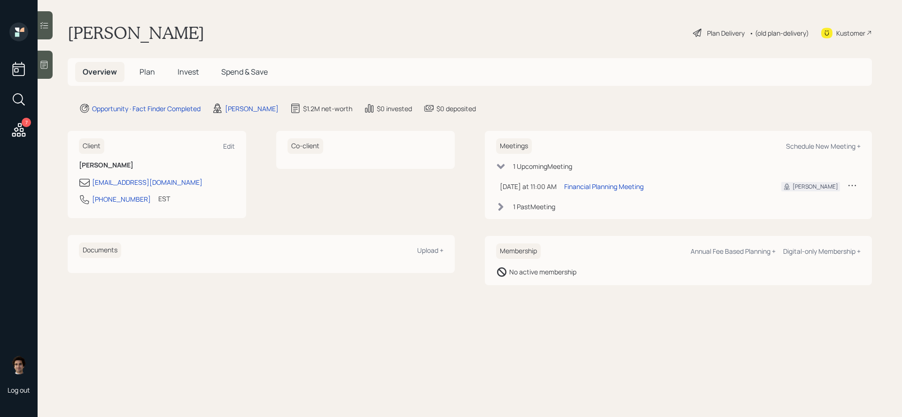
click at [521, 165] on div "1 Upcoming Meeting" at bounding box center [542, 167] width 59 height 10
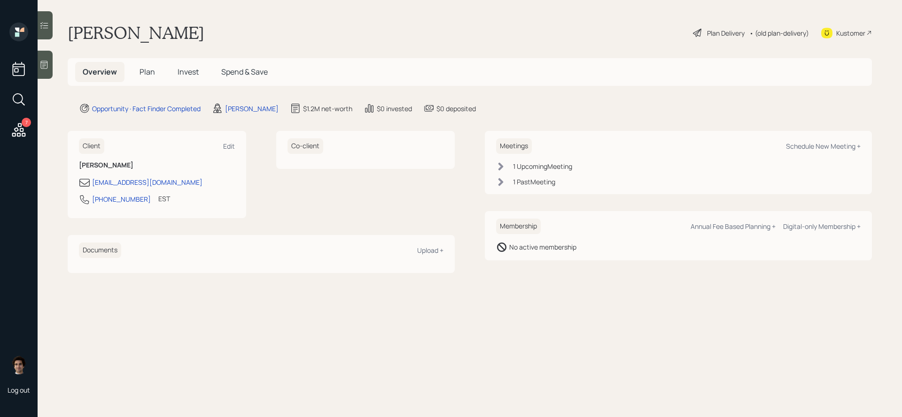
click at [521, 165] on div "1 Upcoming Meeting" at bounding box center [542, 167] width 59 height 10
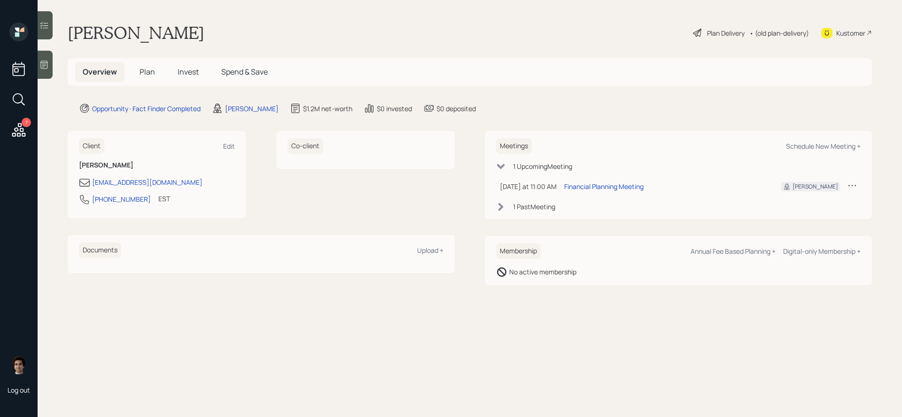
click at [529, 204] on div "1 Past Meeting" at bounding box center [534, 207] width 42 height 10
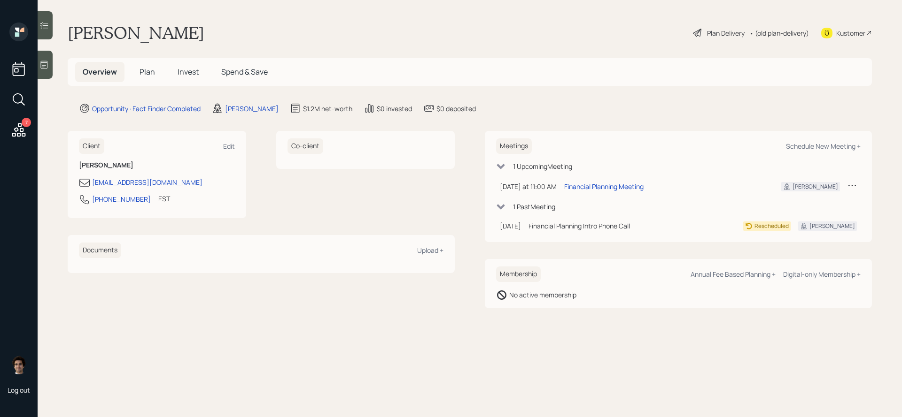
click at [529, 204] on div "1 Past Meeting" at bounding box center [534, 207] width 42 height 10
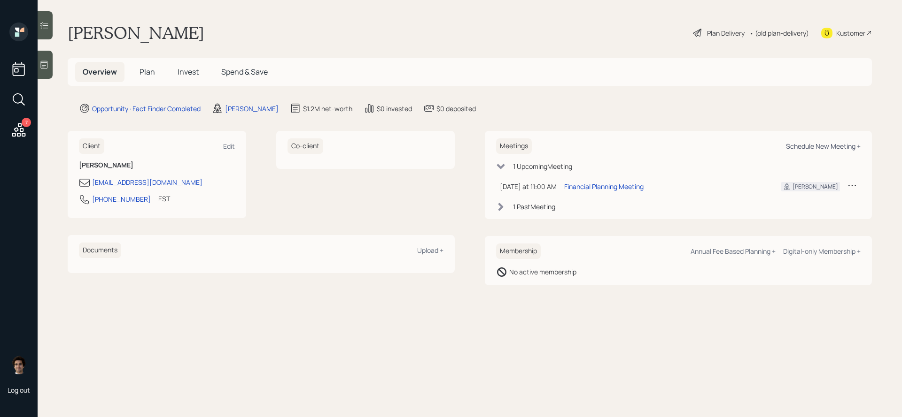
click at [820, 143] on div "Schedule New Meeting +" at bounding box center [823, 146] width 75 height 9
select select "59554aeb-d739-4552-90b9-0d27d70b4bf7"
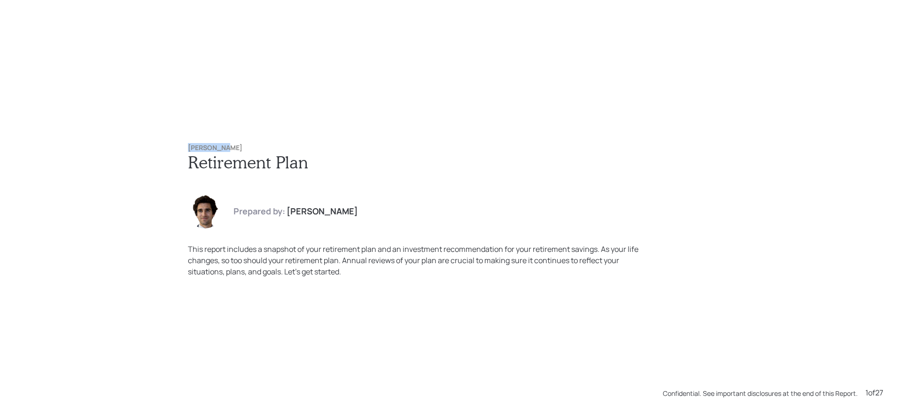
drag, startPoint x: 229, startPoint y: 146, endPoint x: 167, endPoint y: 146, distance: 62.0
click at [167, 146] on div "Judy Murdy Retirement Plan Prepared by: Harrison Schaefer This report includes …" at bounding box center [451, 208] width 902 height 417
copy h6 "Judy Murdy"
click at [221, 128] on div "Judy Murdy Retirement Plan Prepared by: Harrison Schaefer This report includes …" at bounding box center [450, 210] width 563 height 171
